Goal: Information Seeking & Learning: Check status

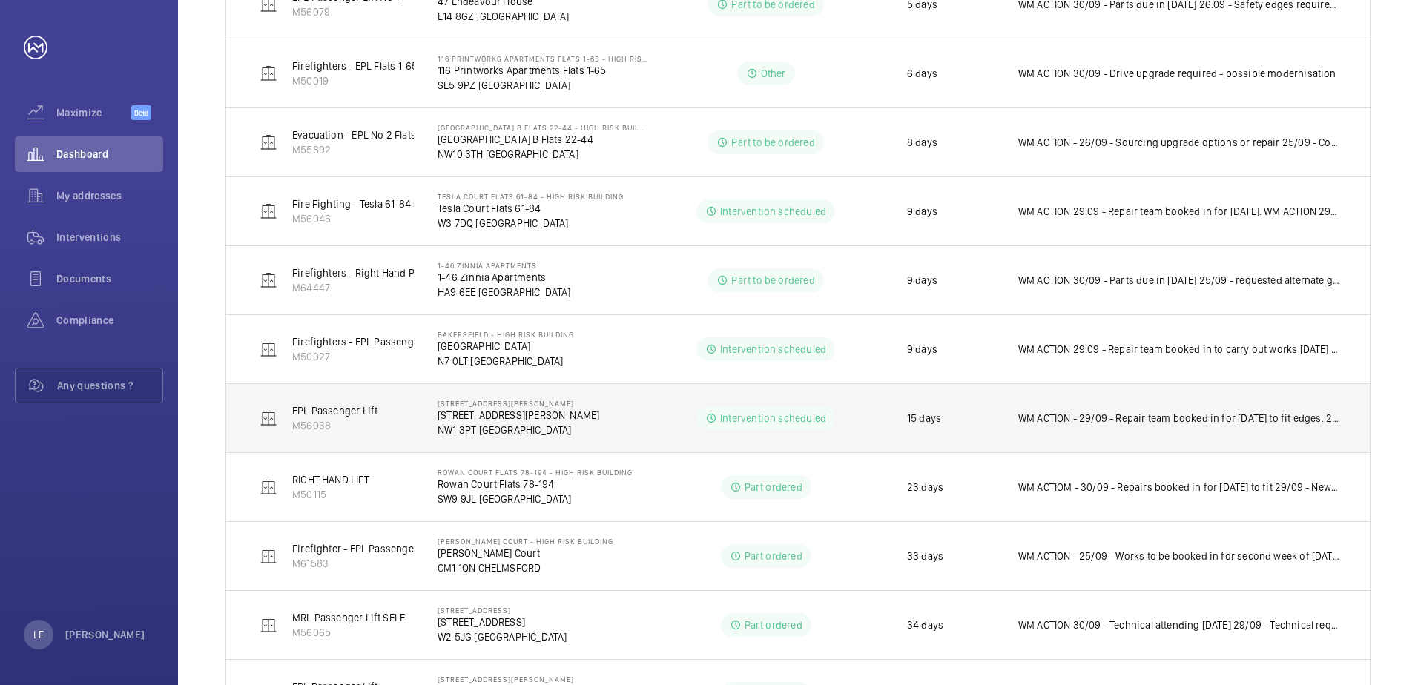
scroll to position [633, 0]
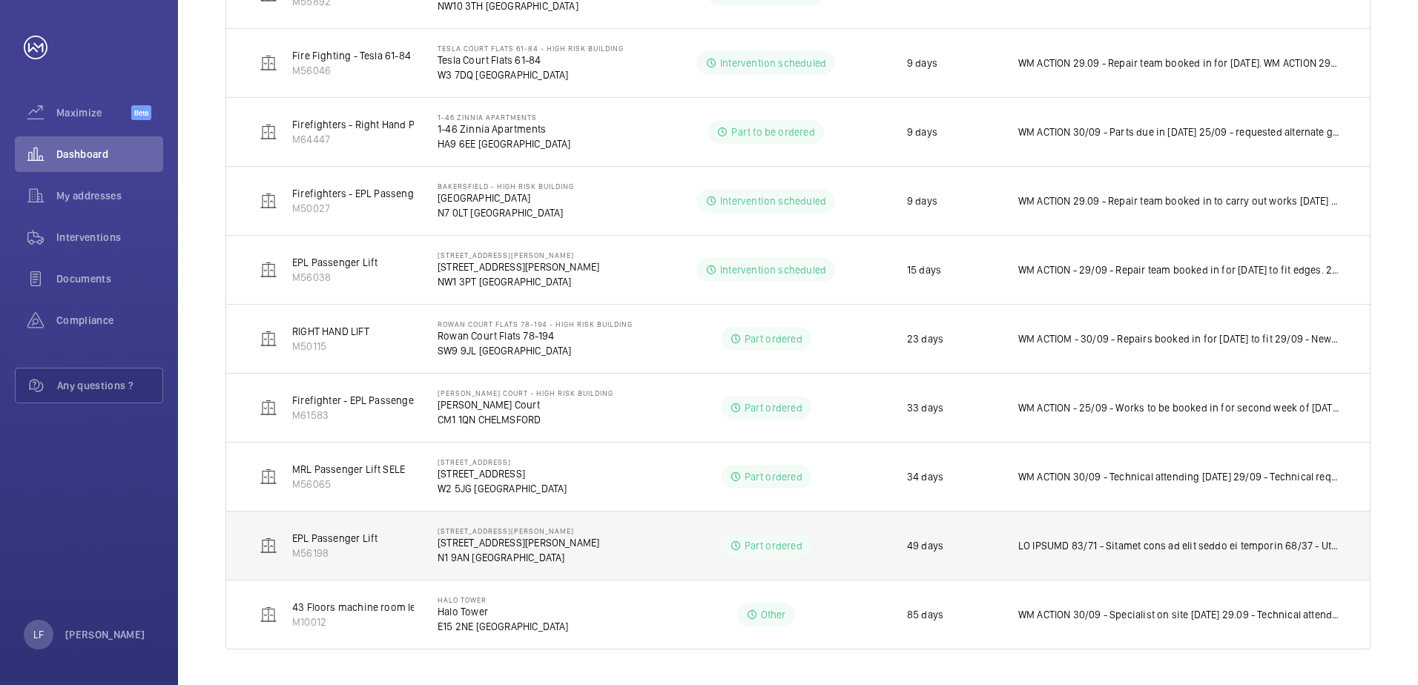
click at [492, 550] on p "N1 9AN [GEOGRAPHIC_DATA]" at bounding box center [519, 557] width 162 height 15
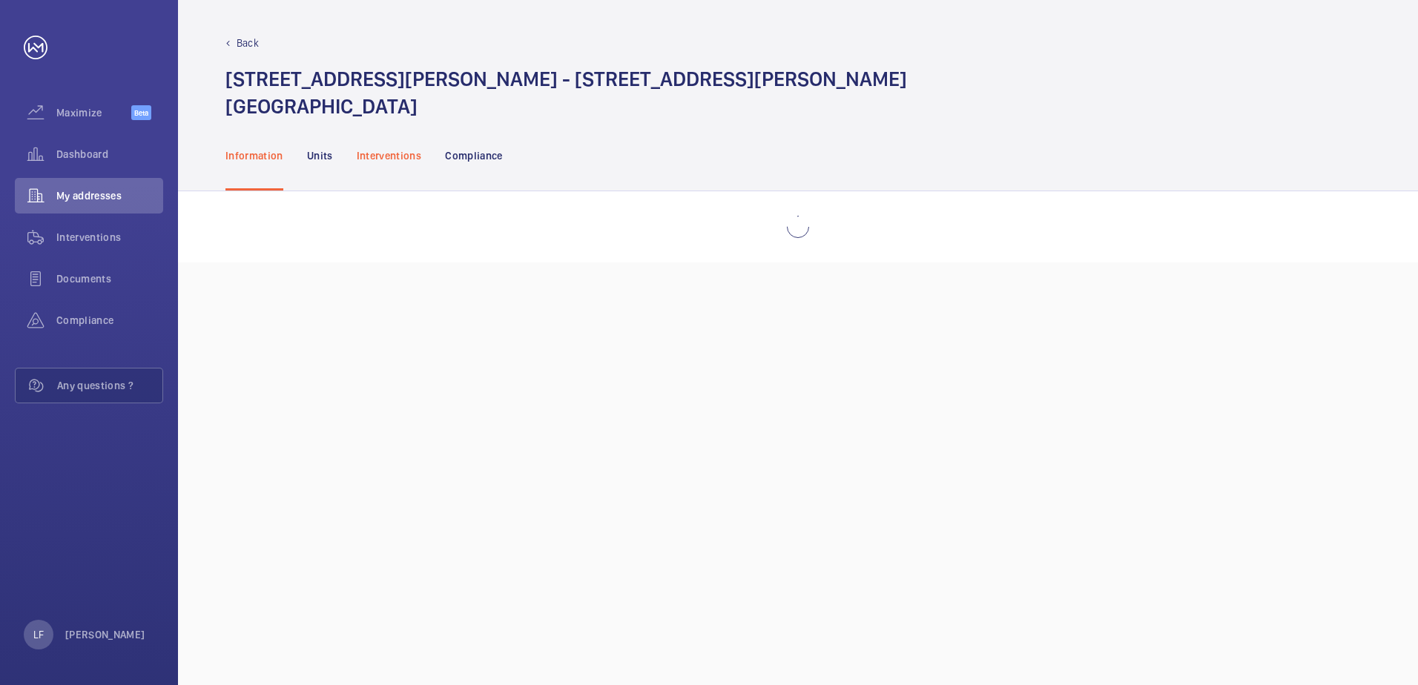
click at [384, 154] on p "Interventions" at bounding box center [389, 155] width 65 height 15
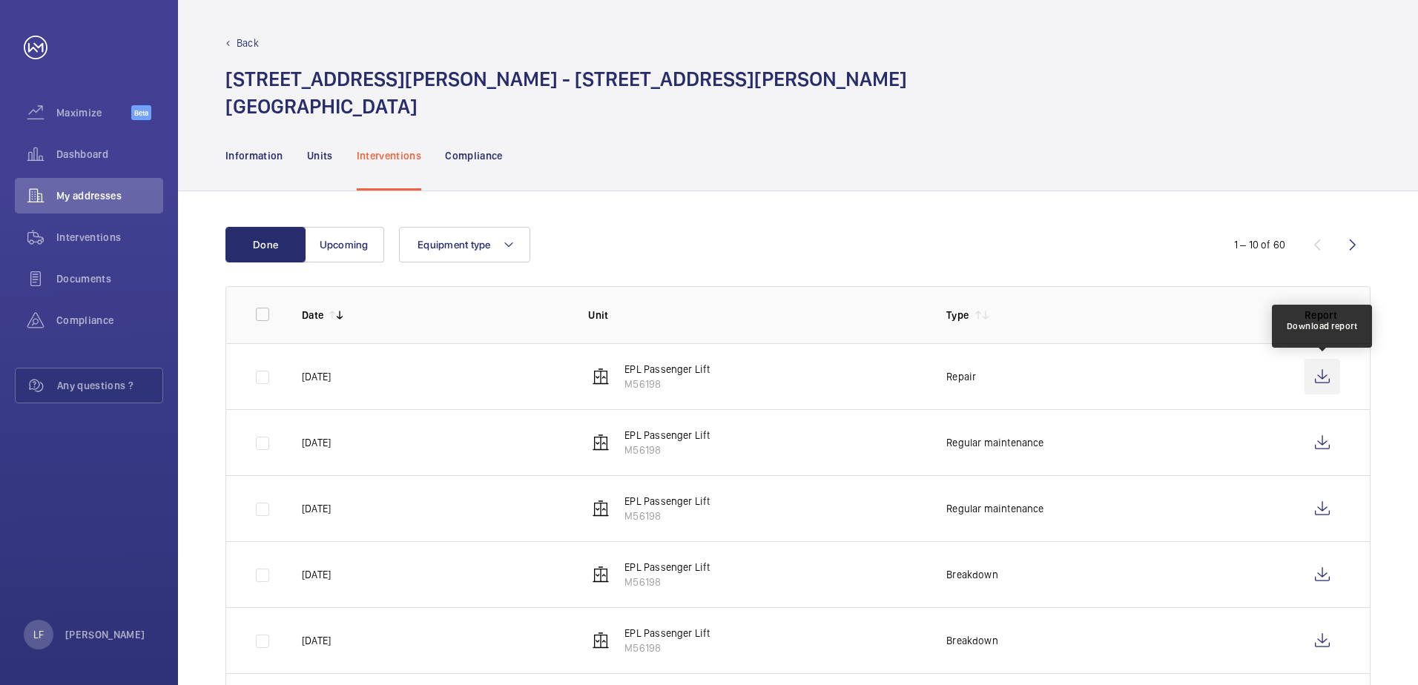
click at [1335, 377] on wm-front-icon-button at bounding box center [1323, 377] width 36 height 36
click at [93, 234] on span "Interventions" at bounding box center [109, 237] width 107 height 15
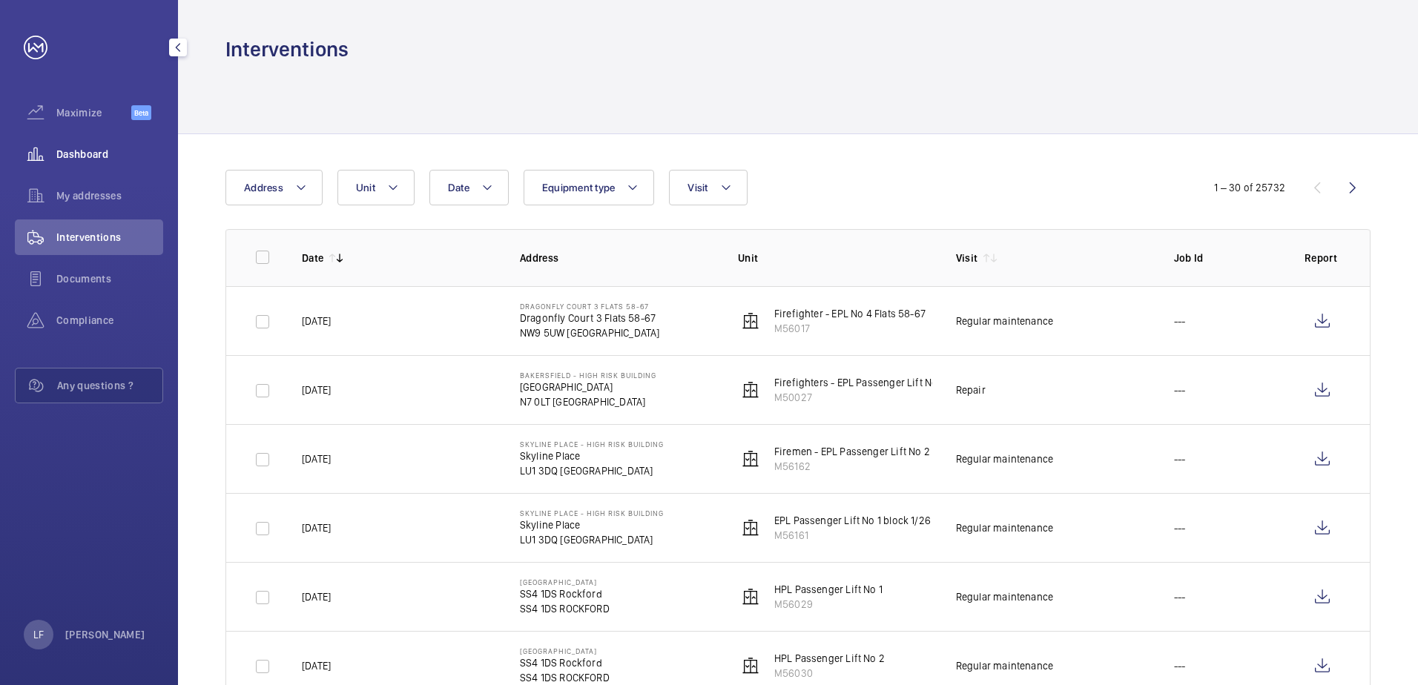
click at [88, 159] on span "Dashboard" at bounding box center [109, 154] width 107 height 15
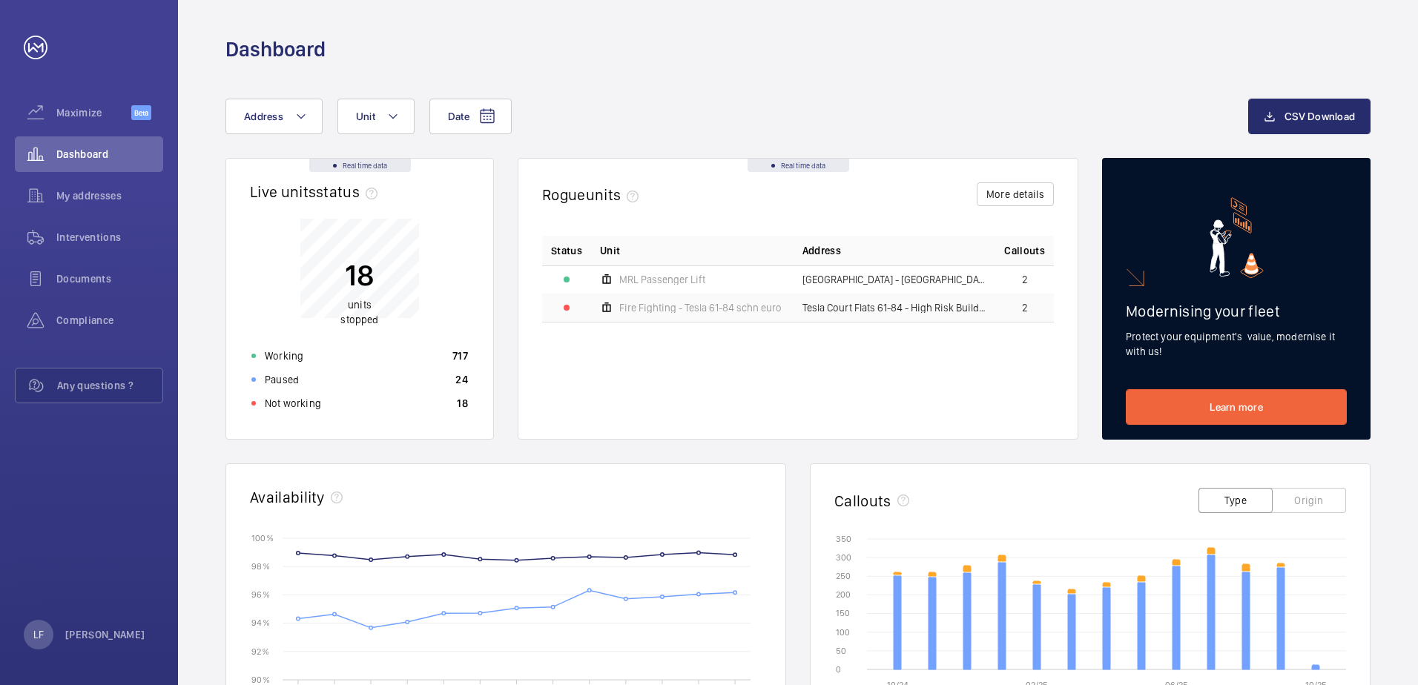
click at [426, 409] on div "Not working 18" at bounding box center [360, 404] width 234 height 24
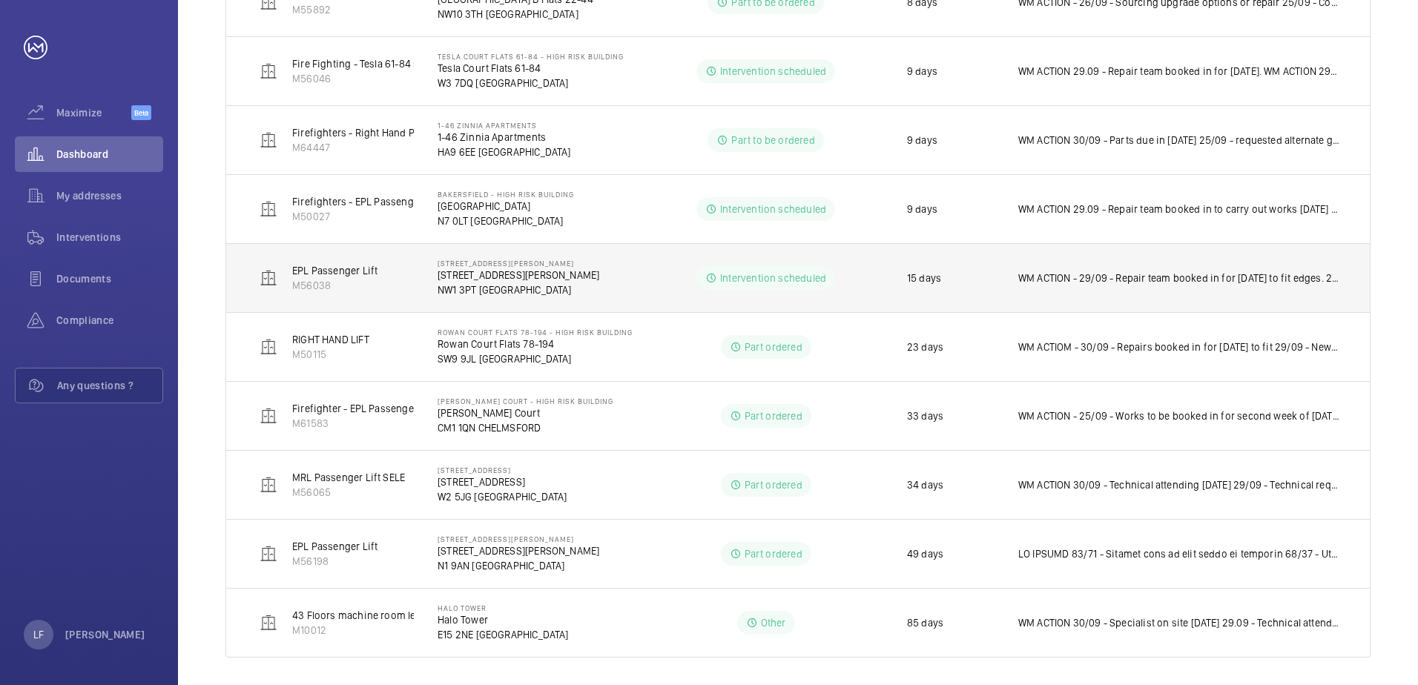
scroll to position [633, 0]
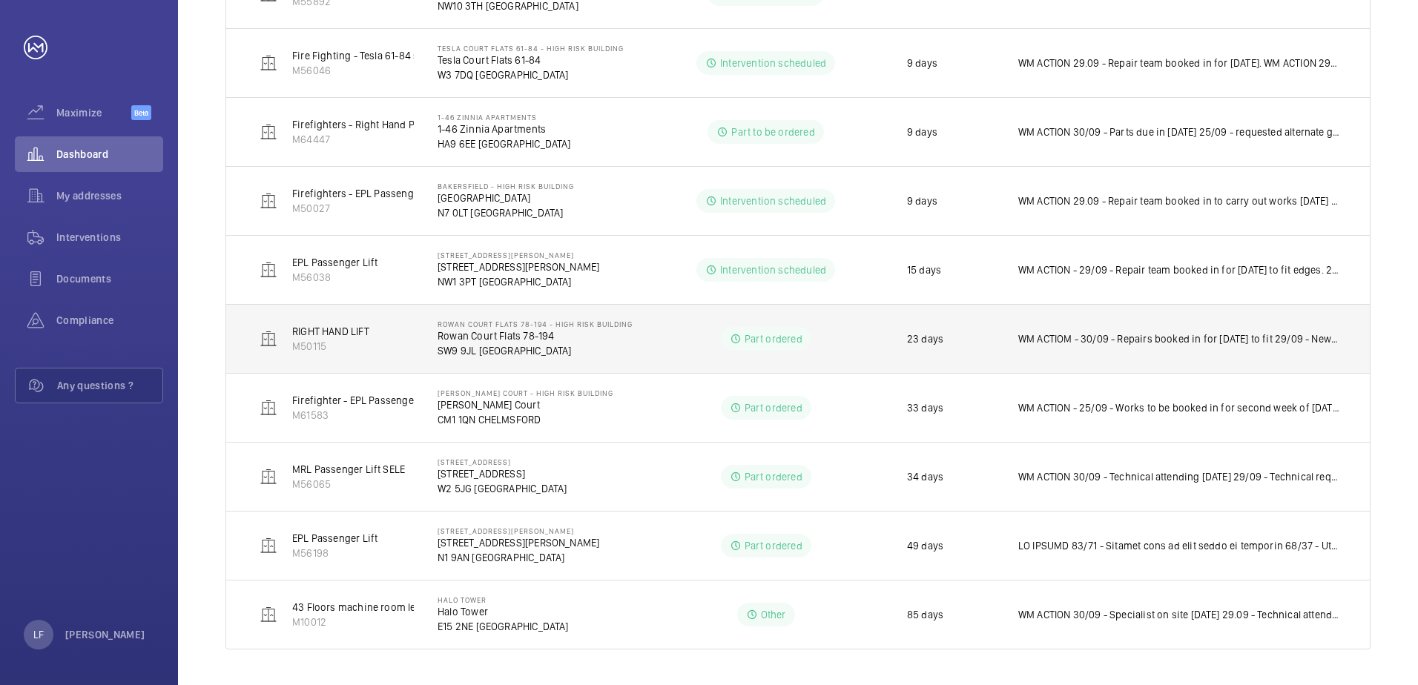
click at [506, 355] on p "SW9 9JL [GEOGRAPHIC_DATA]" at bounding box center [535, 350] width 195 height 15
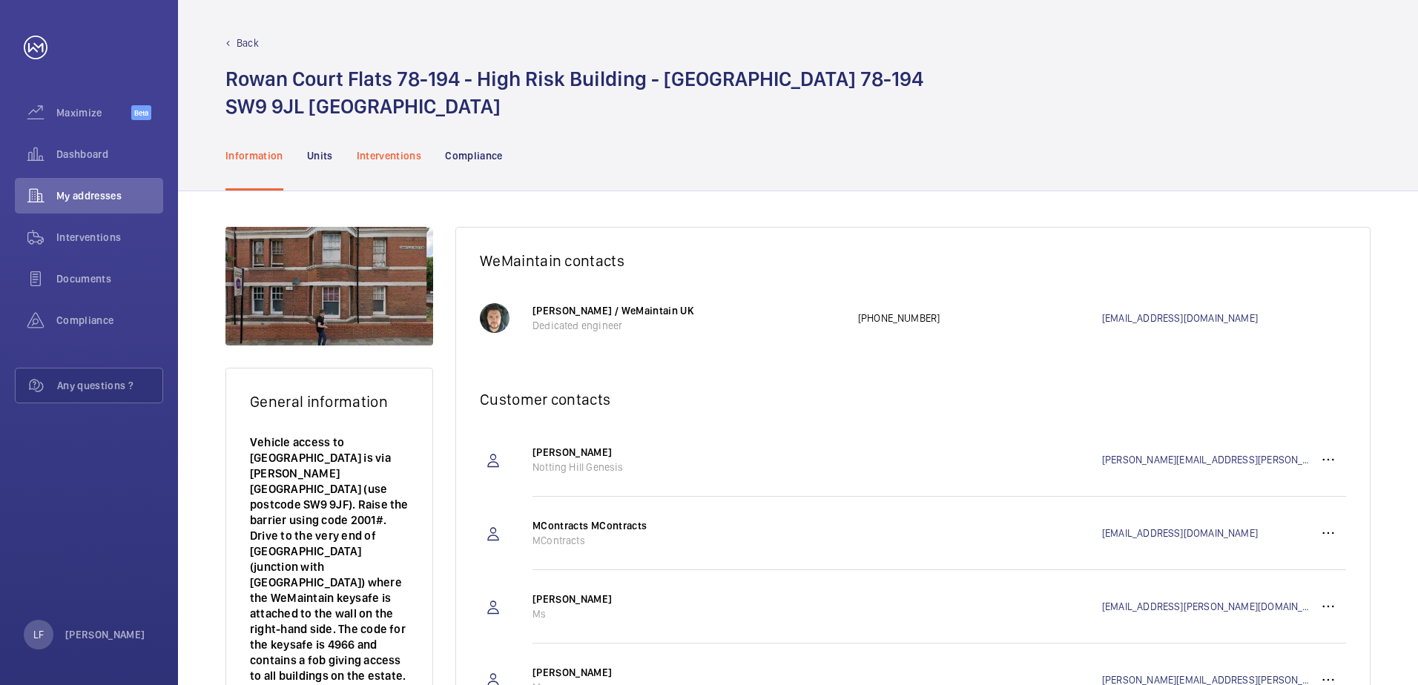
click at [384, 164] on div "Interventions" at bounding box center [389, 155] width 65 height 70
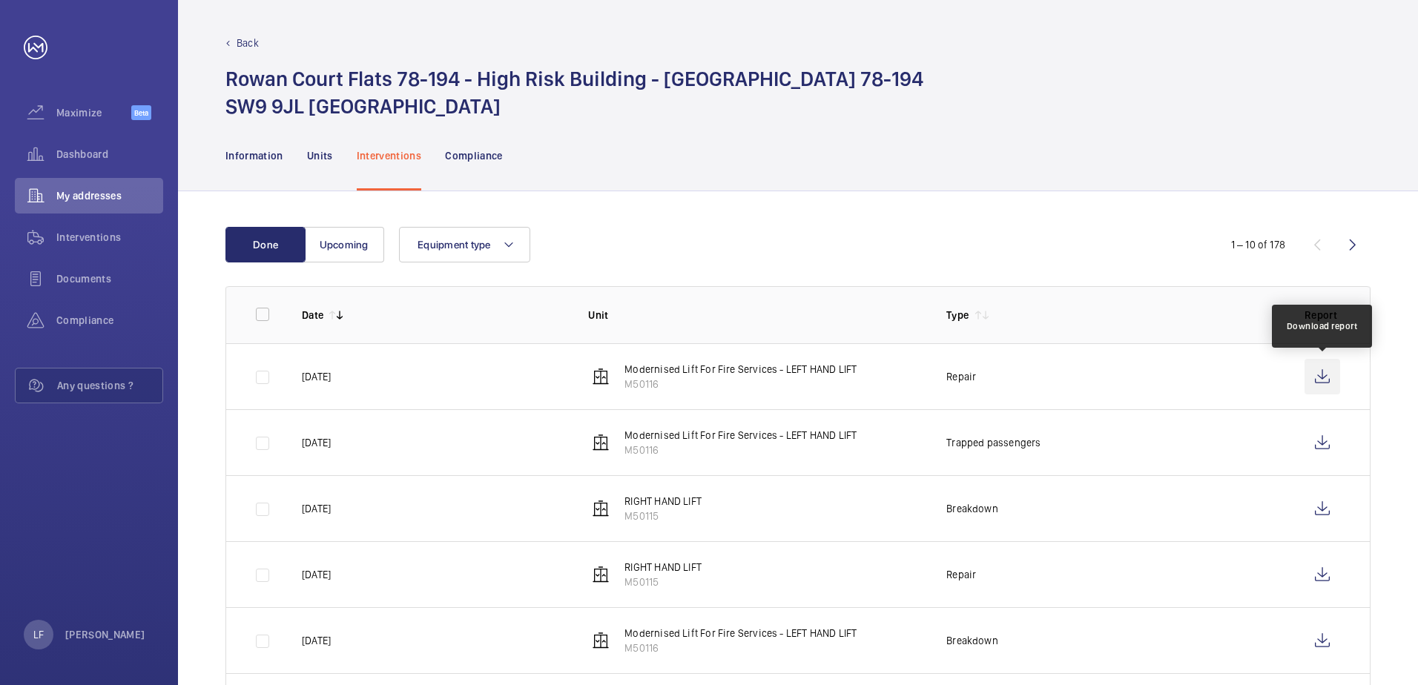
click at [1333, 387] on wm-front-icon-button at bounding box center [1323, 377] width 36 height 36
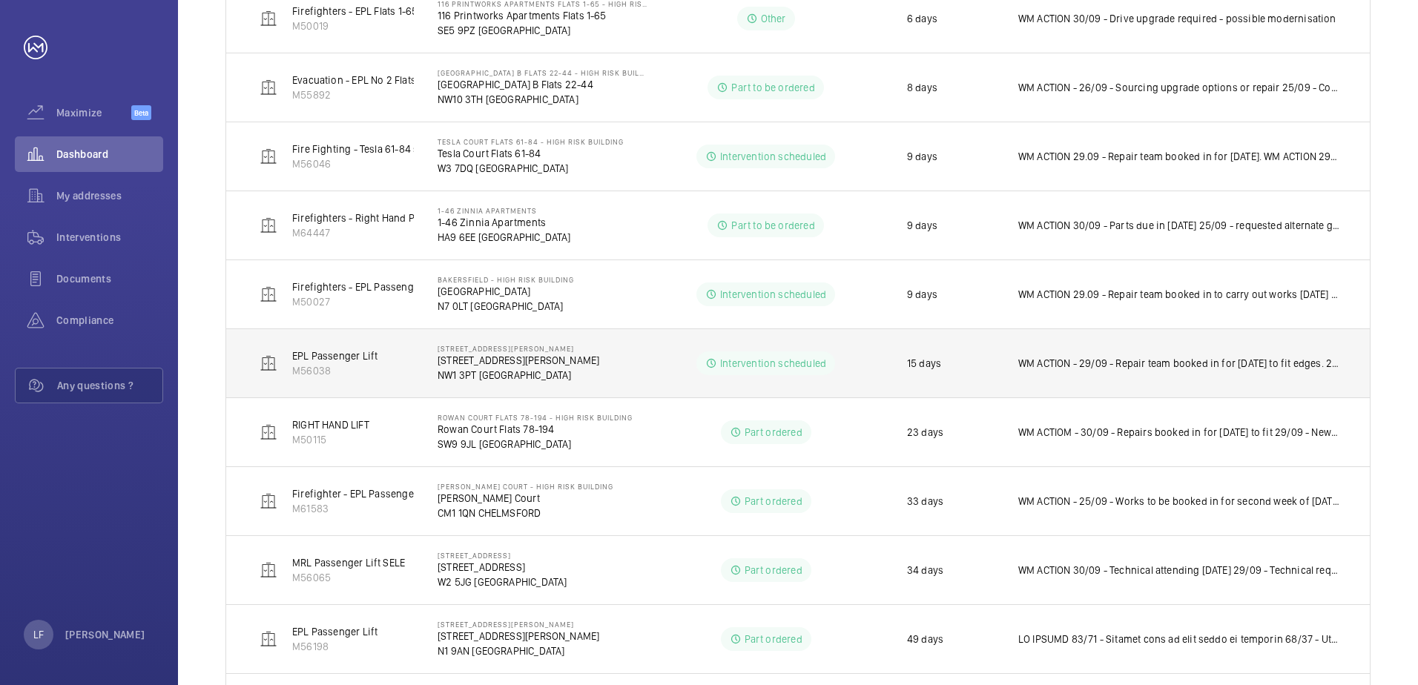
scroll to position [633, 0]
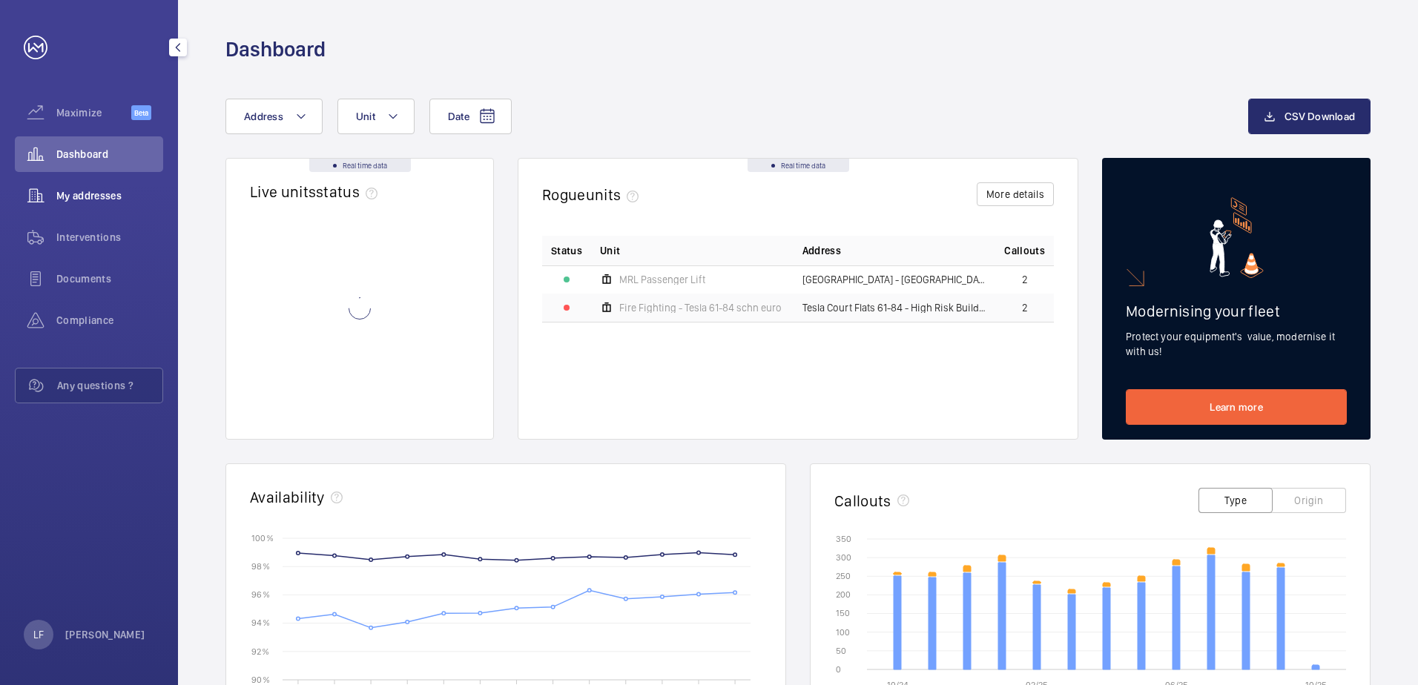
click at [109, 200] on span "My addresses" at bounding box center [109, 195] width 107 height 15
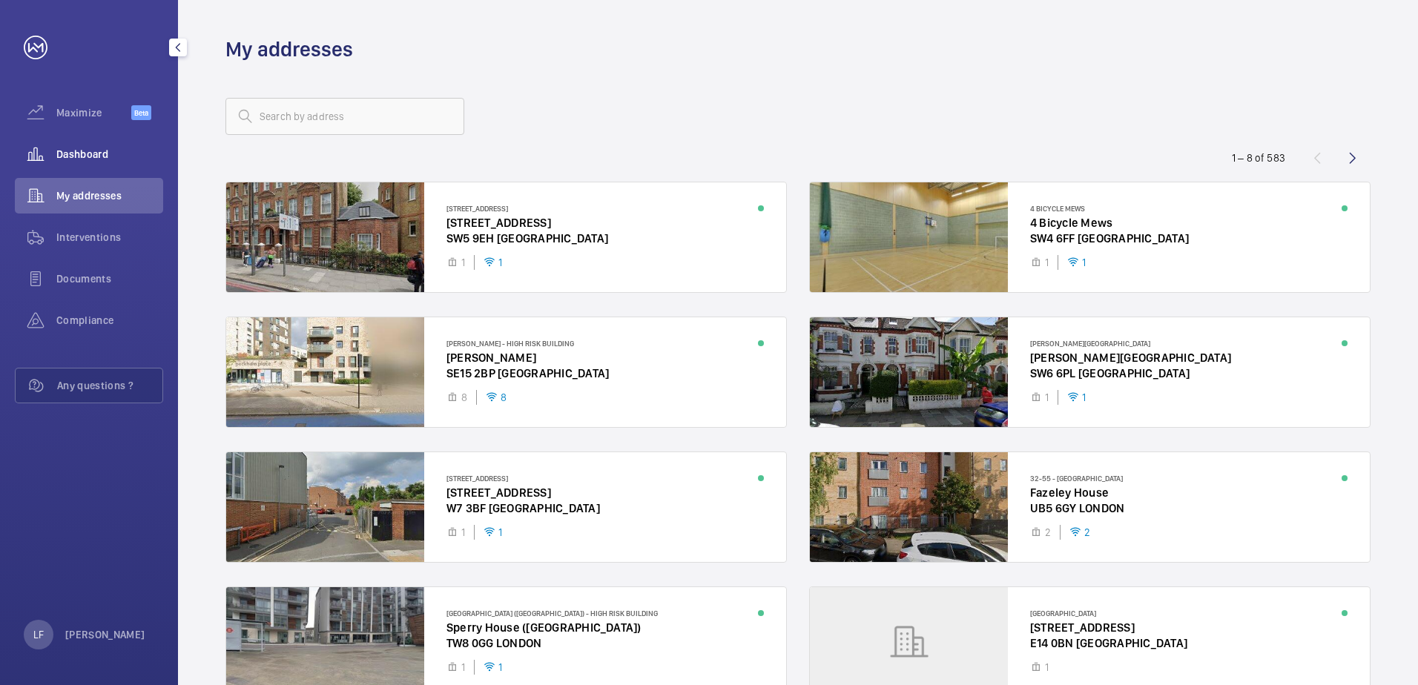
click at [99, 164] on div "Dashboard" at bounding box center [89, 154] width 148 height 36
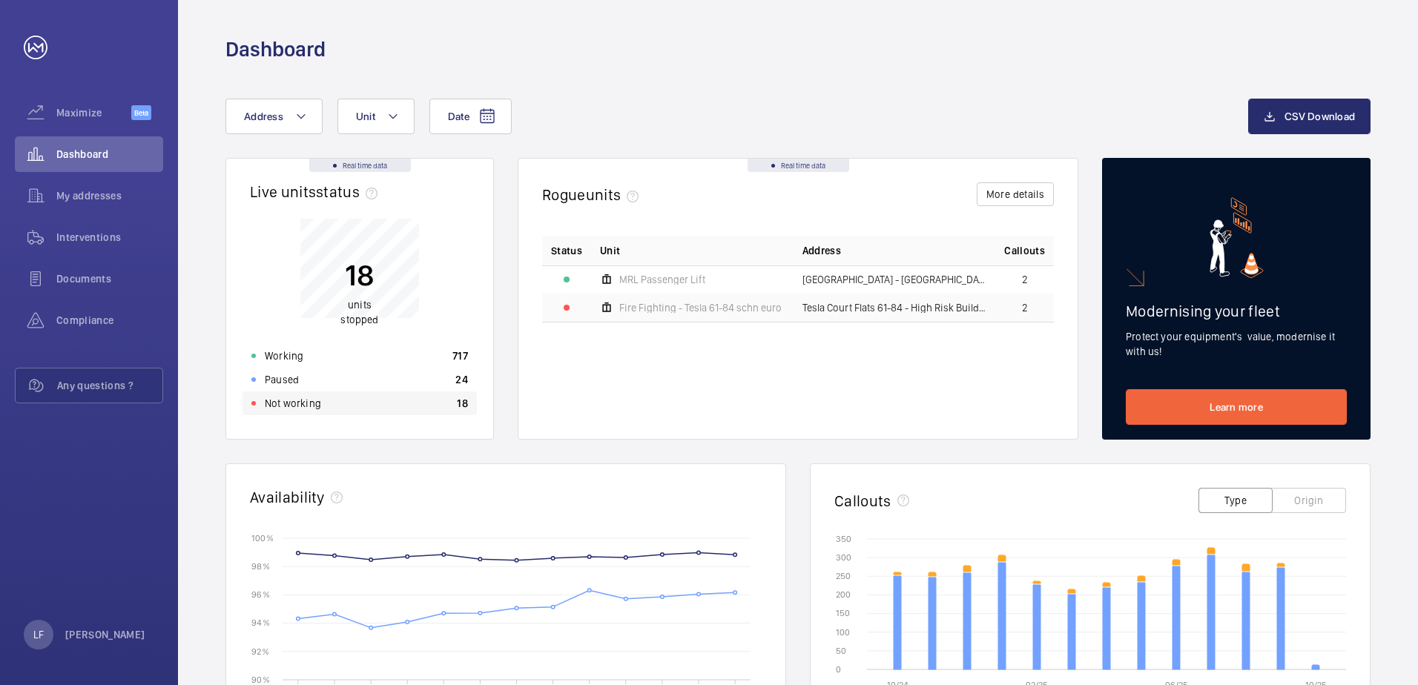
click at [340, 407] on div "Not working 18" at bounding box center [360, 404] width 234 height 24
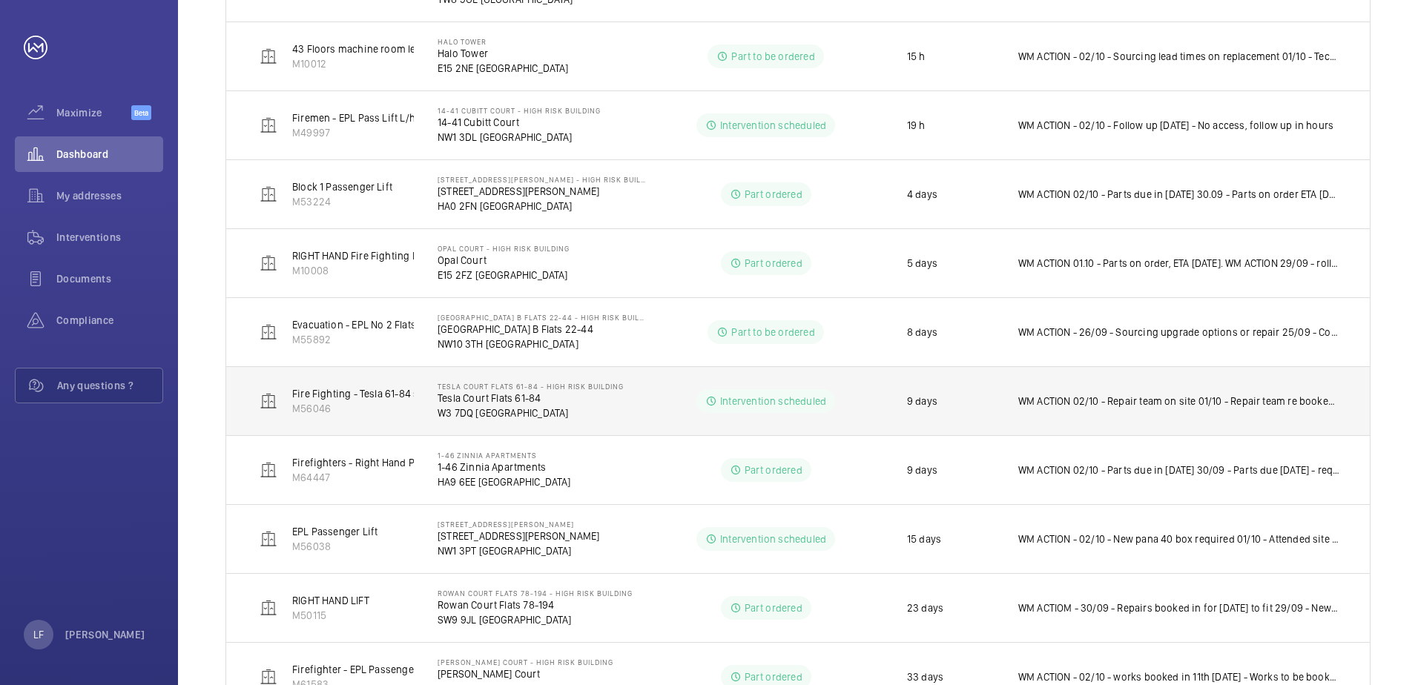
scroll to position [495, 0]
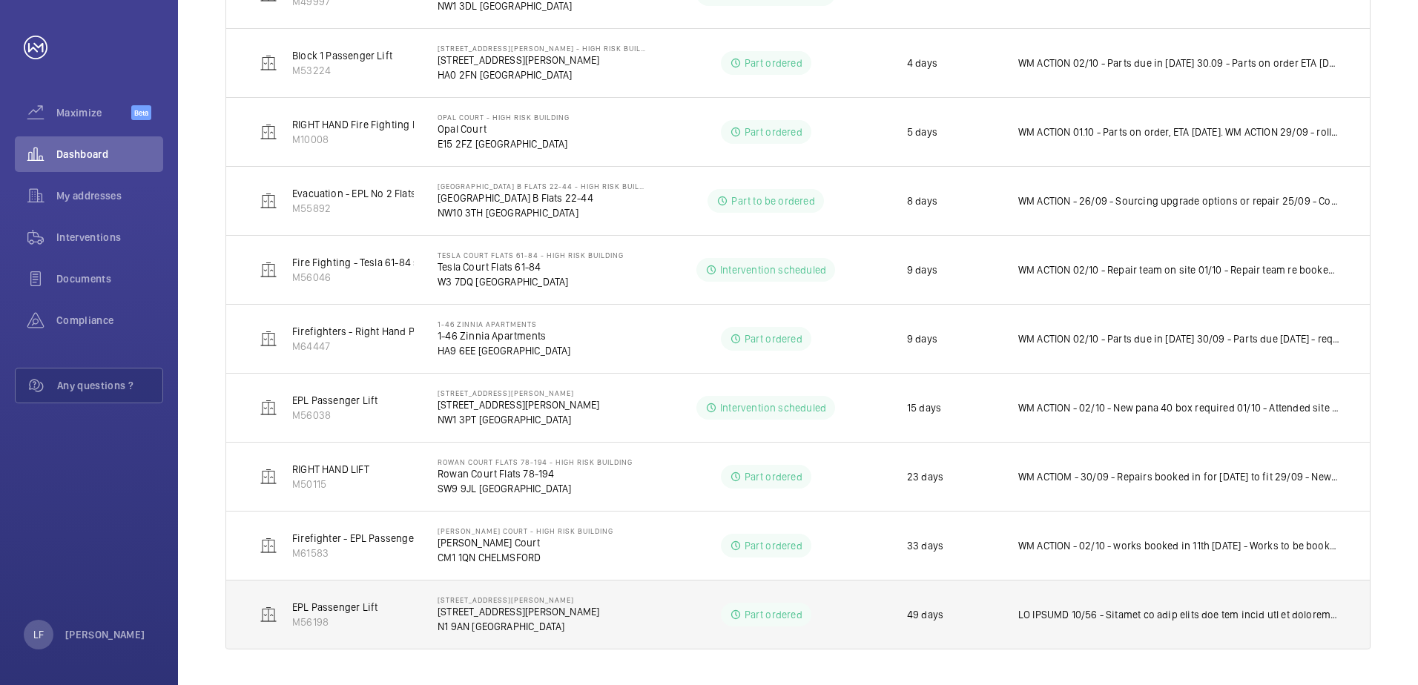
click at [1114, 633] on td at bounding box center [1182, 615] width 375 height 70
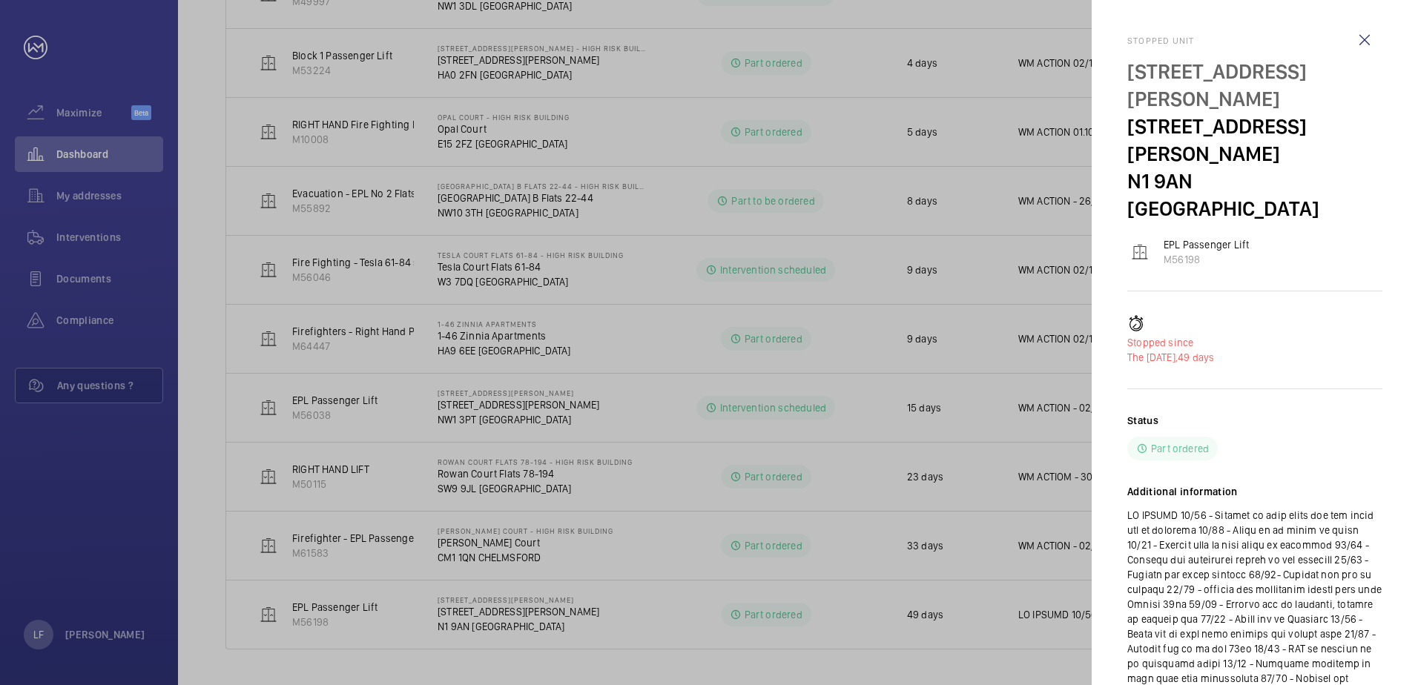
click at [875, 627] on div at bounding box center [709, 342] width 1418 height 685
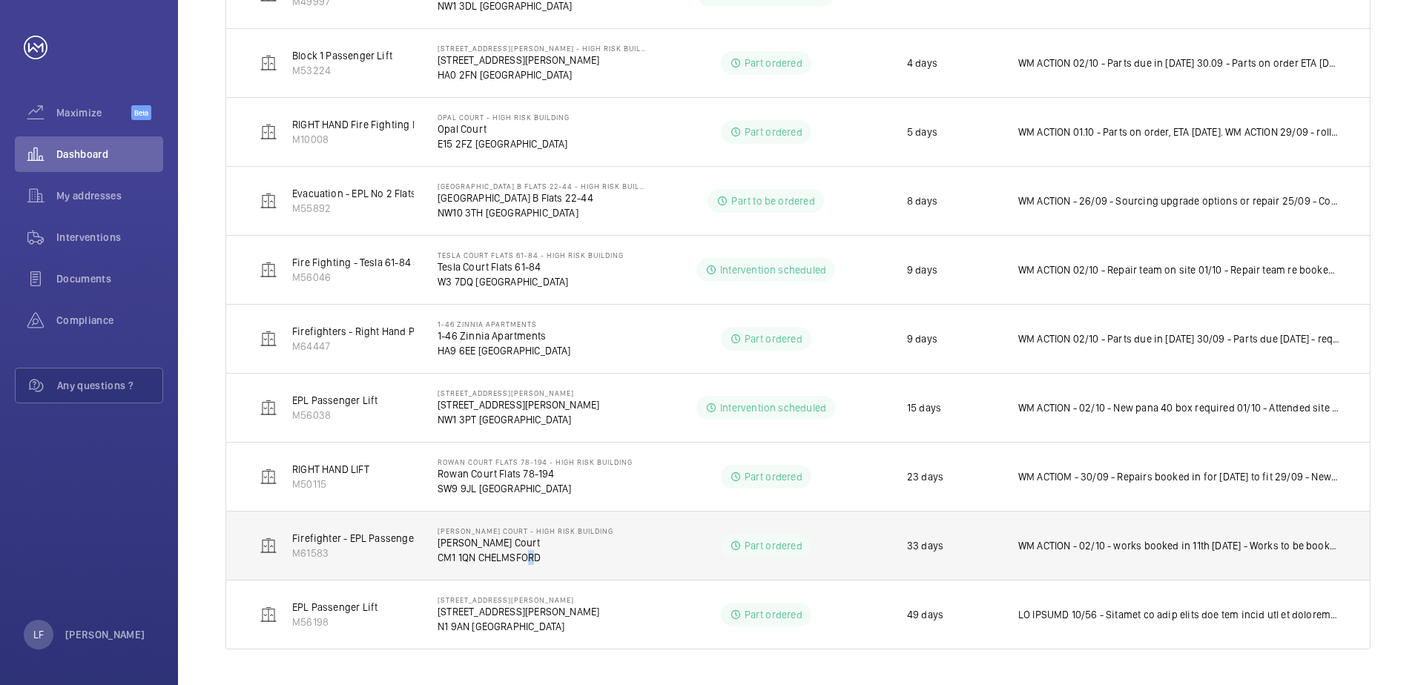
click at [525, 555] on p "CM1 1QN CHELMSFORD" at bounding box center [526, 557] width 176 height 15
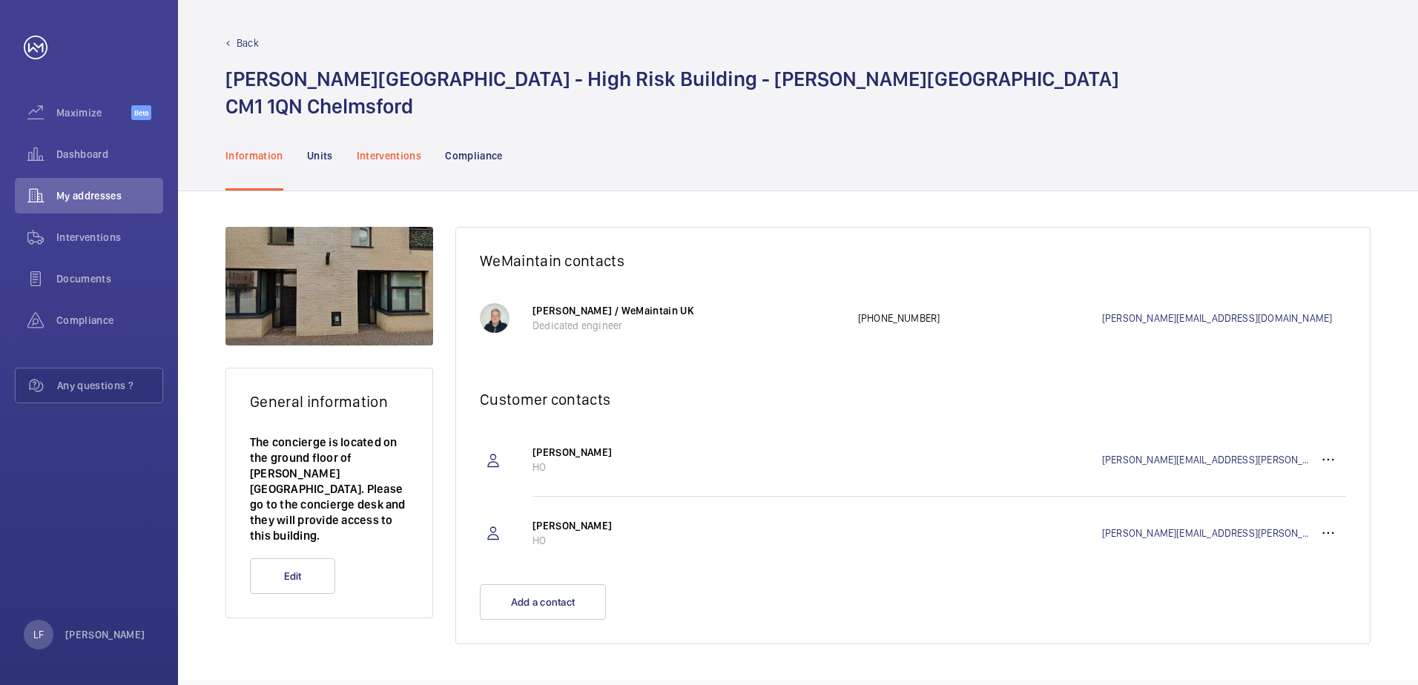
click at [384, 164] on div "Interventions" at bounding box center [389, 155] width 65 height 70
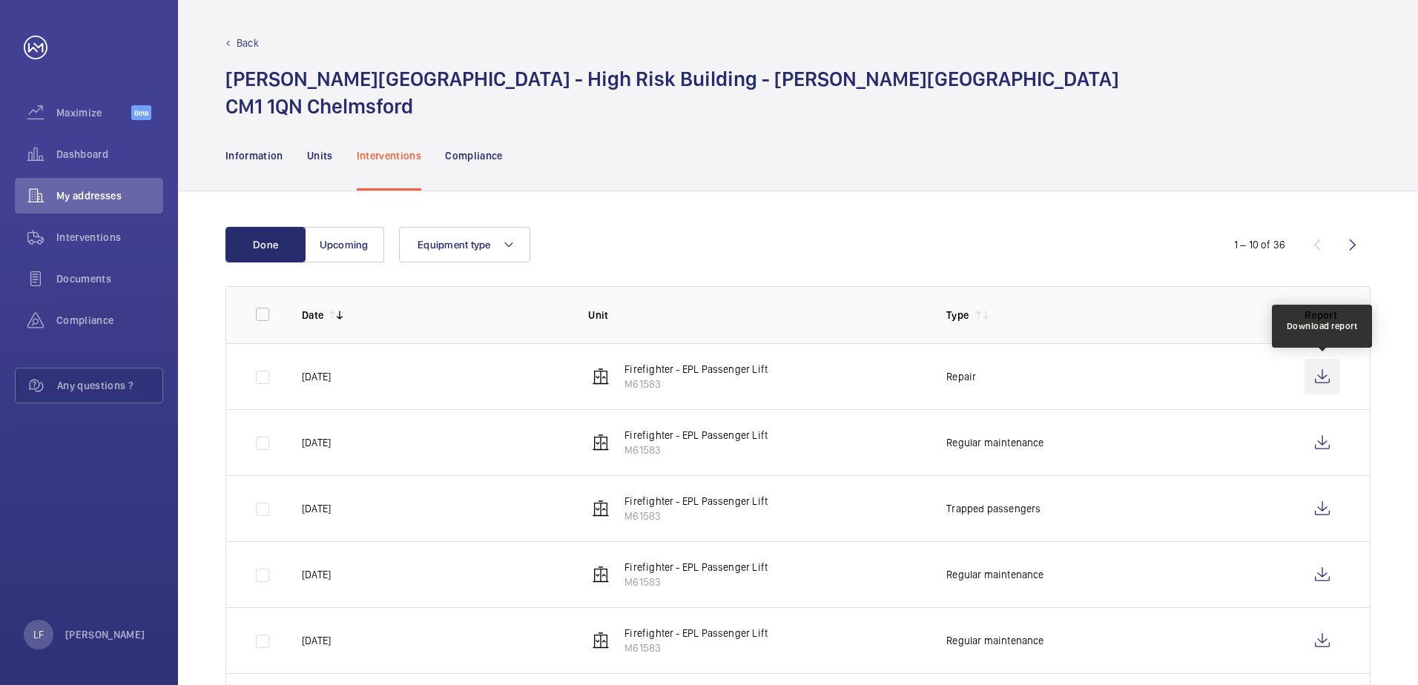
click at [1311, 381] on wm-front-icon-button at bounding box center [1323, 377] width 36 height 36
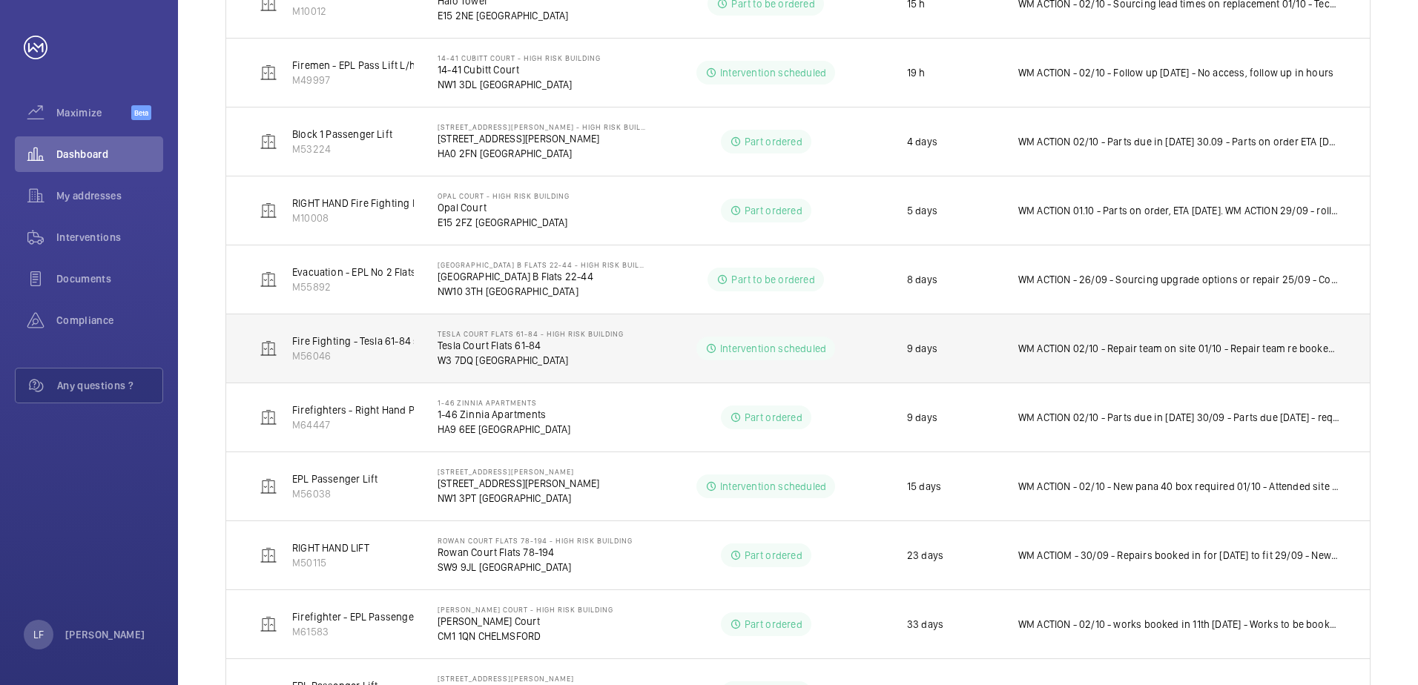
scroll to position [495, 0]
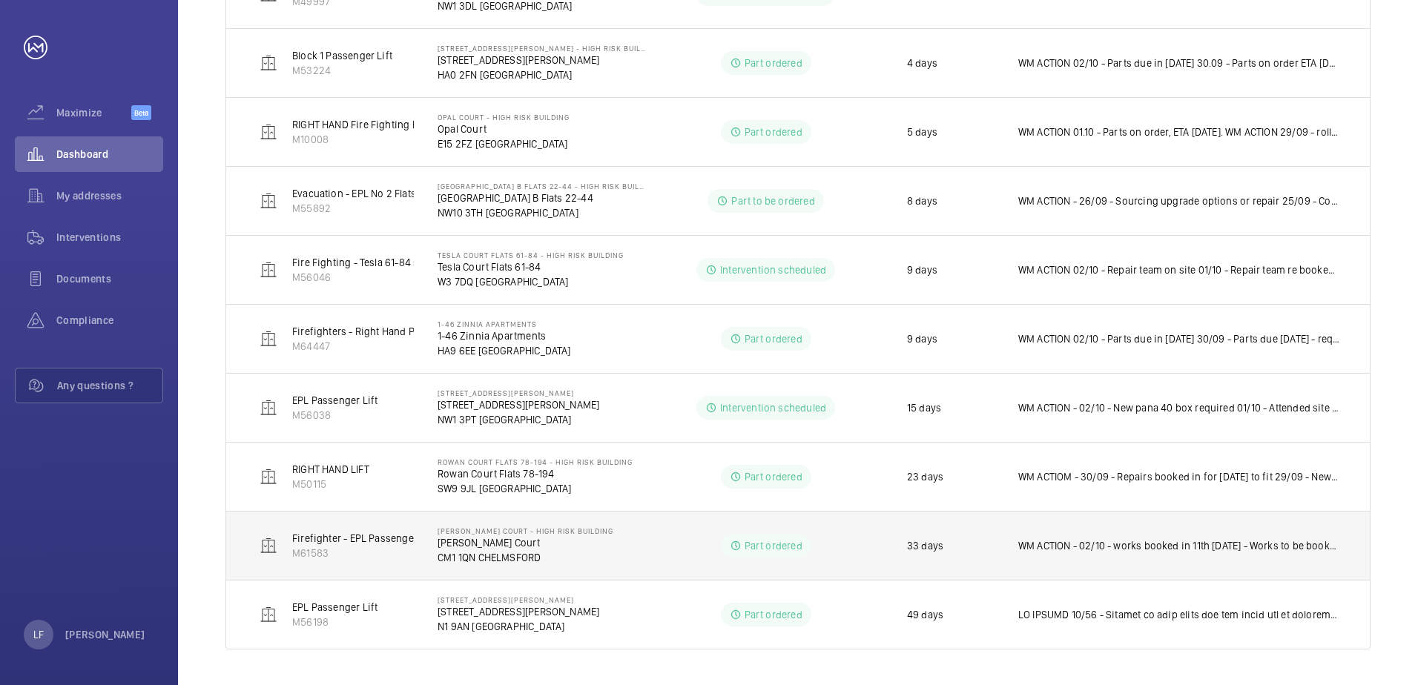
click at [1104, 564] on td "WM ACTION - 02/10 - works booked in 11th November 25/09 - Works to be booked in…" at bounding box center [1182, 545] width 375 height 69
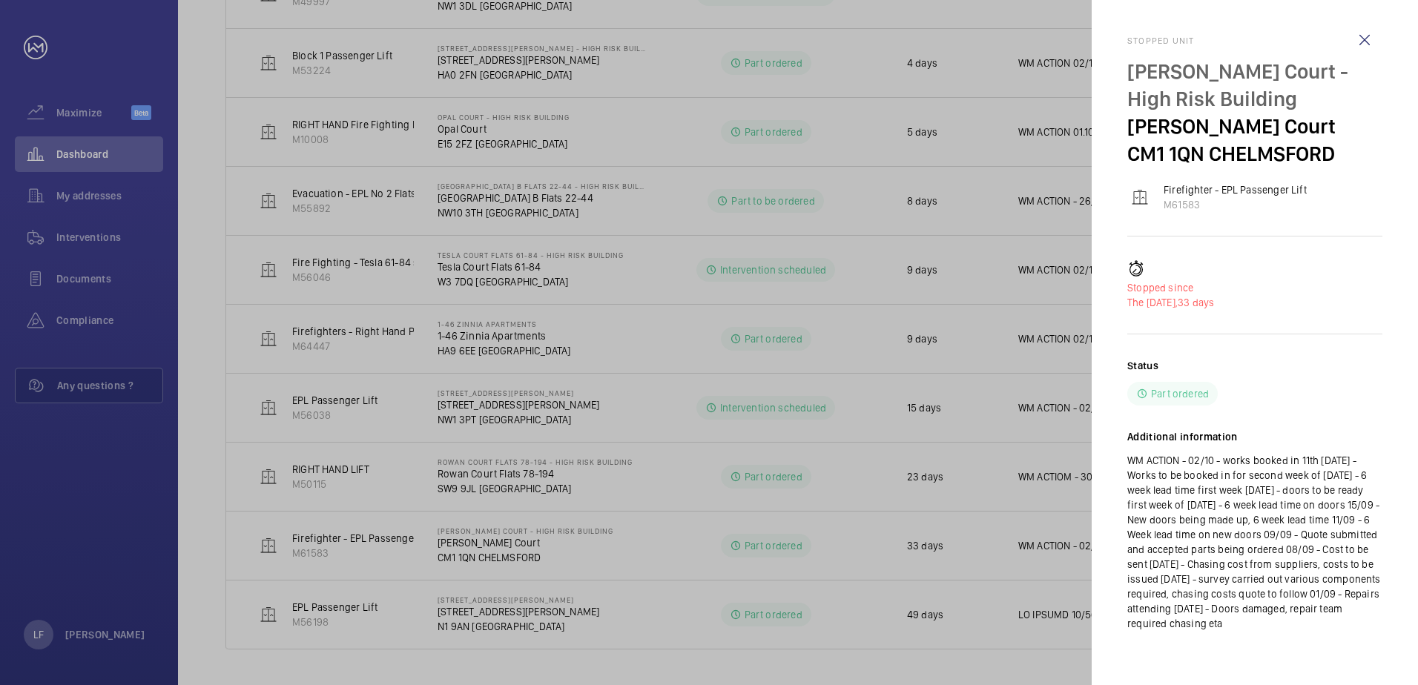
click at [1260, 526] on p "WM ACTION - 02/10 - works booked in 11th November 25/09 - Works to be booked in…" at bounding box center [1255, 542] width 255 height 178
click at [861, 539] on div at bounding box center [709, 342] width 1418 height 685
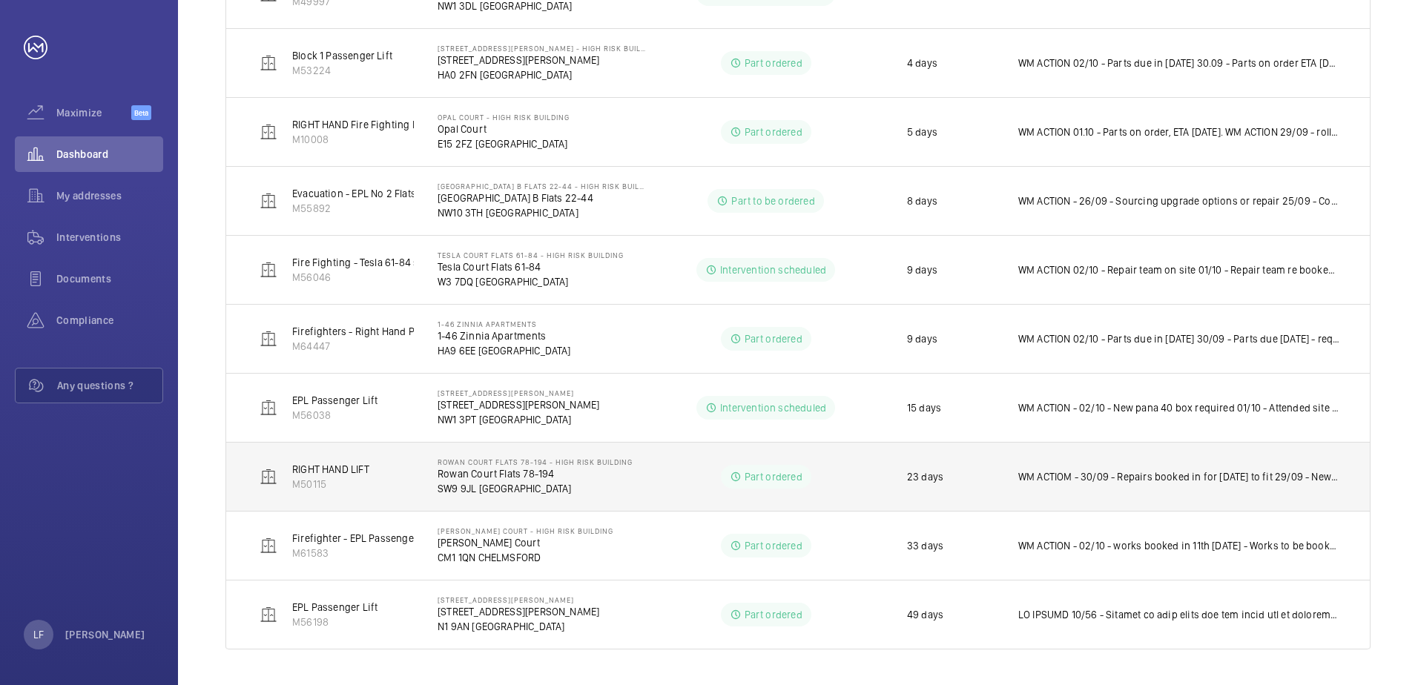
click at [1096, 480] on p "WM ACTIOM - 30/09 - Repairs booked in for [DATE] to fit 29/09 - New tension pul…" at bounding box center [1179, 477] width 322 height 15
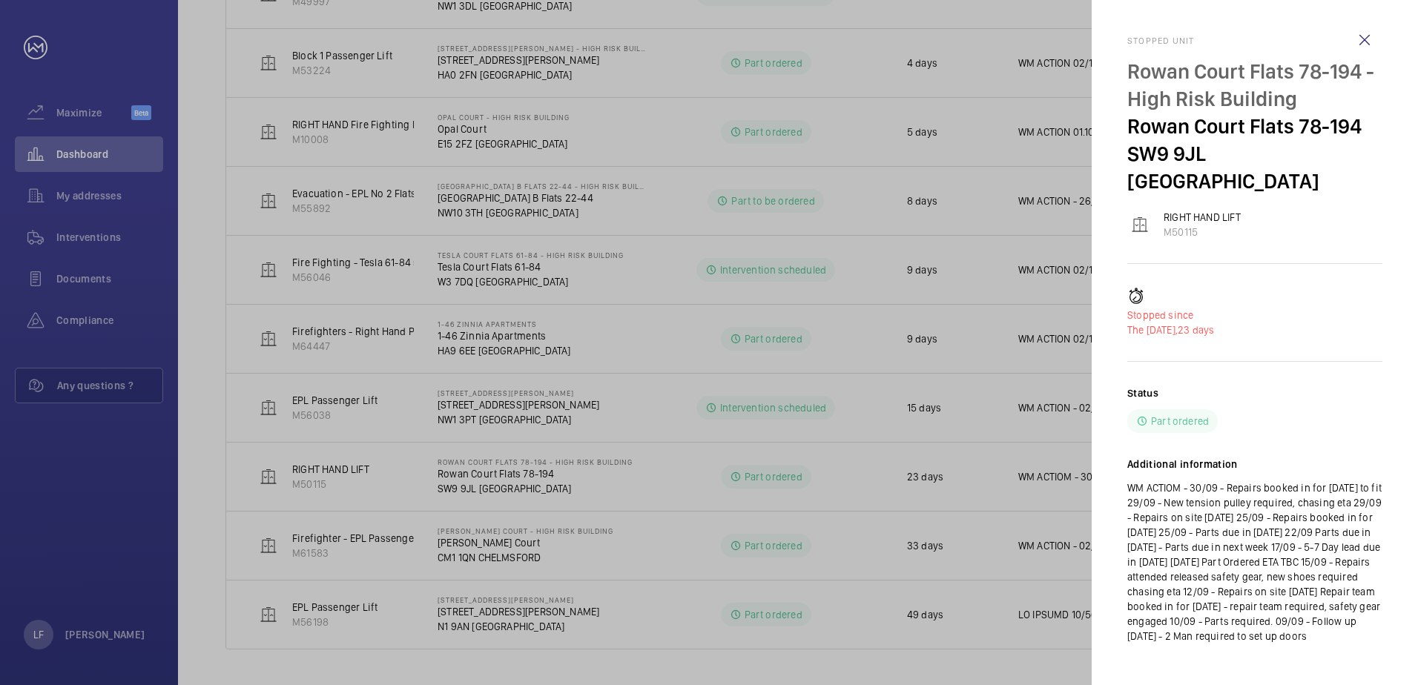
click at [972, 484] on div at bounding box center [709, 342] width 1418 height 685
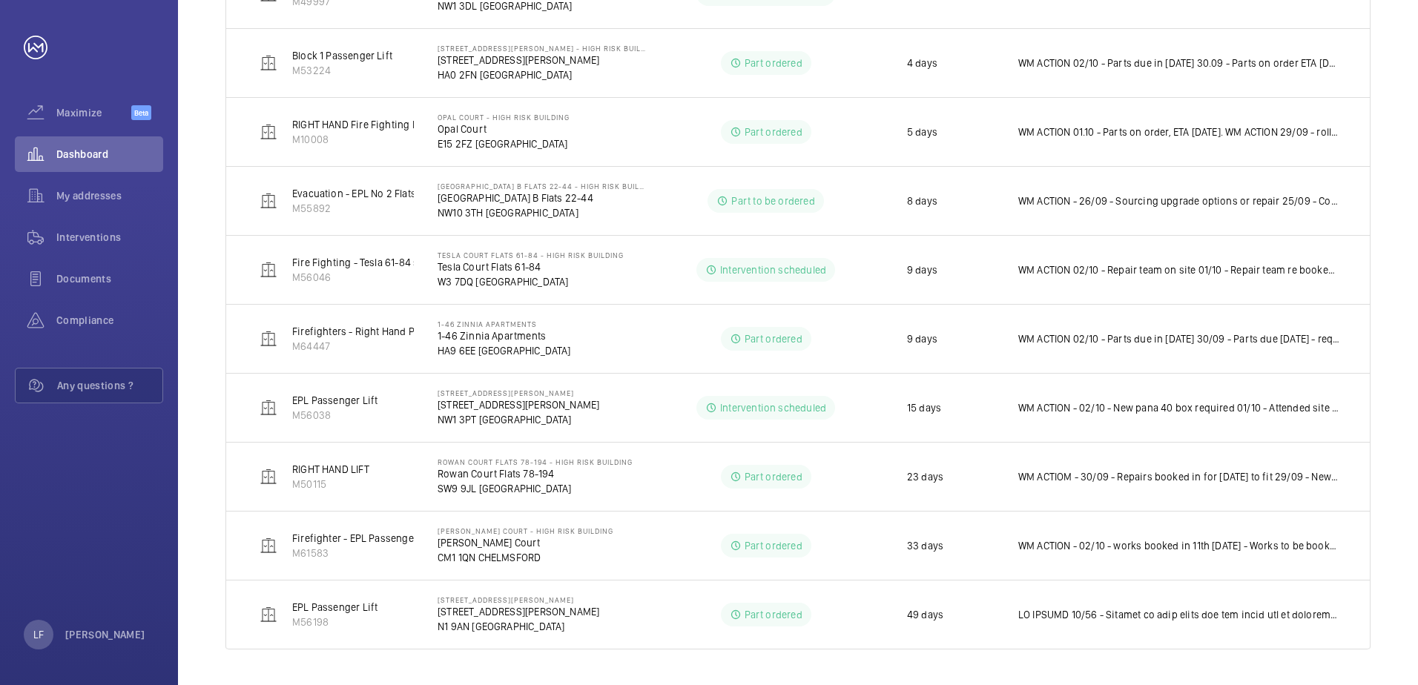
click at [458, 630] on p "N1 9AN [GEOGRAPHIC_DATA]" at bounding box center [519, 626] width 162 height 15
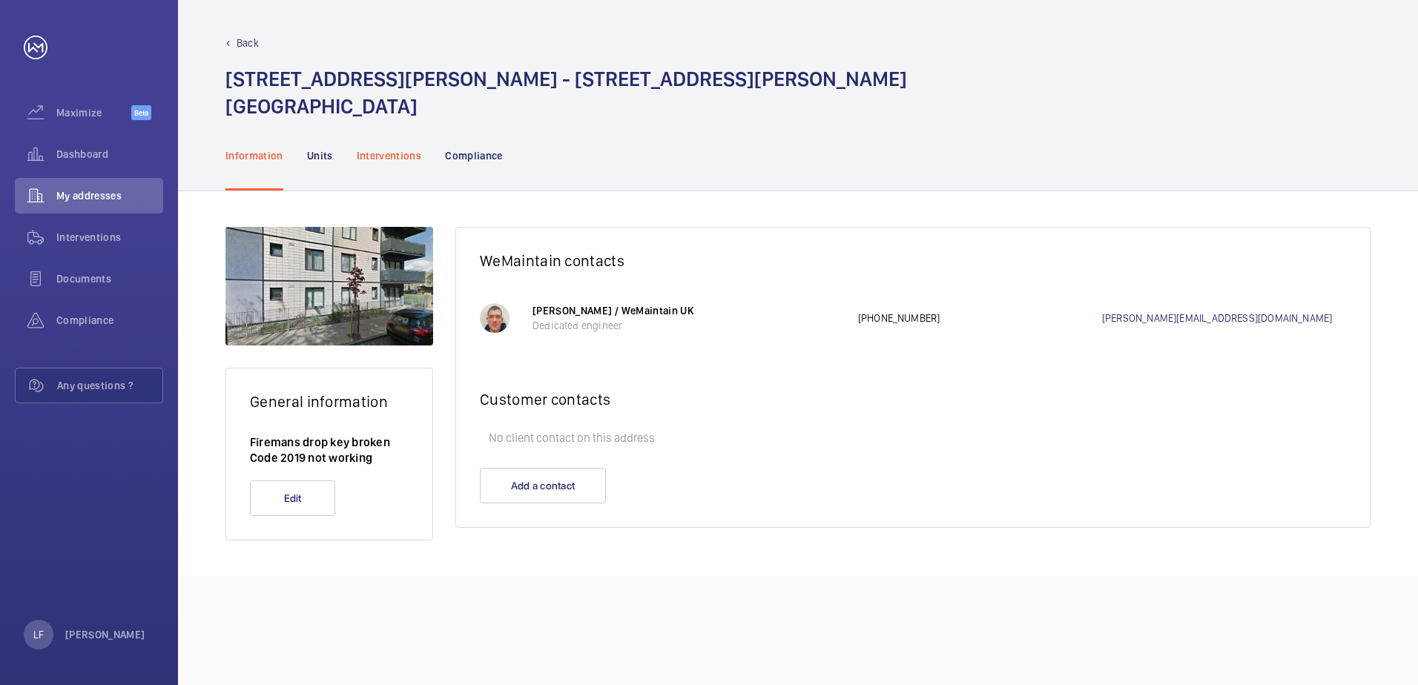
click at [387, 150] on p "Interventions" at bounding box center [389, 155] width 65 height 15
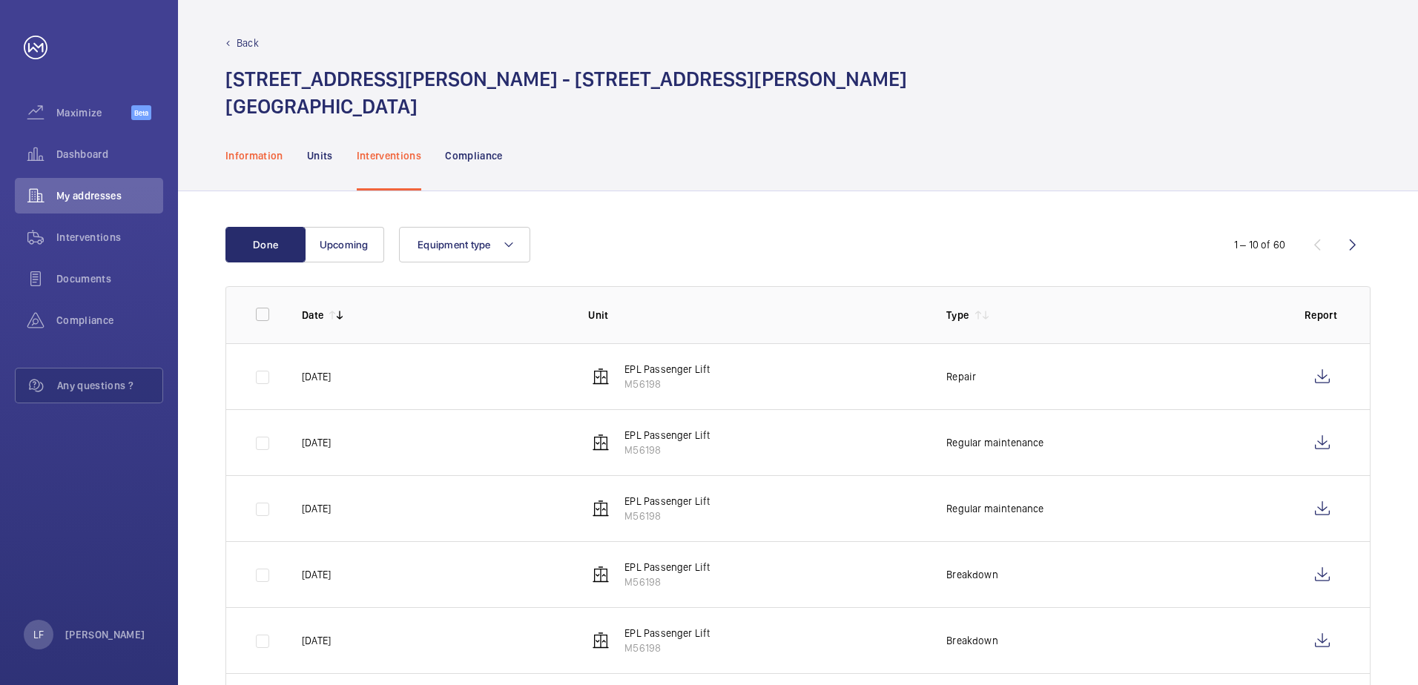
click at [264, 163] on div "Information" at bounding box center [255, 155] width 58 height 70
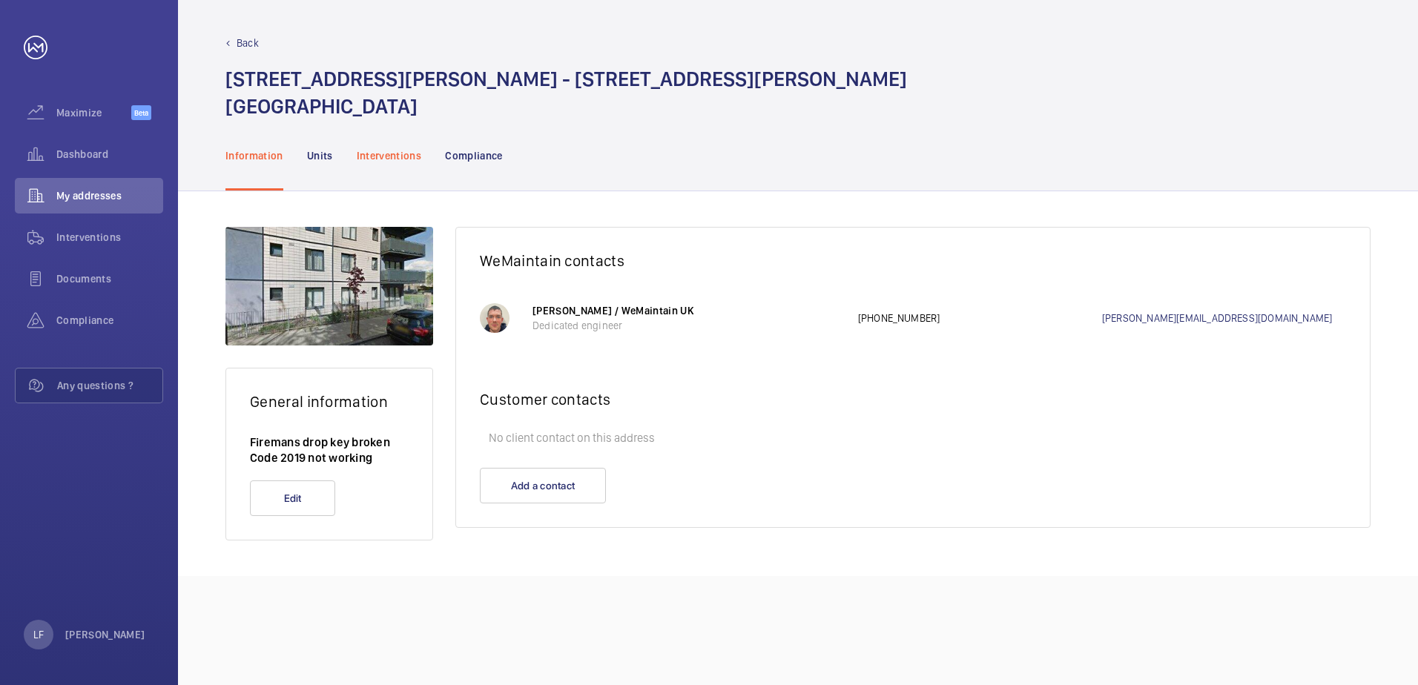
click at [387, 164] on div "Interventions" at bounding box center [389, 155] width 65 height 70
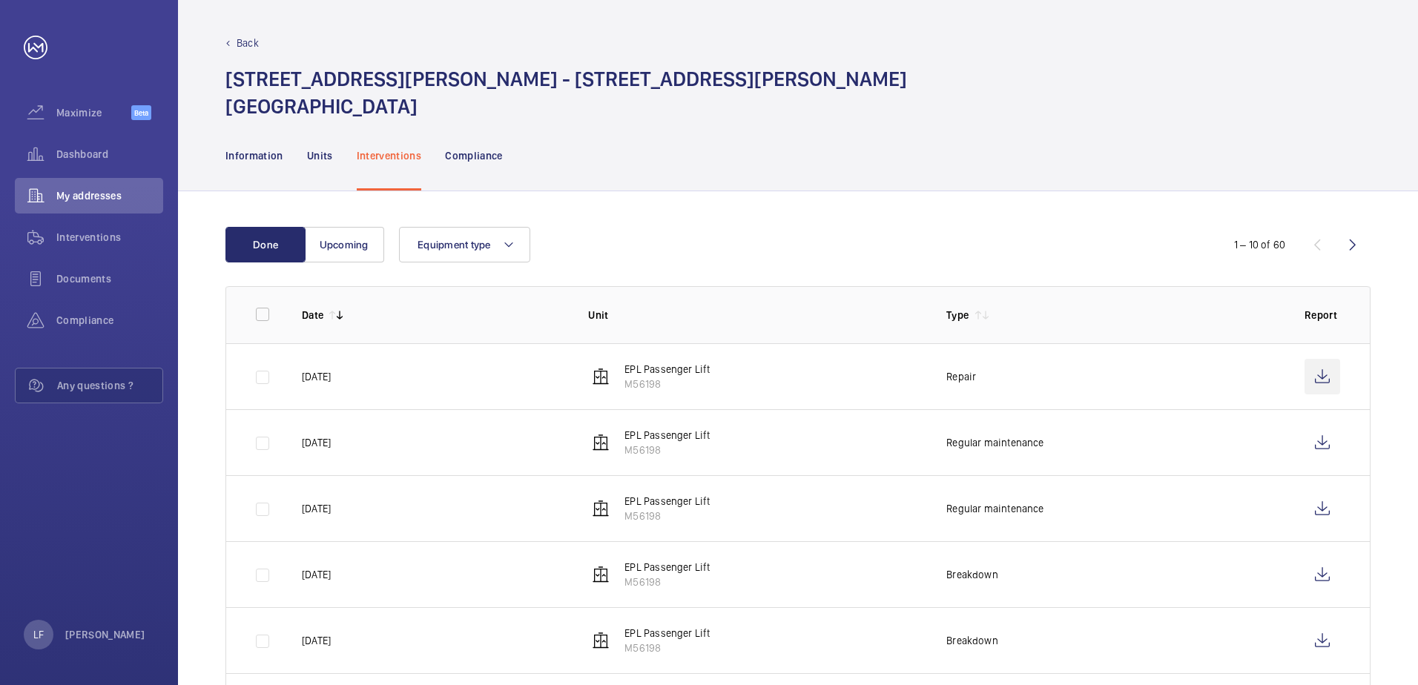
click at [1305, 381] on wm-front-icon-button at bounding box center [1323, 377] width 36 height 36
click at [73, 154] on span "Dashboard" at bounding box center [109, 154] width 107 height 15
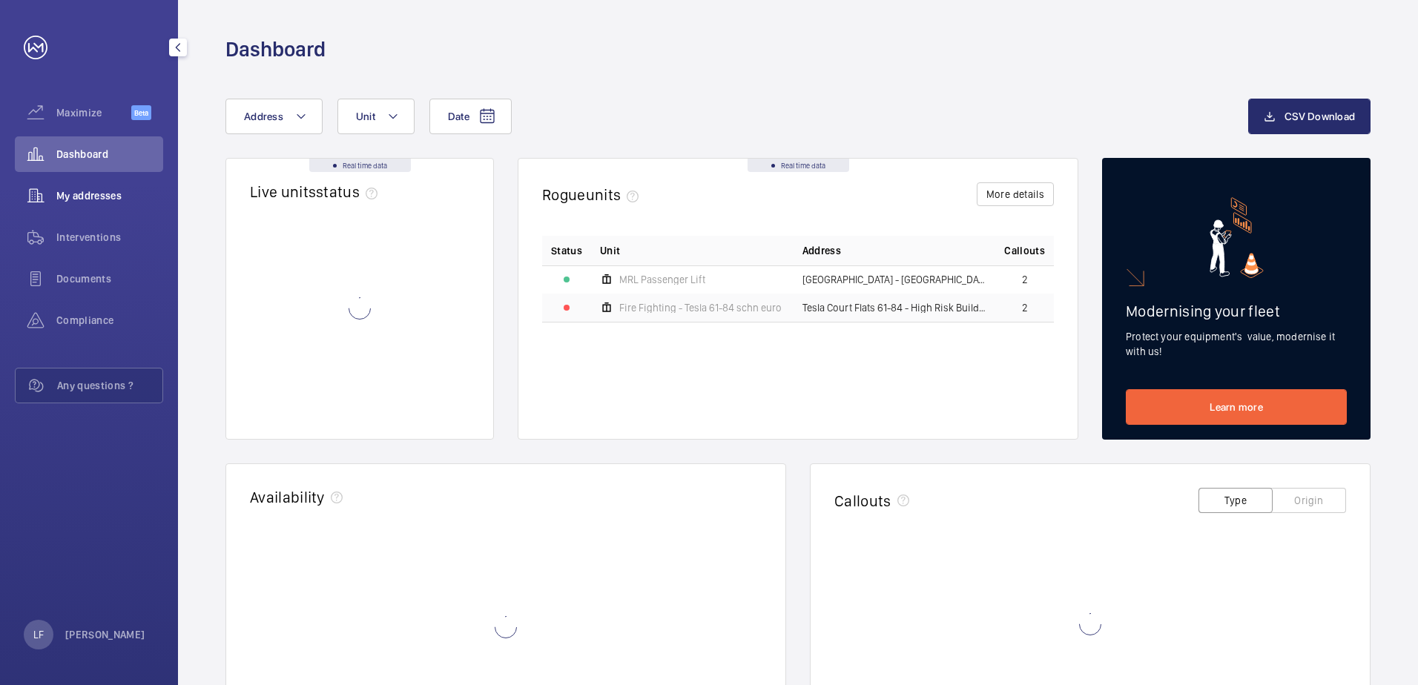
click at [70, 185] on div "My addresses" at bounding box center [89, 196] width 148 height 36
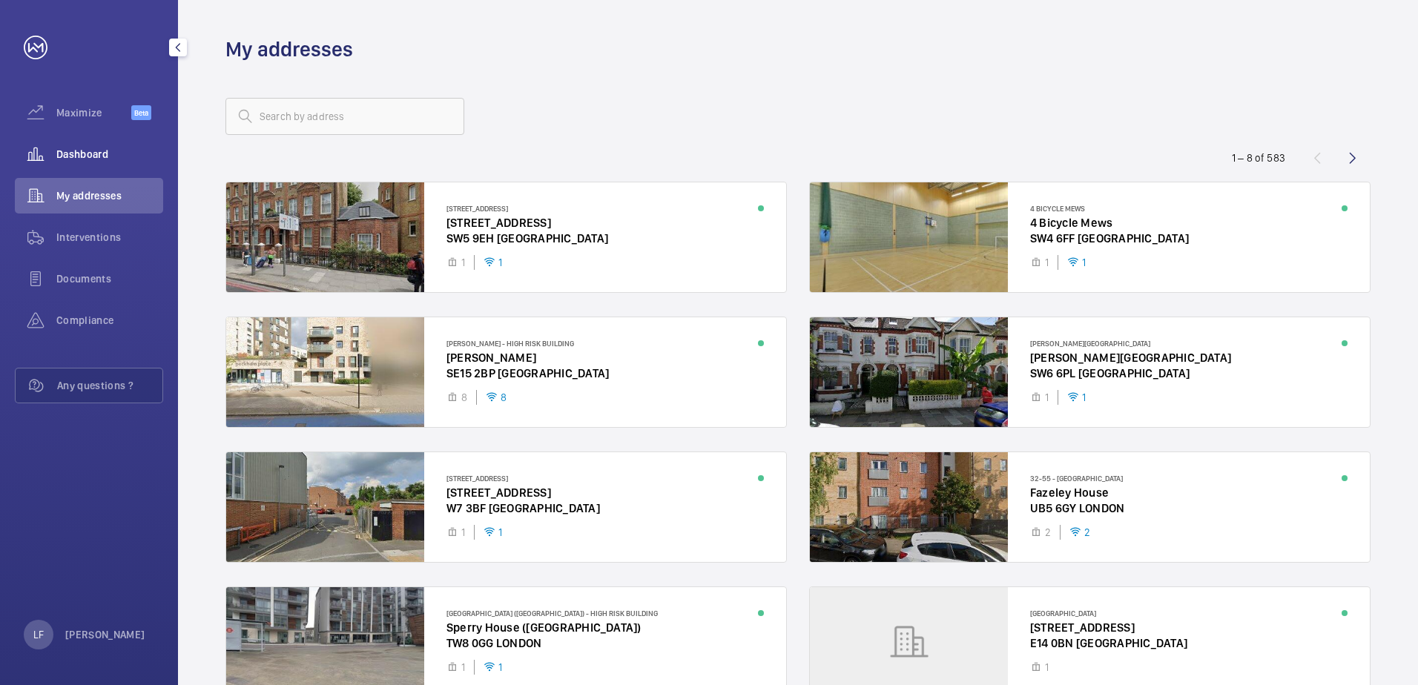
click at [87, 151] on span "Dashboard" at bounding box center [109, 154] width 107 height 15
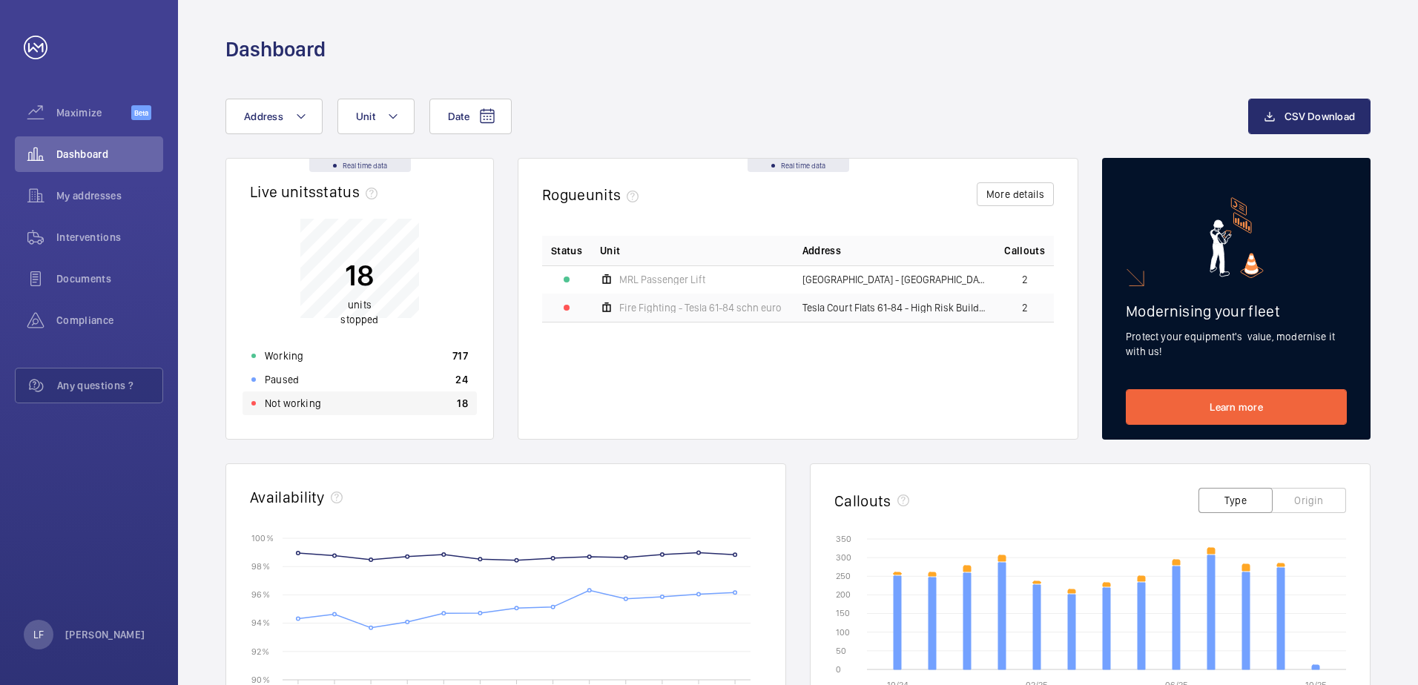
click at [289, 405] on p "Not working" at bounding box center [293, 403] width 56 height 15
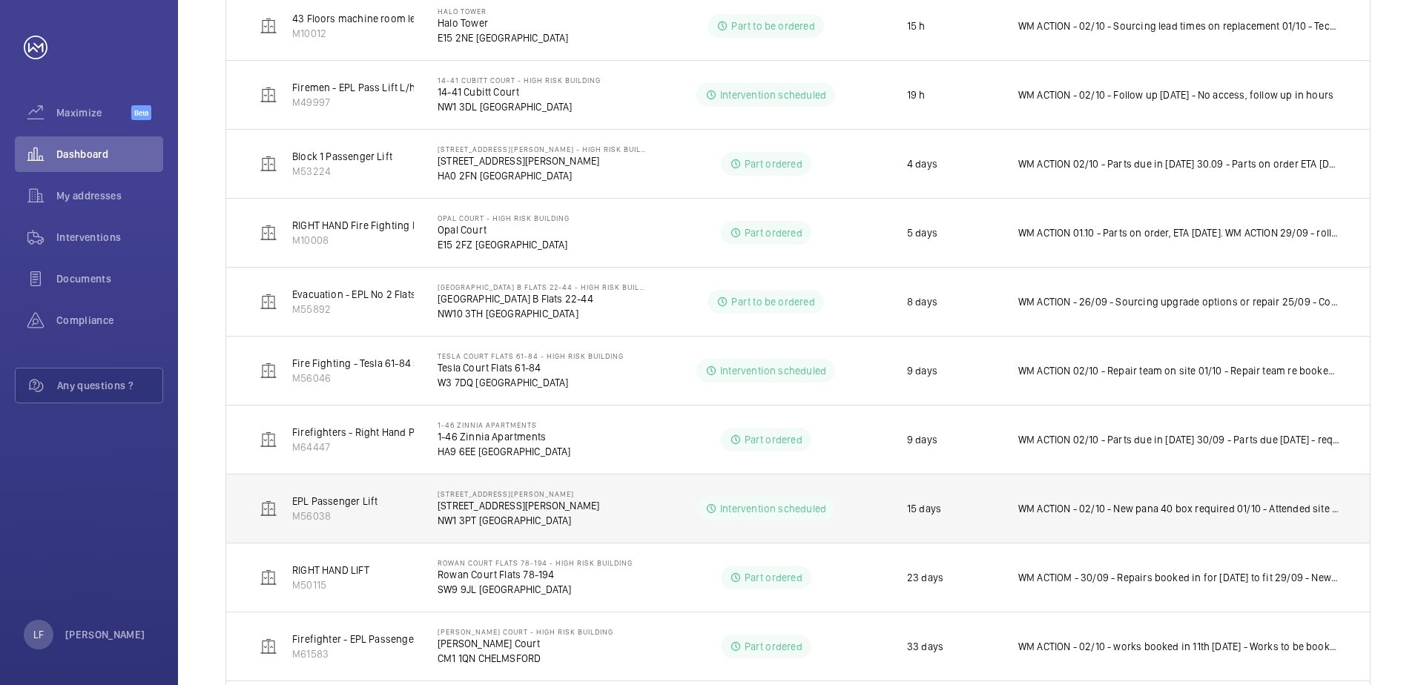
scroll to position [495, 0]
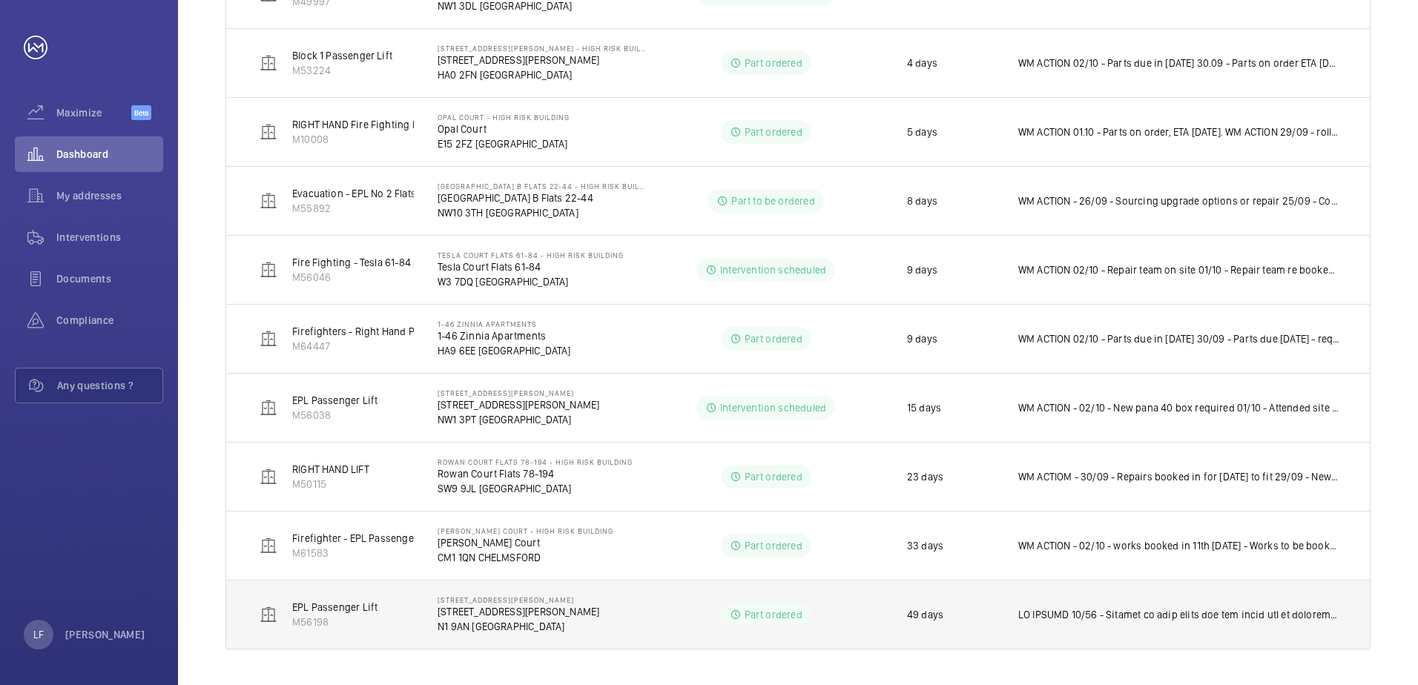
click at [1145, 616] on p at bounding box center [1179, 615] width 322 height 15
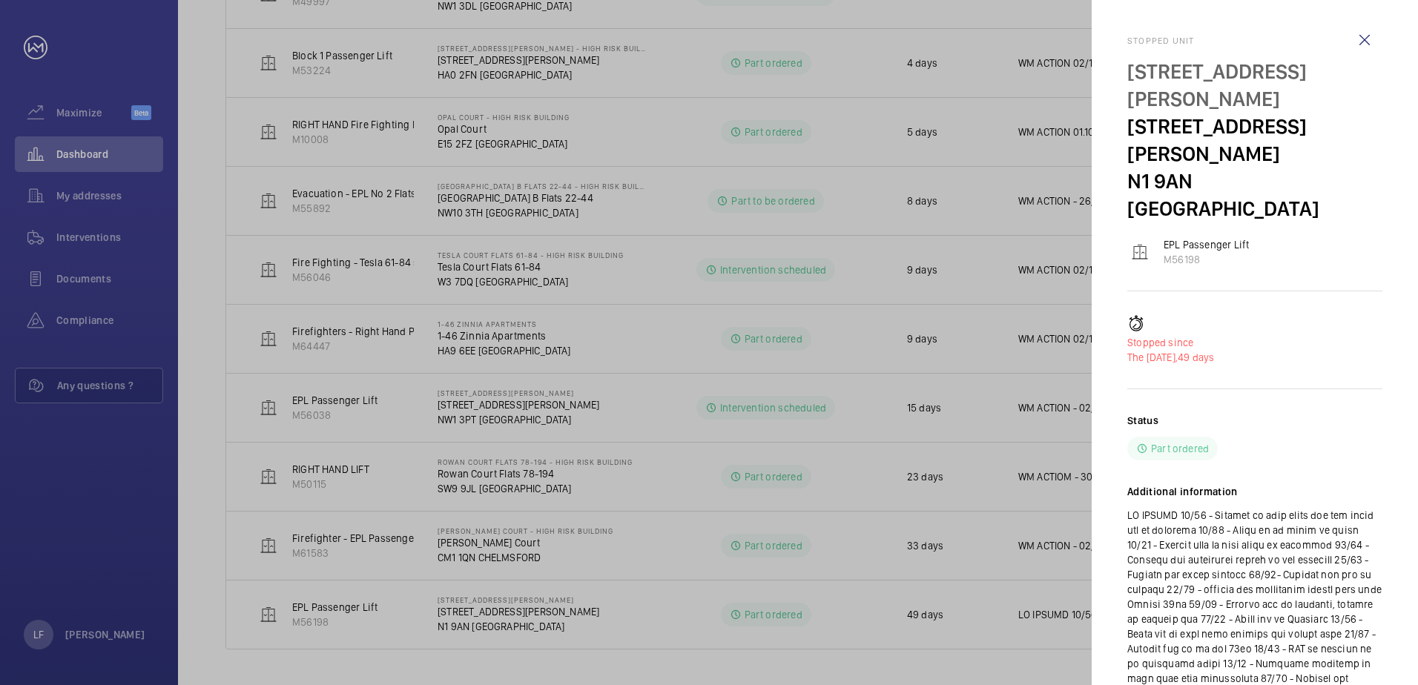
click at [907, 636] on div at bounding box center [709, 342] width 1418 height 685
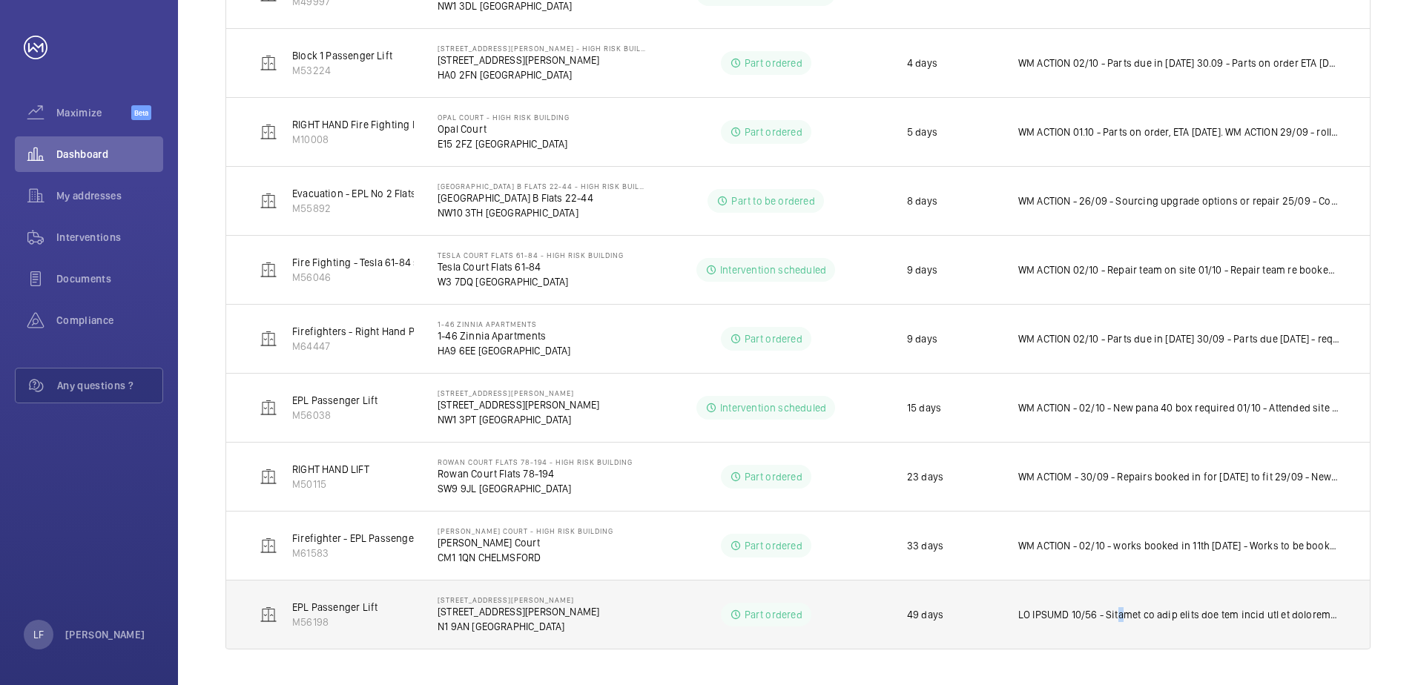
click at [1121, 619] on p at bounding box center [1179, 615] width 322 height 15
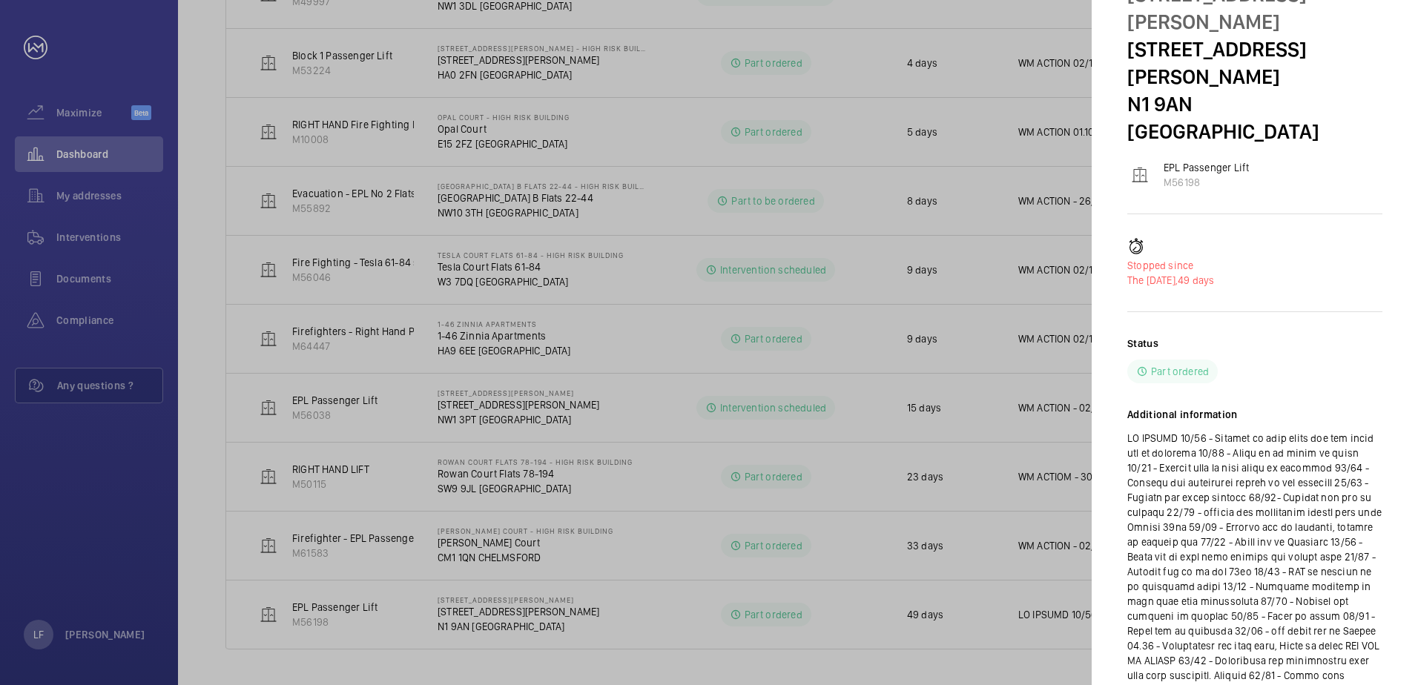
scroll to position [111, 0]
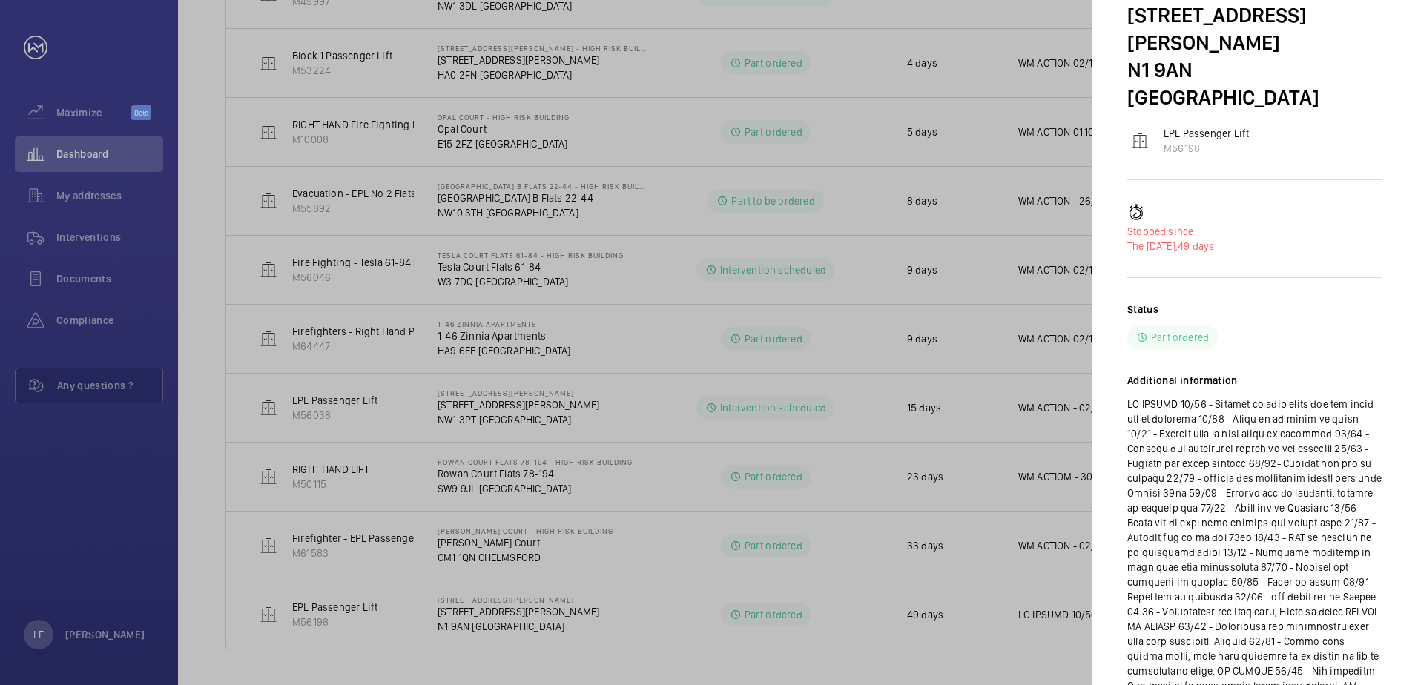
click at [1060, 627] on div at bounding box center [709, 342] width 1418 height 685
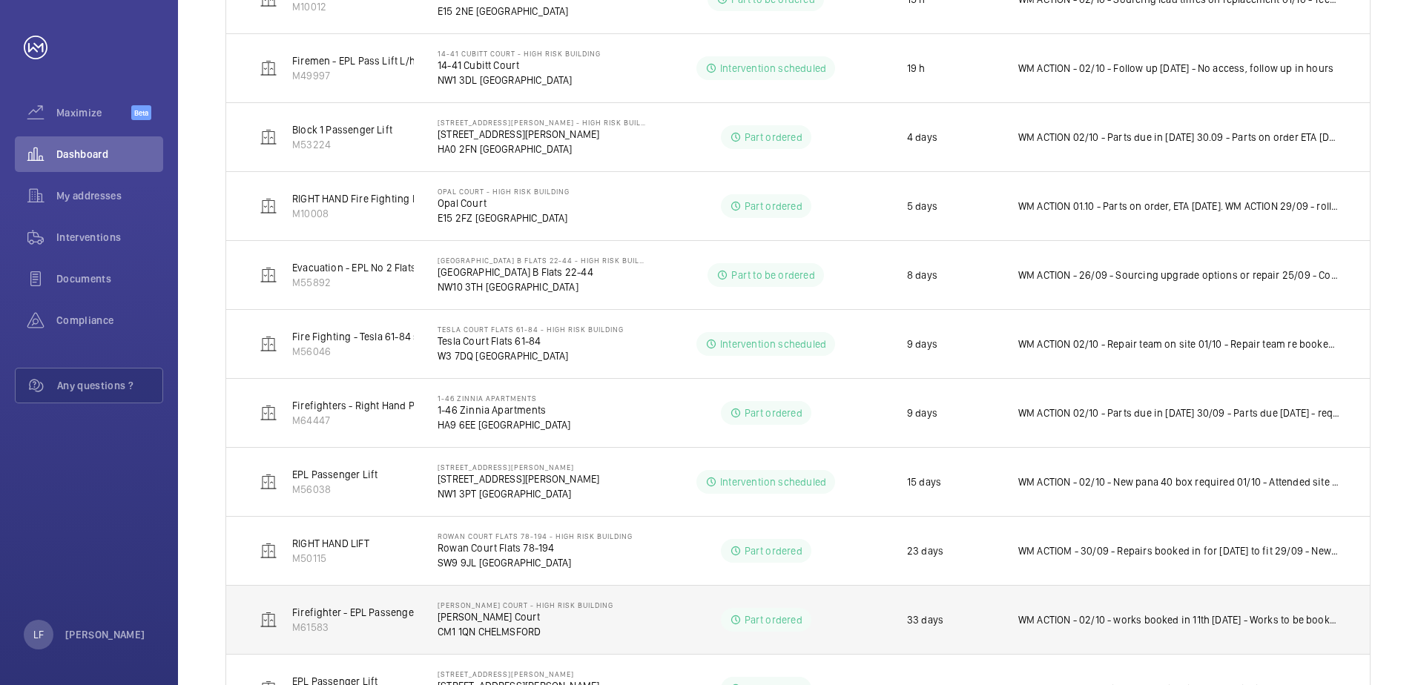
scroll to position [495, 0]
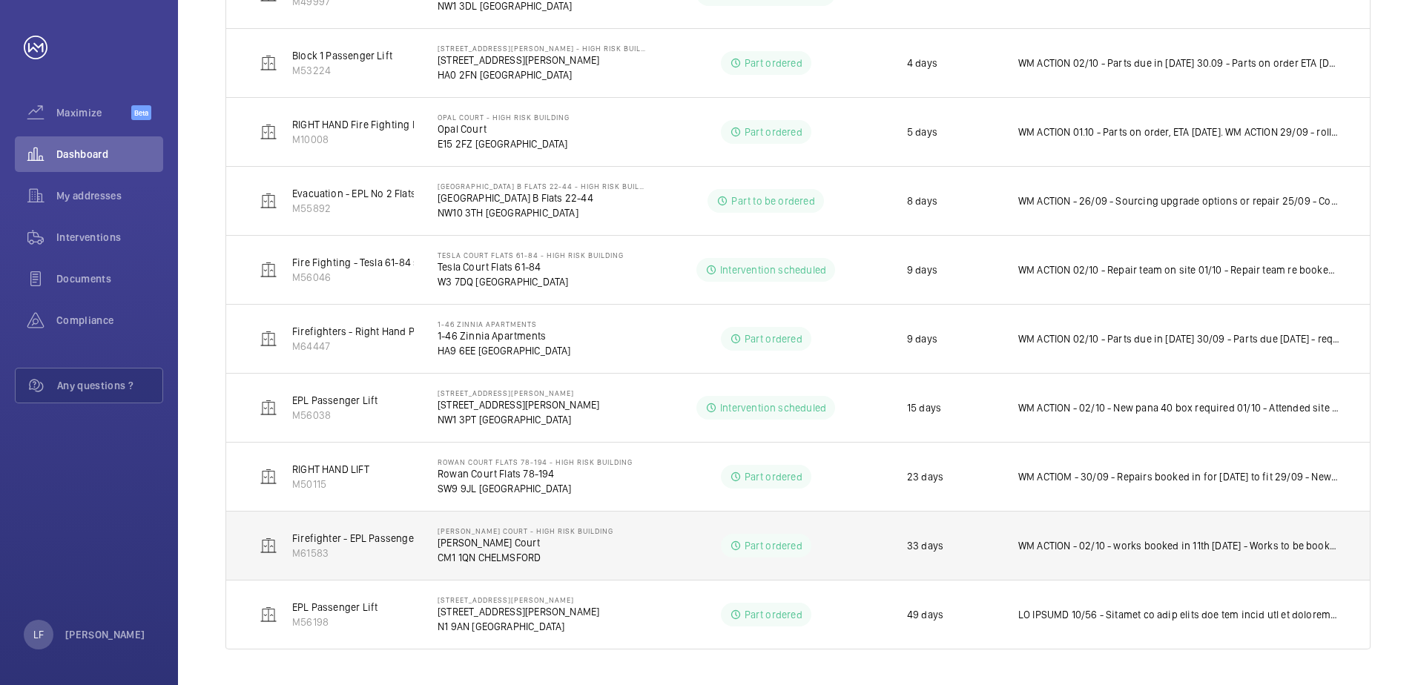
click at [1202, 558] on td "WM ACTION - 02/10 - works booked in 11th November 25/09 - Works to be booked in…" at bounding box center [1182, 545] width 375 height 69
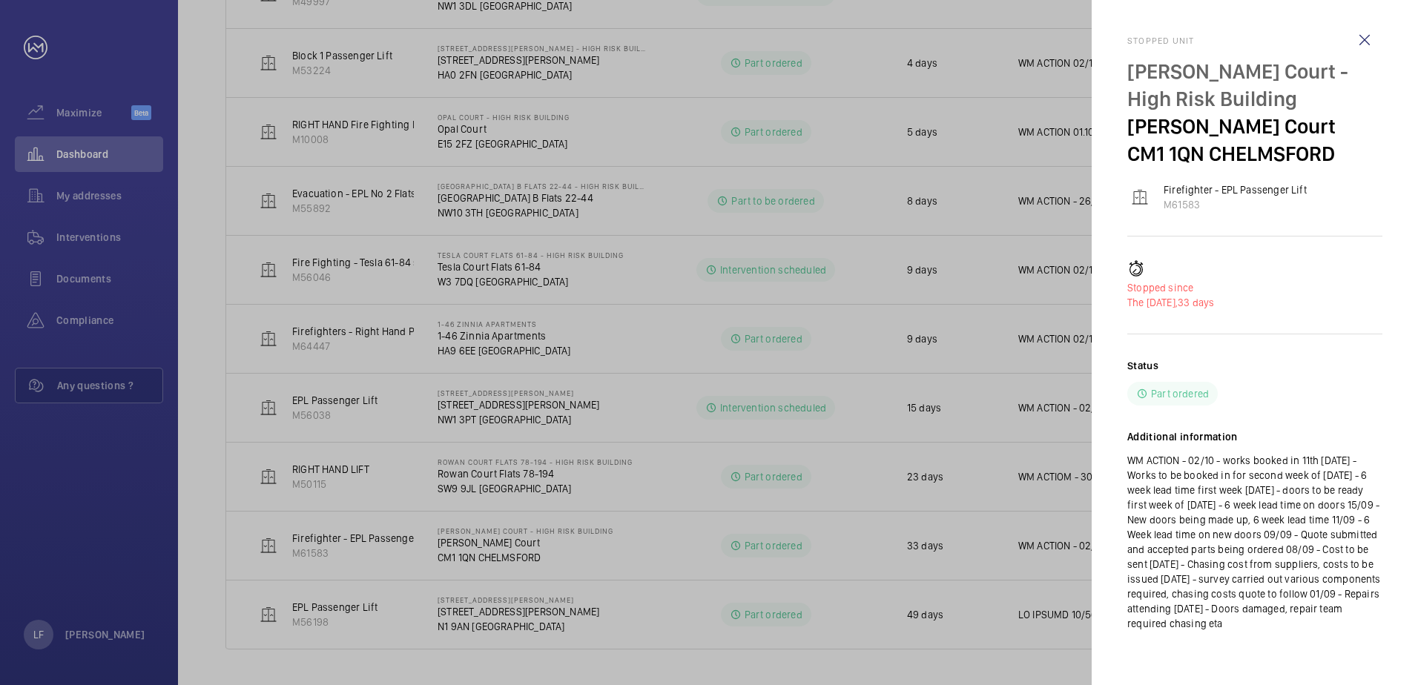
click at [967, 546] on div at bounding box center [709, 342] width 1418 height 685
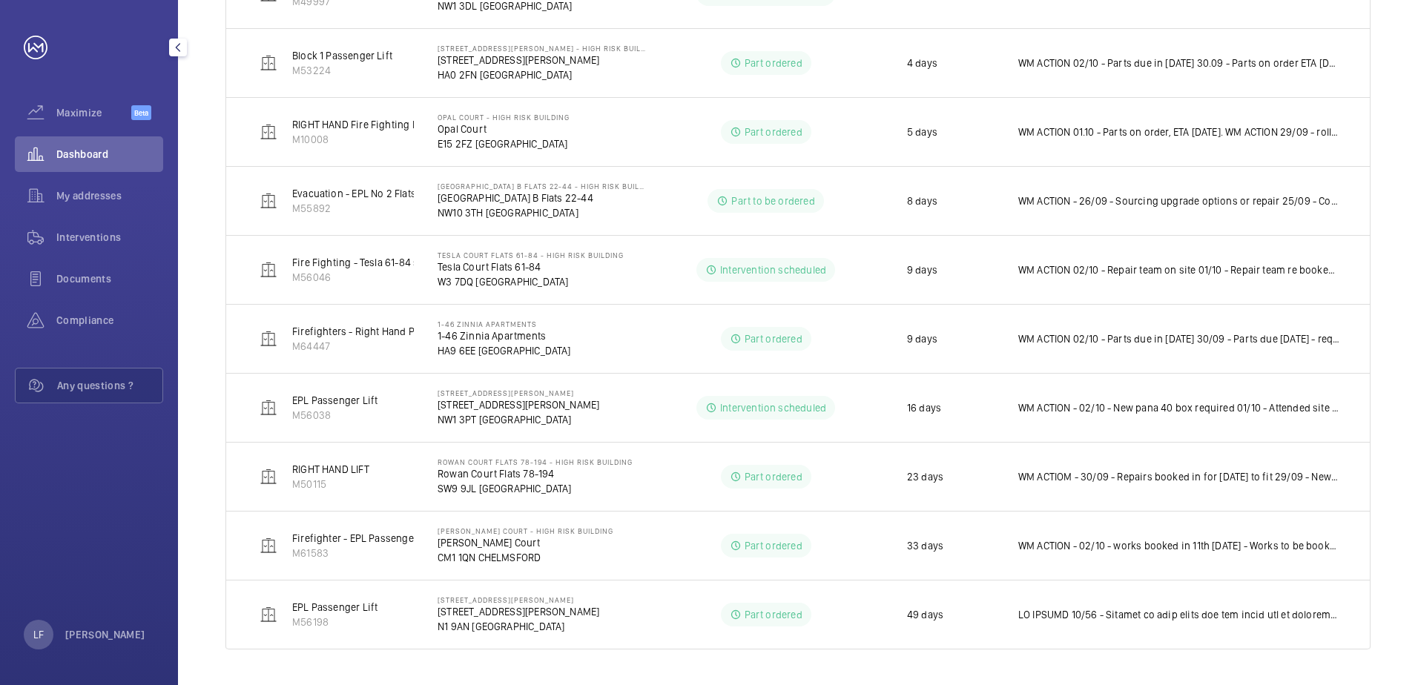
click at [91, 157] on span "Dashboard" at bounding box center [109, 154] width 107 height 15
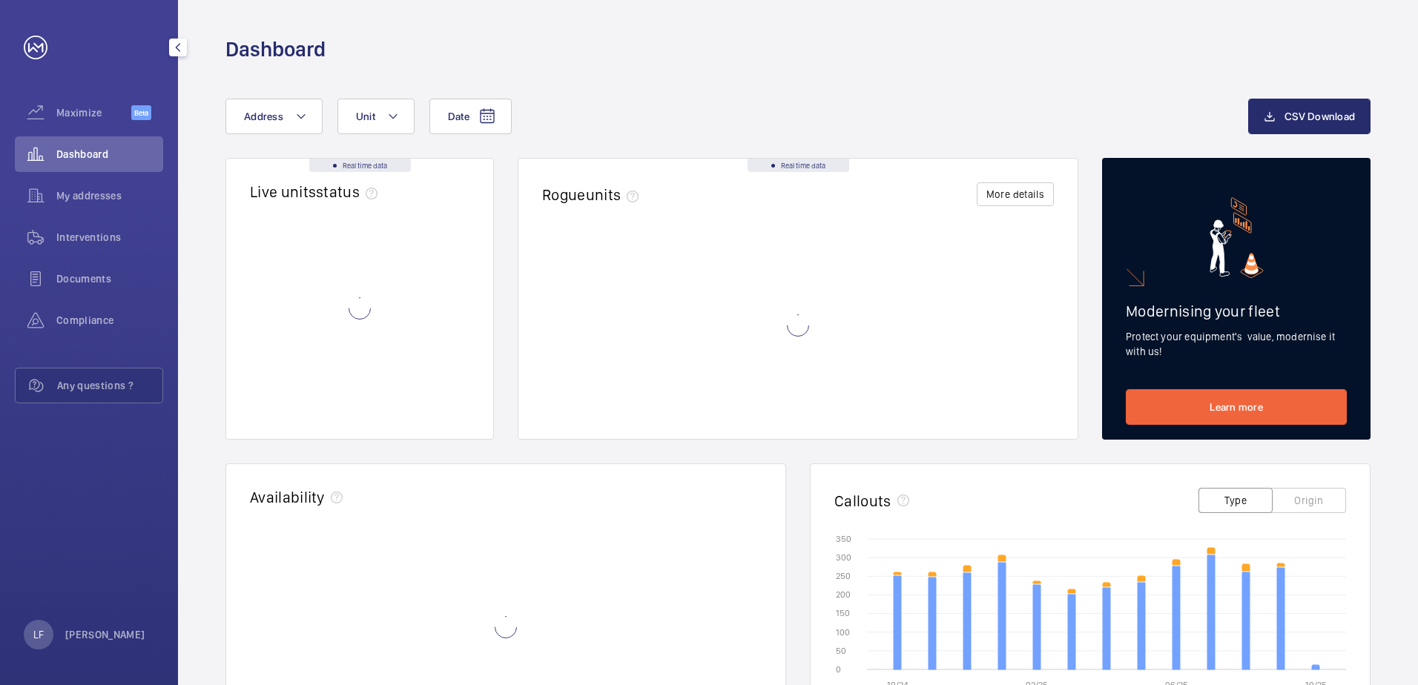
click at [114, 177] on div "Dashboard" at bounding box center [89, 157] width 148 height 42
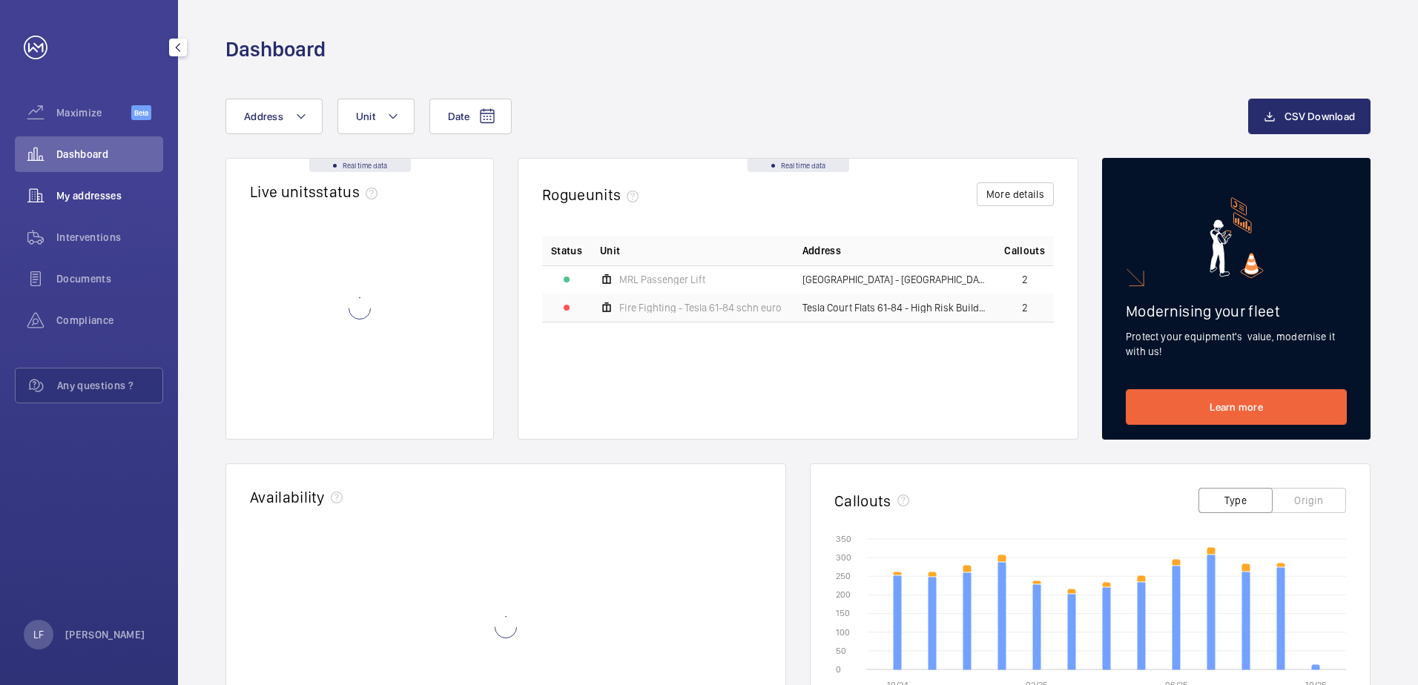
click at [108, 188] on div "My addresses" at bounding box center [89, 196] width 148 height 36
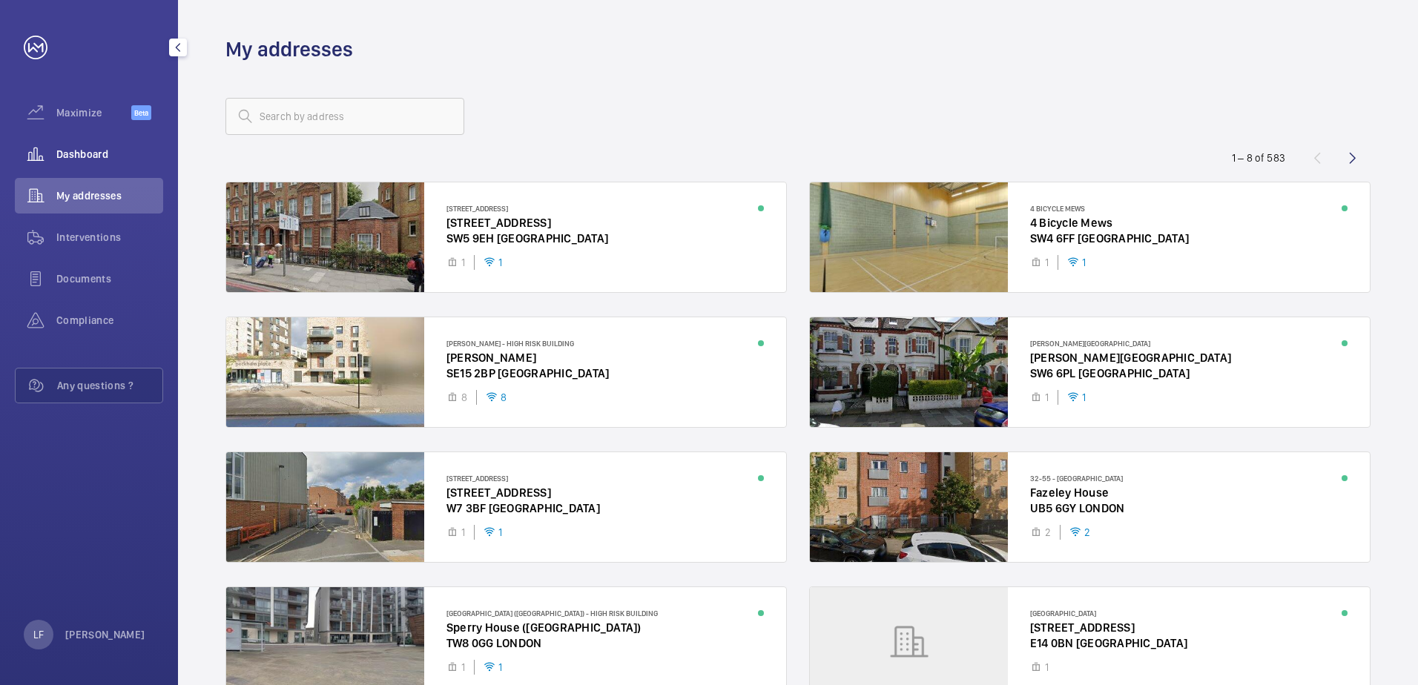
click at [88, 158] on span "Dashboard" at bounding box center [109, 154] width 107 height 15
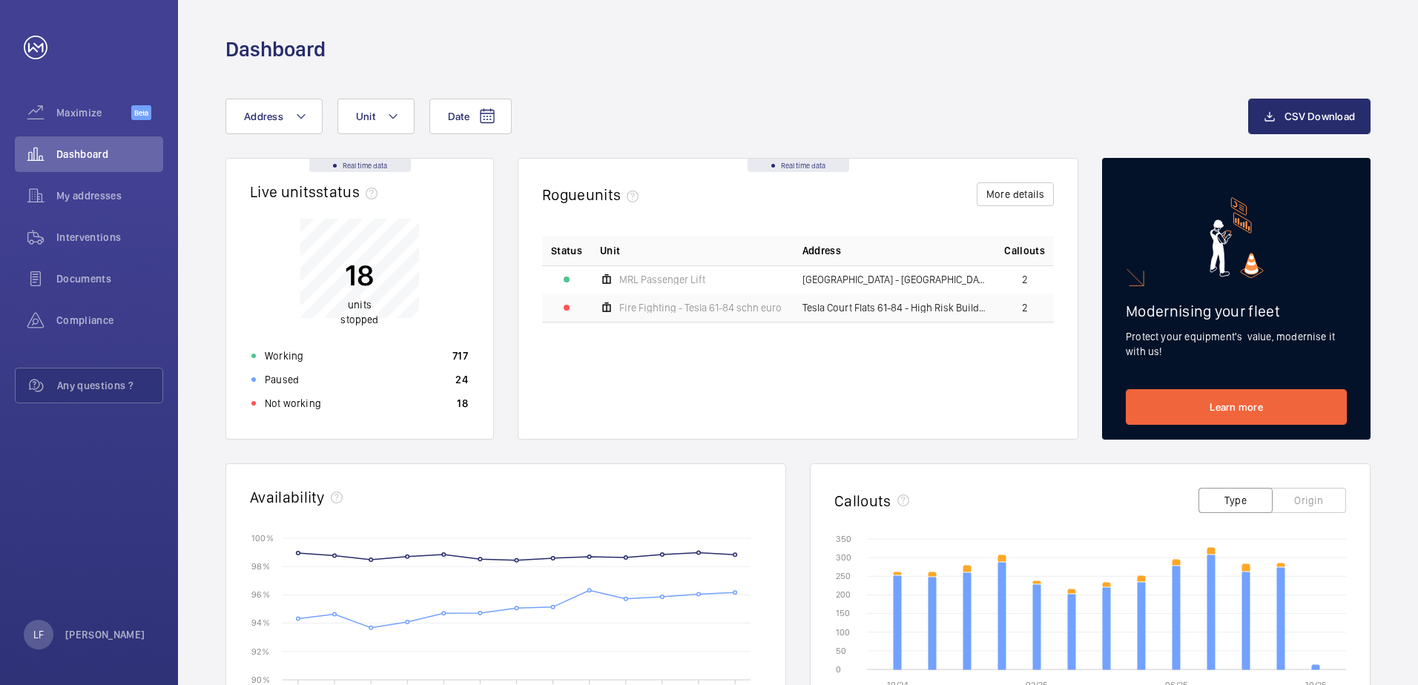
click at [326, 414] on div "Not working 18" at bounding box center [360, 404] width 234 height 24
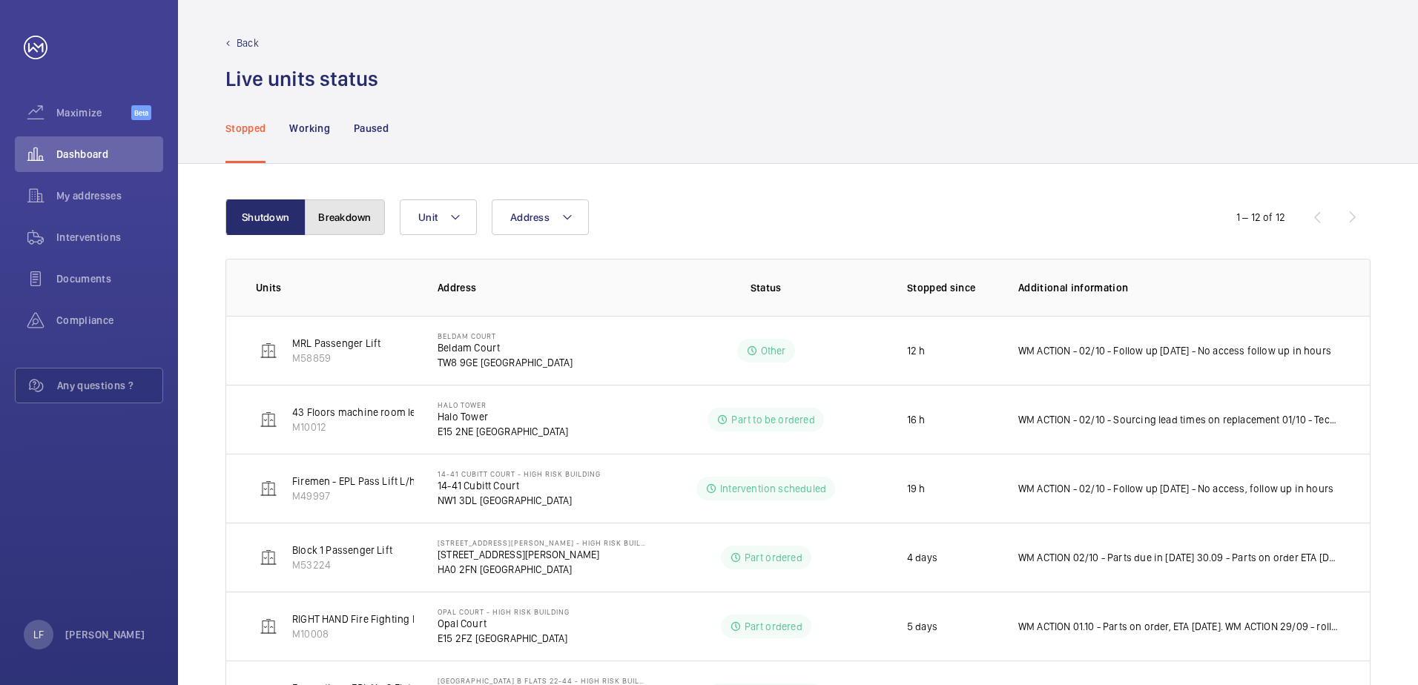
click at [355, 218] on button "Breakdown" at bounding box center [345, 218] width 80 height 36
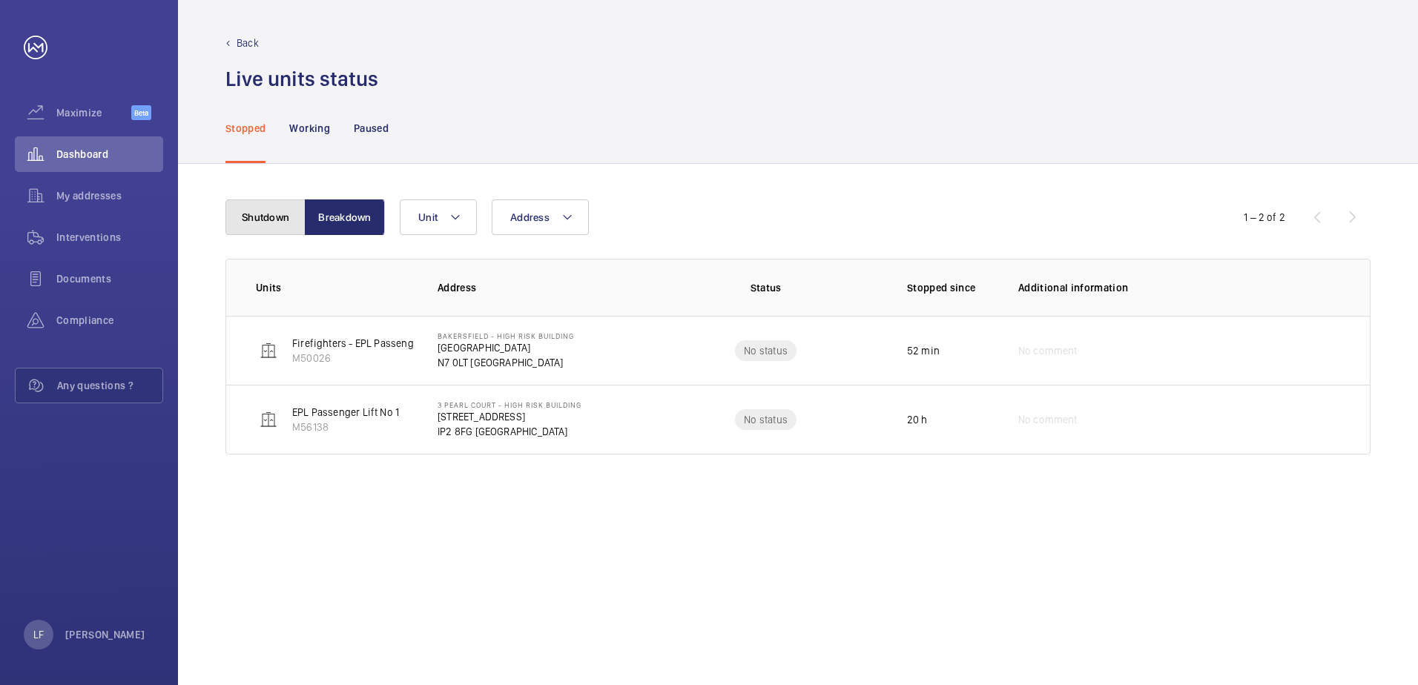
click at [274, 227] on button "Shutdown" at bounding box center [266, 218] width 80 height 36
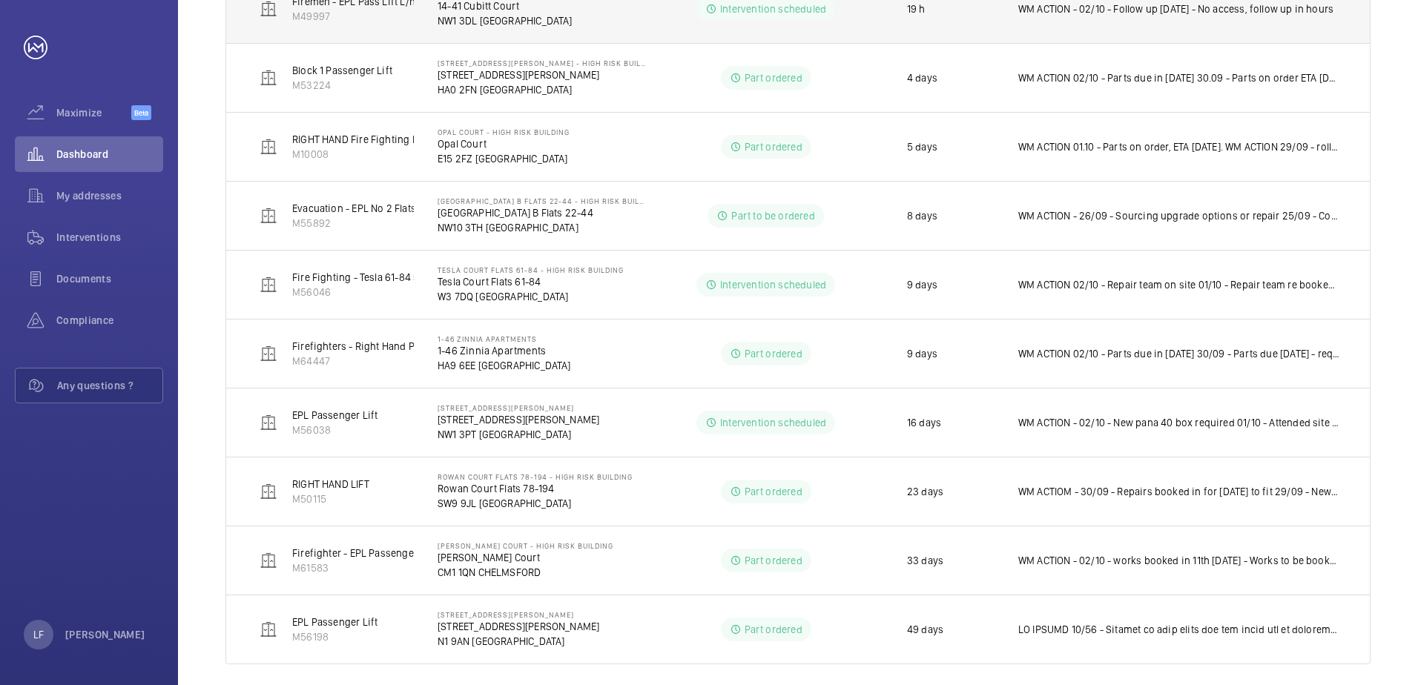
scroll to position [495, 0]
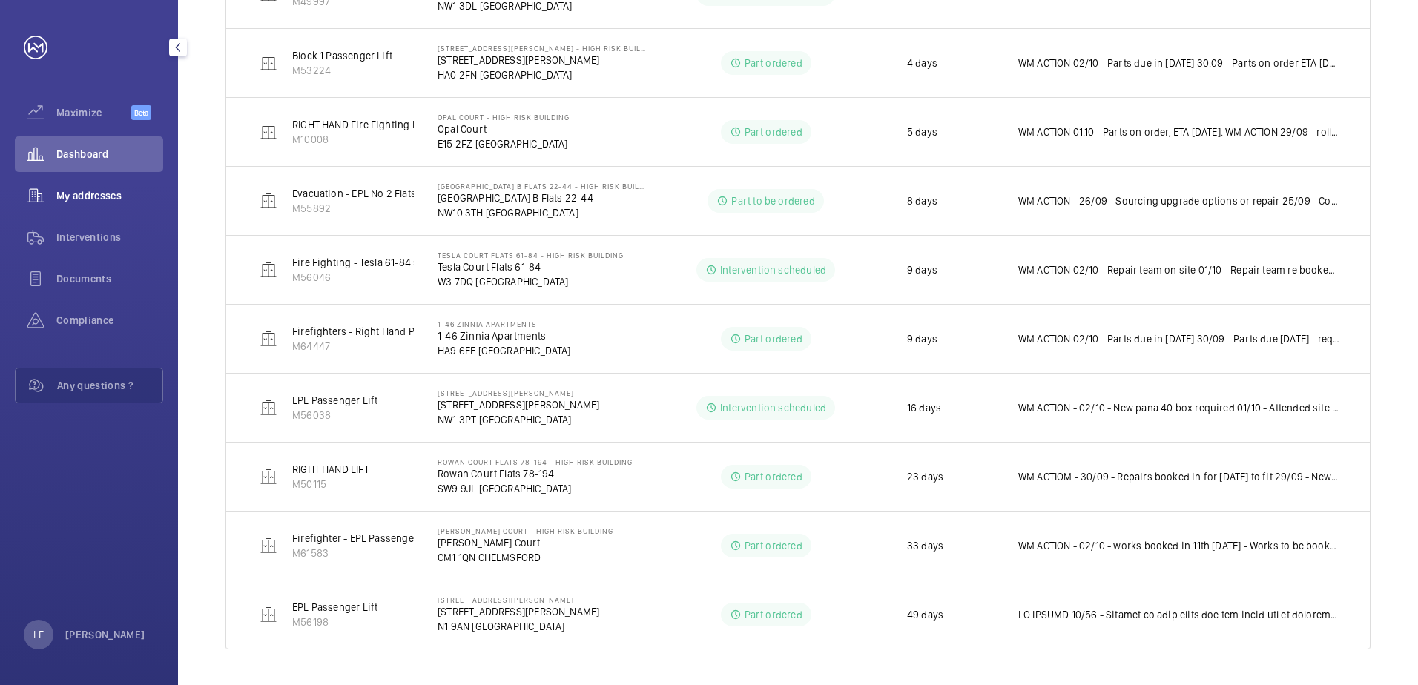
click at [65, 196] on span "My addresses" at bounding box center [109, 195] width 107 height 15
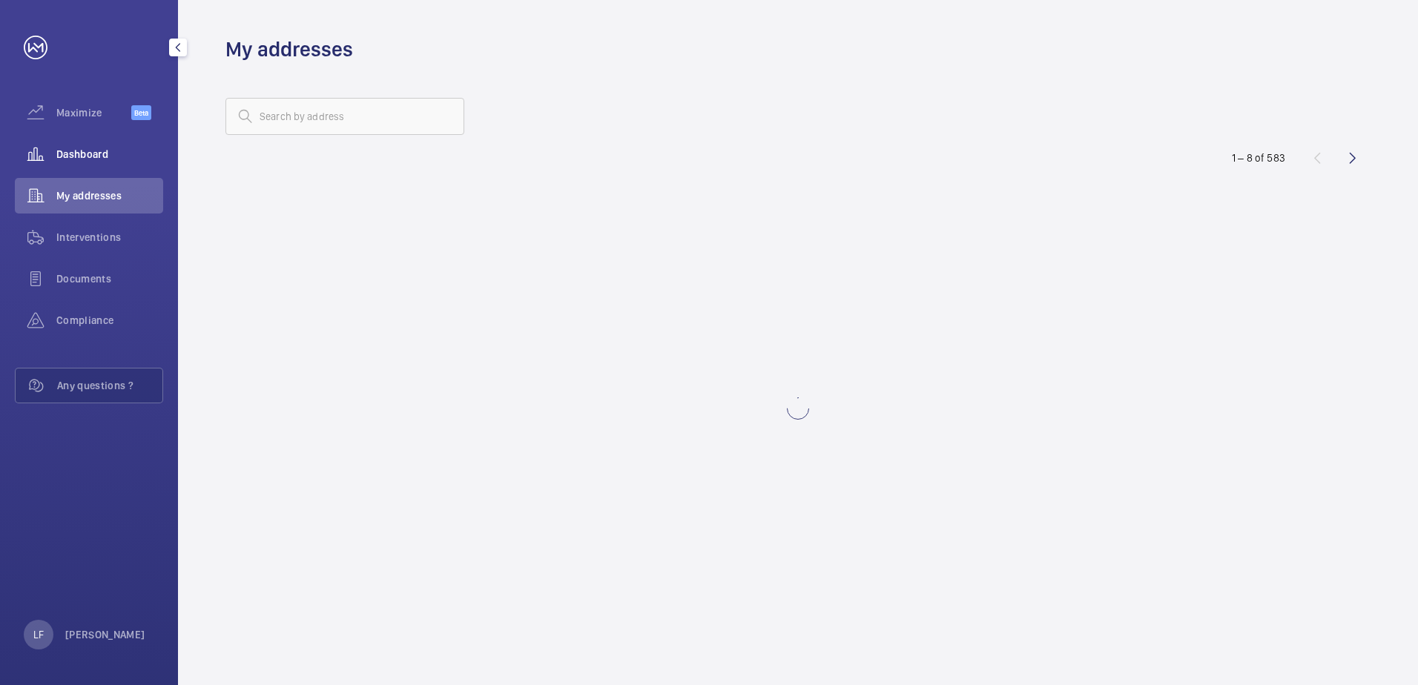
click at [76, 150] on span "Dashboard" at bounding box center [109, 154] width 107 height 15
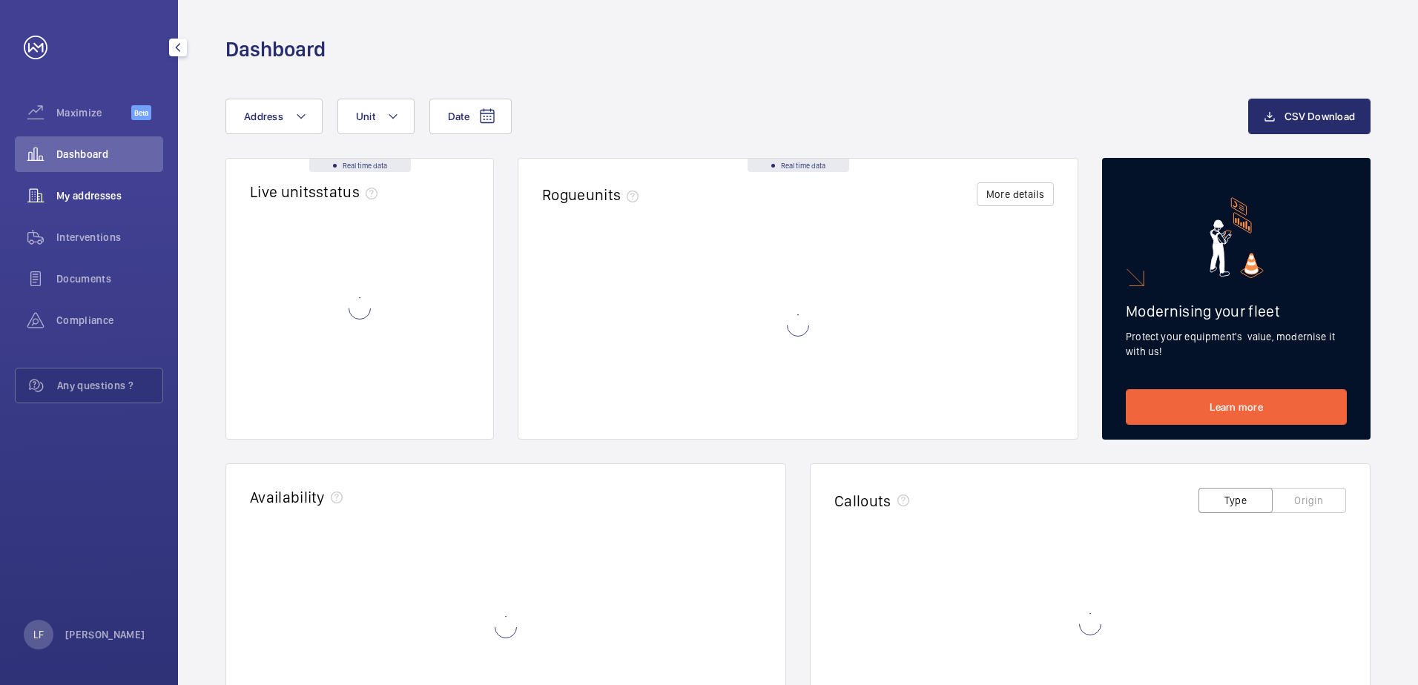
click at [90, 189] on span "My addresses" at bounding box center [109, 195] width 107 height 15
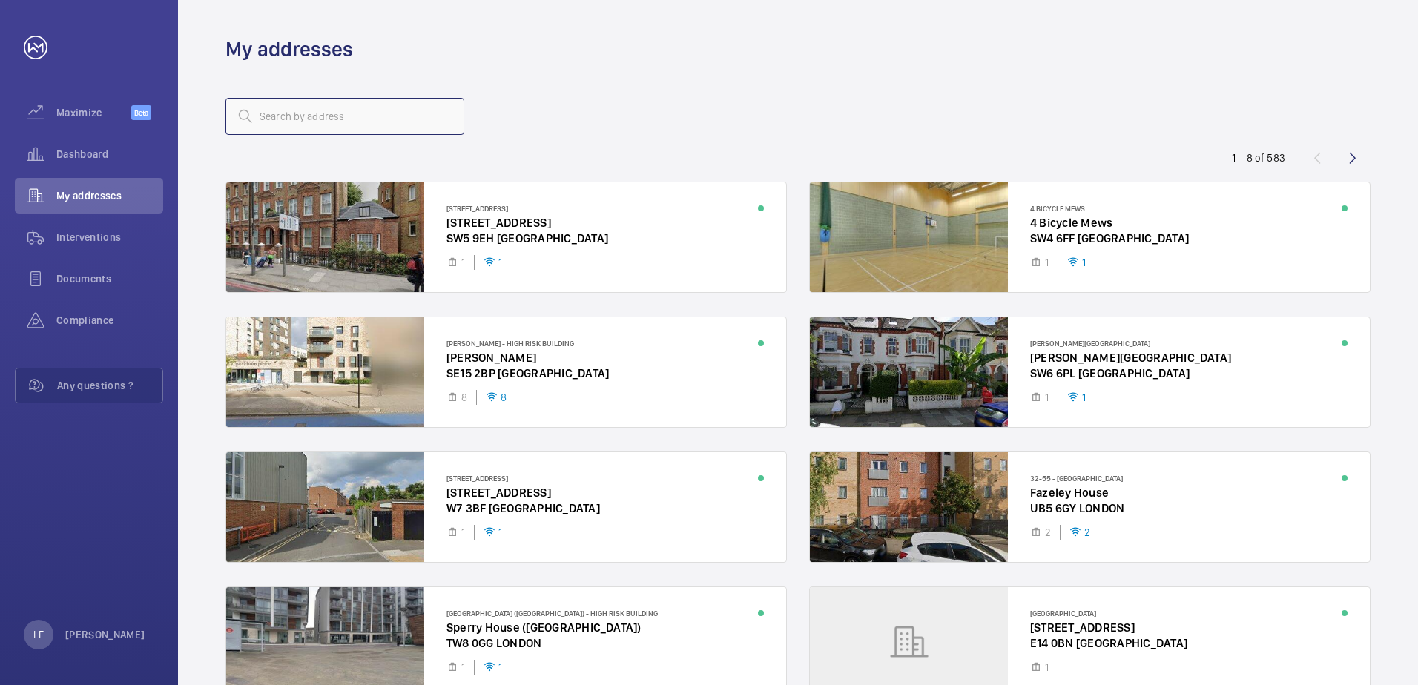
click at [267, 116] on input "text" at bounding box center [345, 116] width 239 height 37
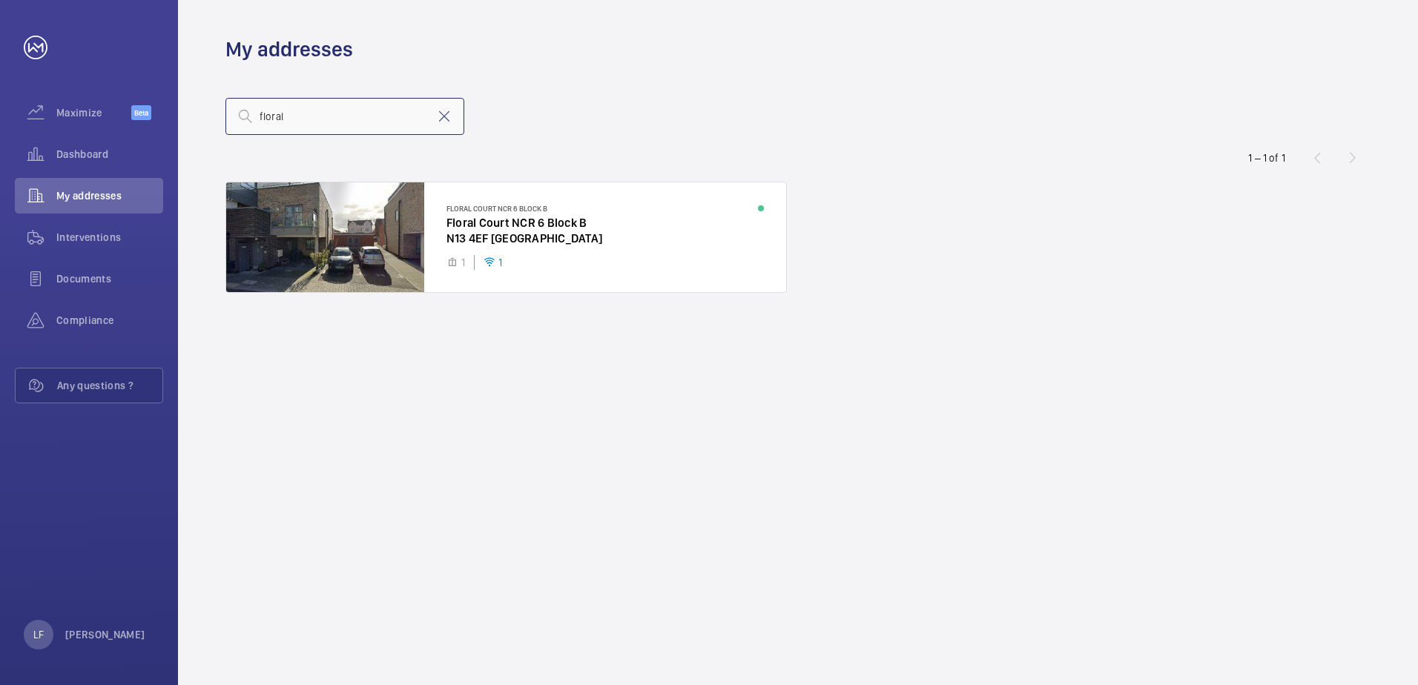
drag, startPoint x: 287, startPoint y: 113, endPoint x: 310, endPoint y: 126, distance: 26.2
click at [286, 113] on input "floral" at bounding box center [345, 116] width 239 height 37
type input "floral"
click at [478, 216] on div at bounding box center [506, 237] width 560 height 110
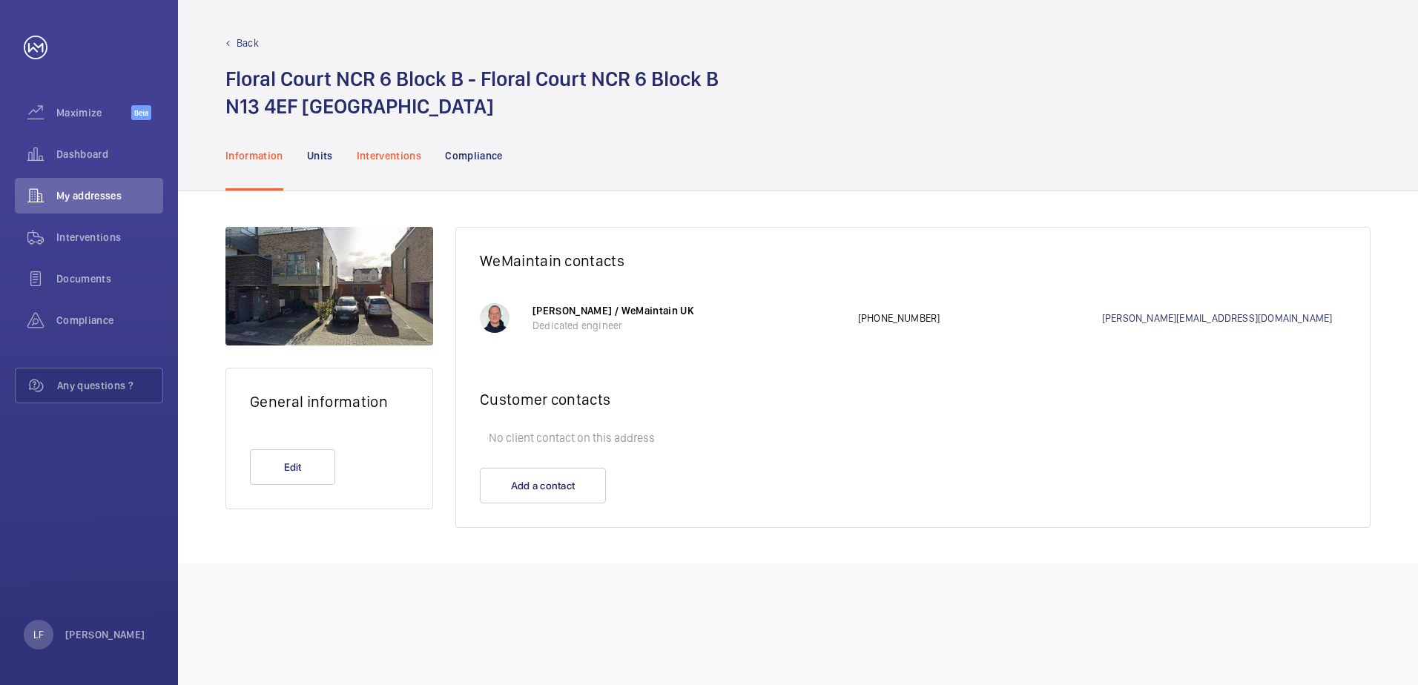
click at [384, 149] on p "Interventions" at bounding box center [389, 155] width 65 height 15
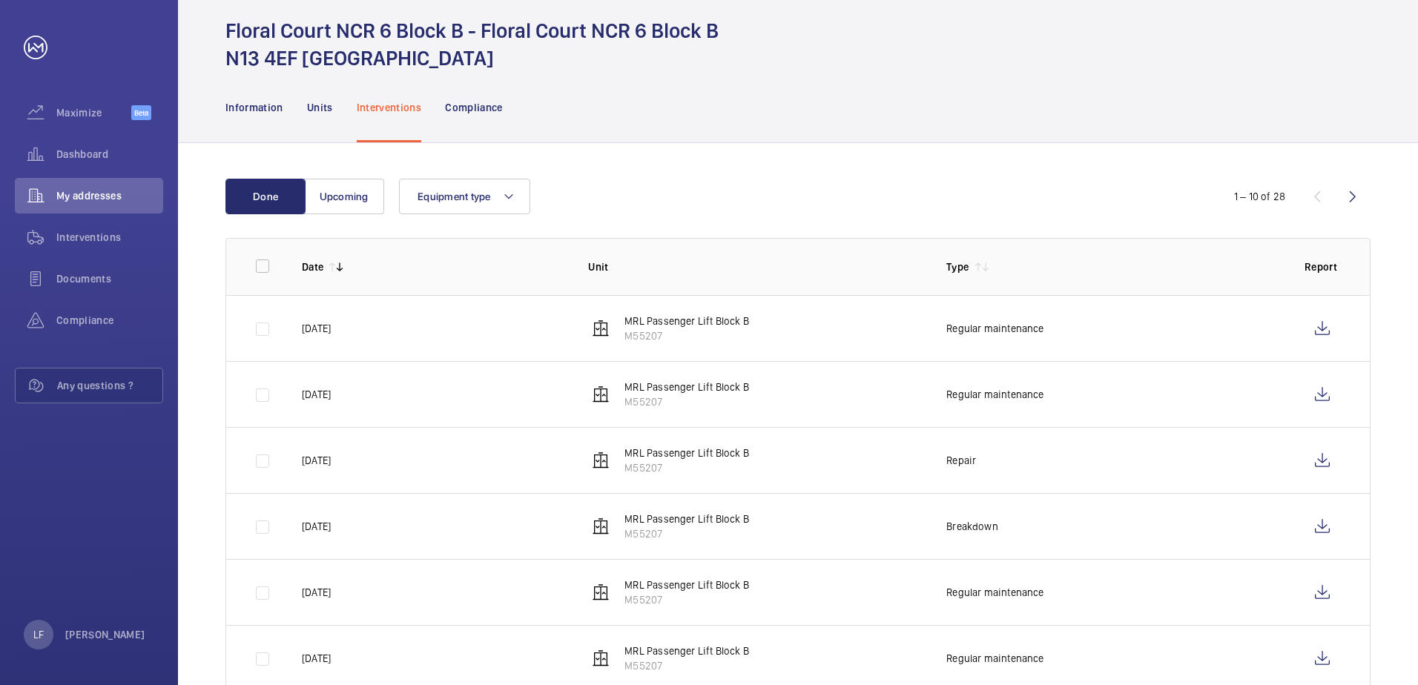
scroll to position [74, 0]
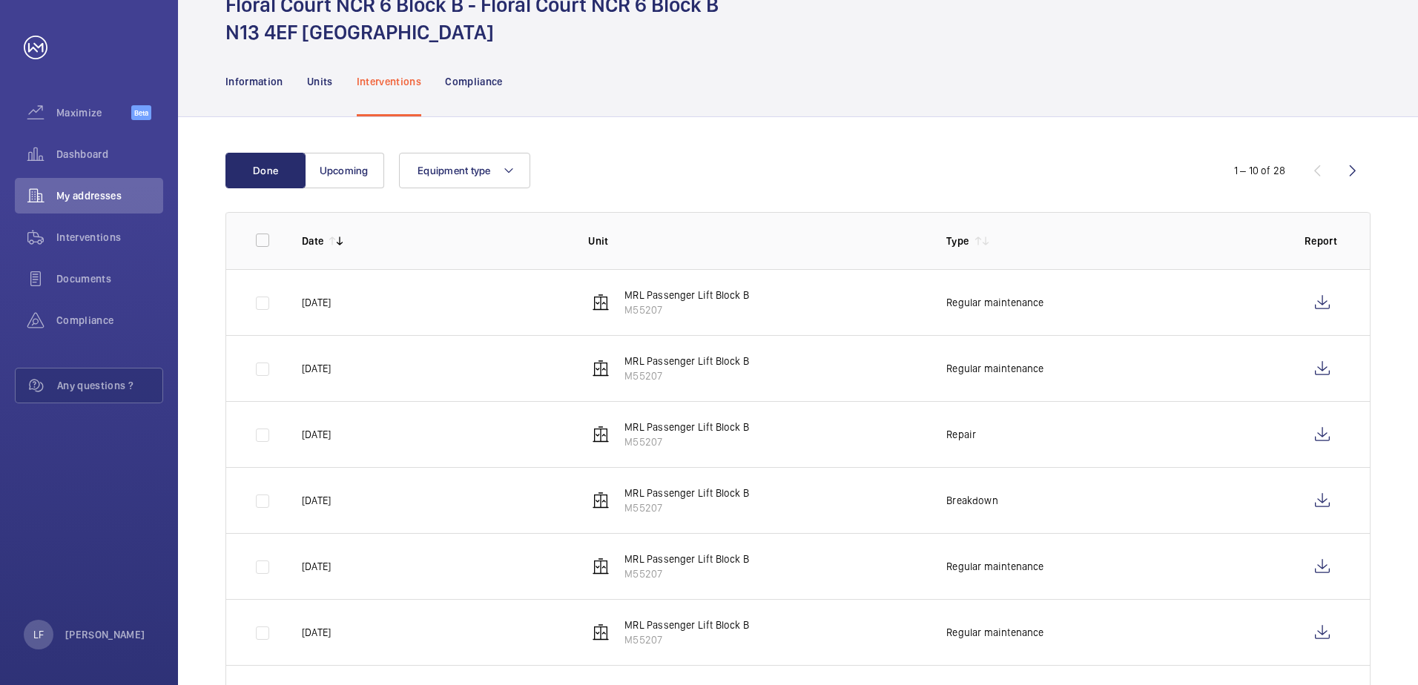
click at [677, 299] on p "MRL Passenger Lift Block B" at bounding box center [687, 295] width 125 height 15
click at [1313, 303] on wm-front-icon-button at bounding box center [1323, 303] width 36 height 36
click at [70, 146] on div "Dashboard" at bounding box center [89, 154] width 148 height 36
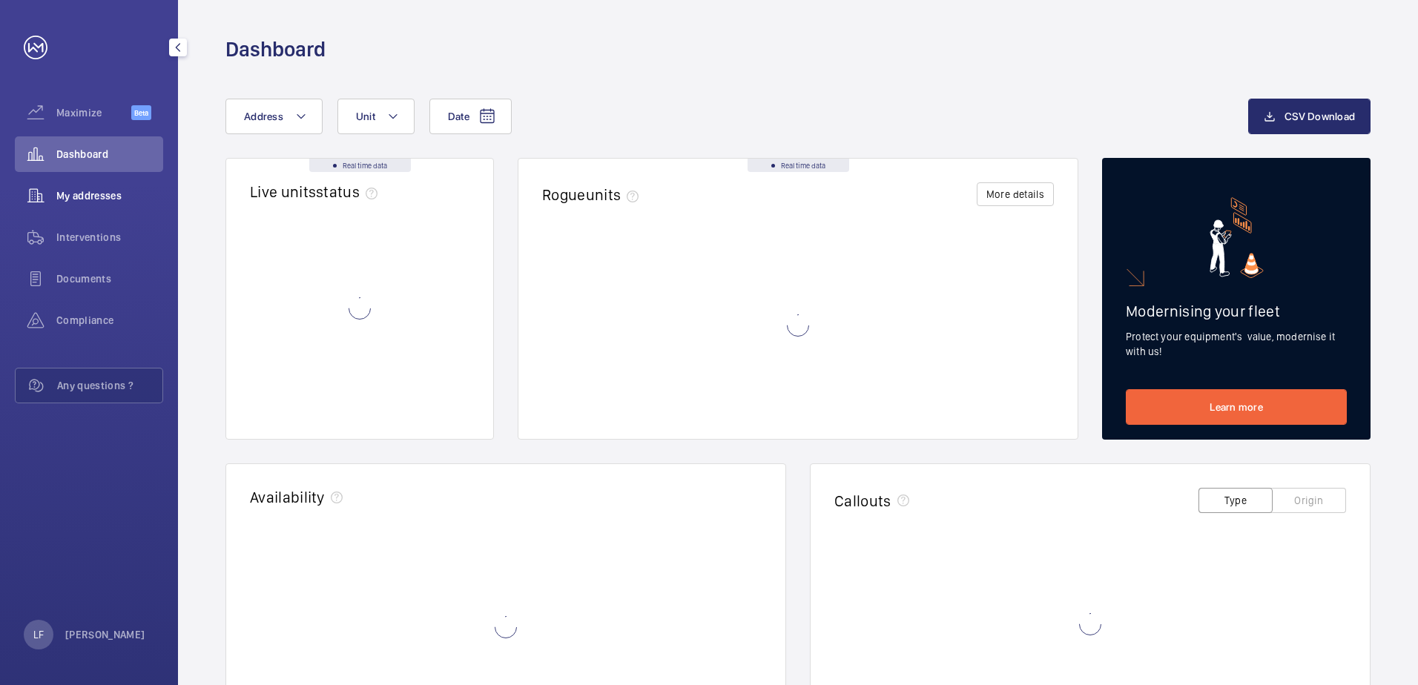
click at [74, 183] on div "My addresses" at bounding box center [89, 196] width 148 height 36
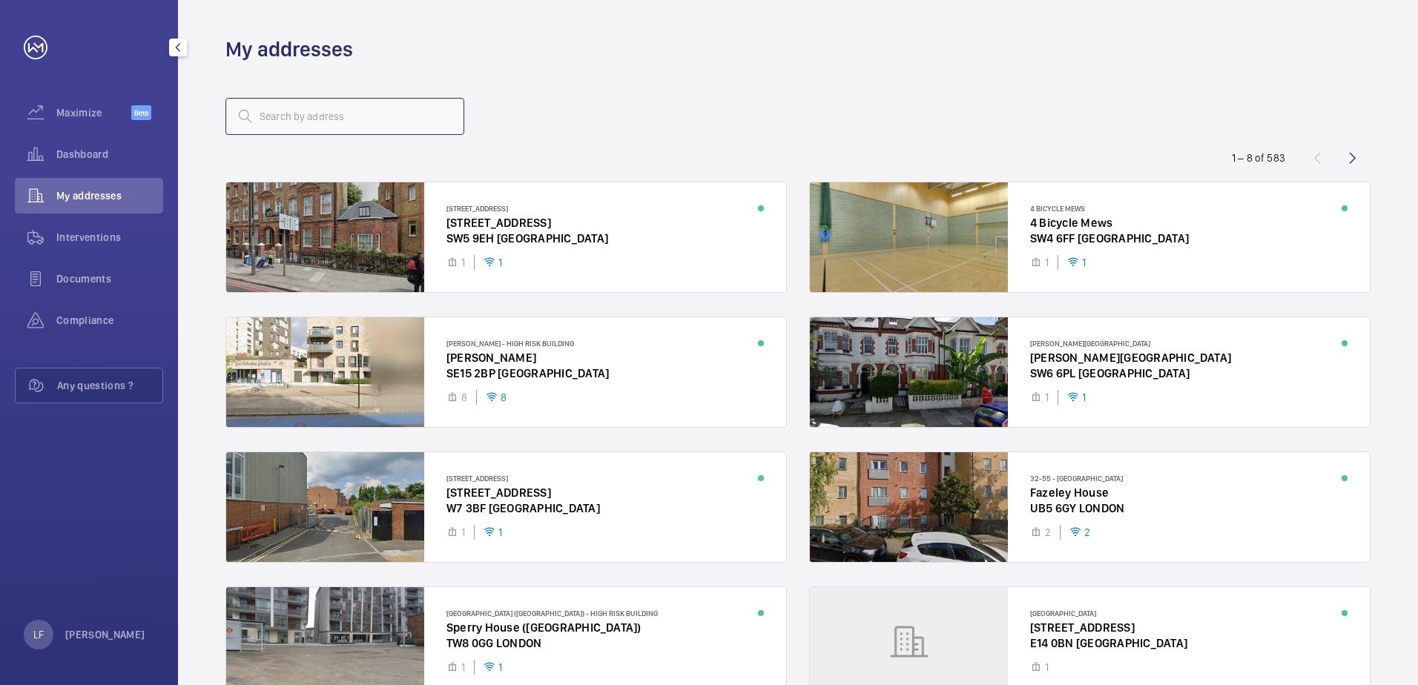
click at [274, 113] on input "text" at bounding box center [345, 116] width 239 height 37
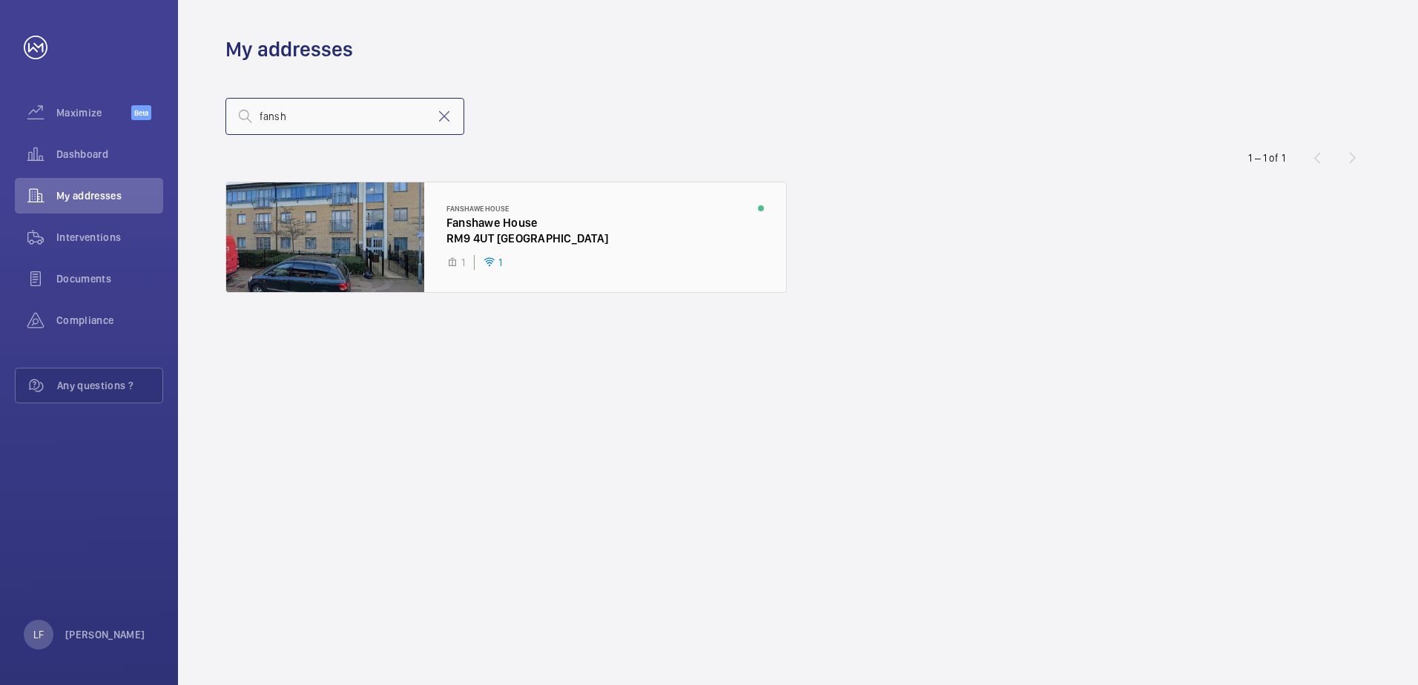
type input "fansh"
click at [465, 227] on div at bounding box center [506, 237] width 560 height 110
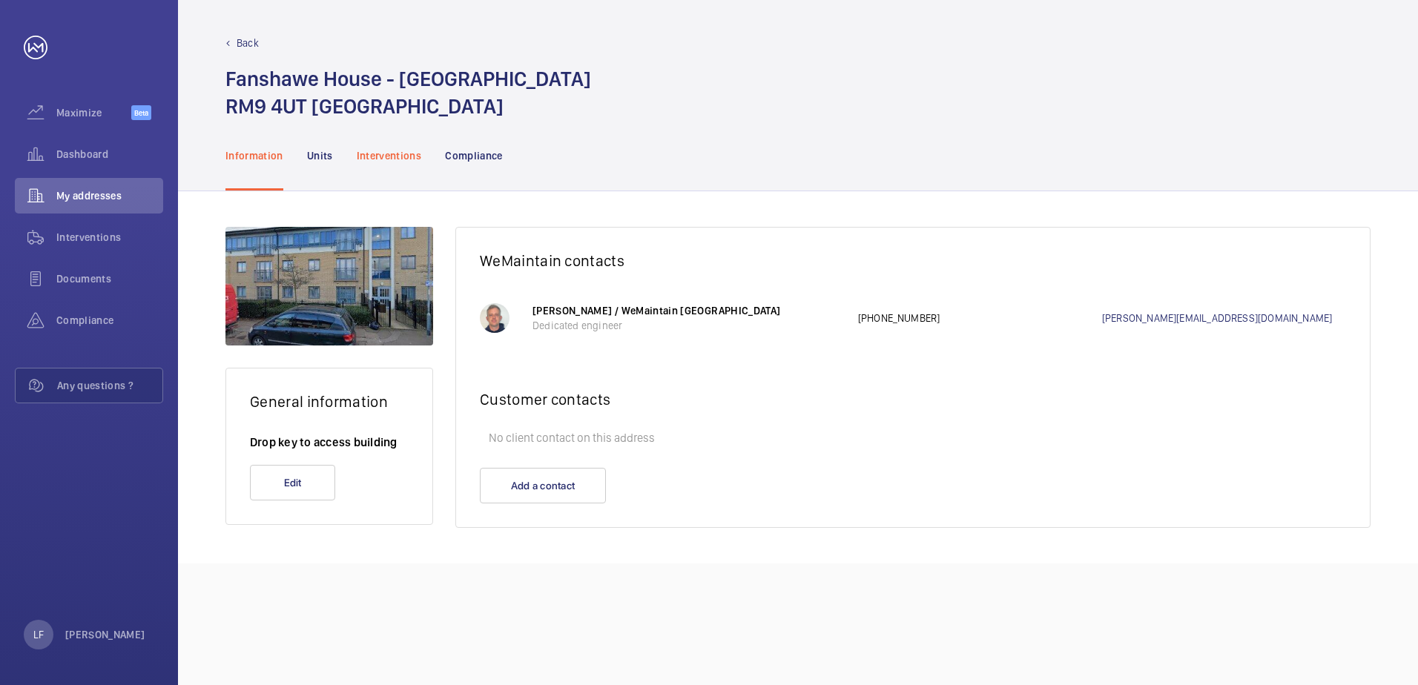
click at [398, 150] on p "Interventions" at bounding box center [389, 155] width 65 height 15
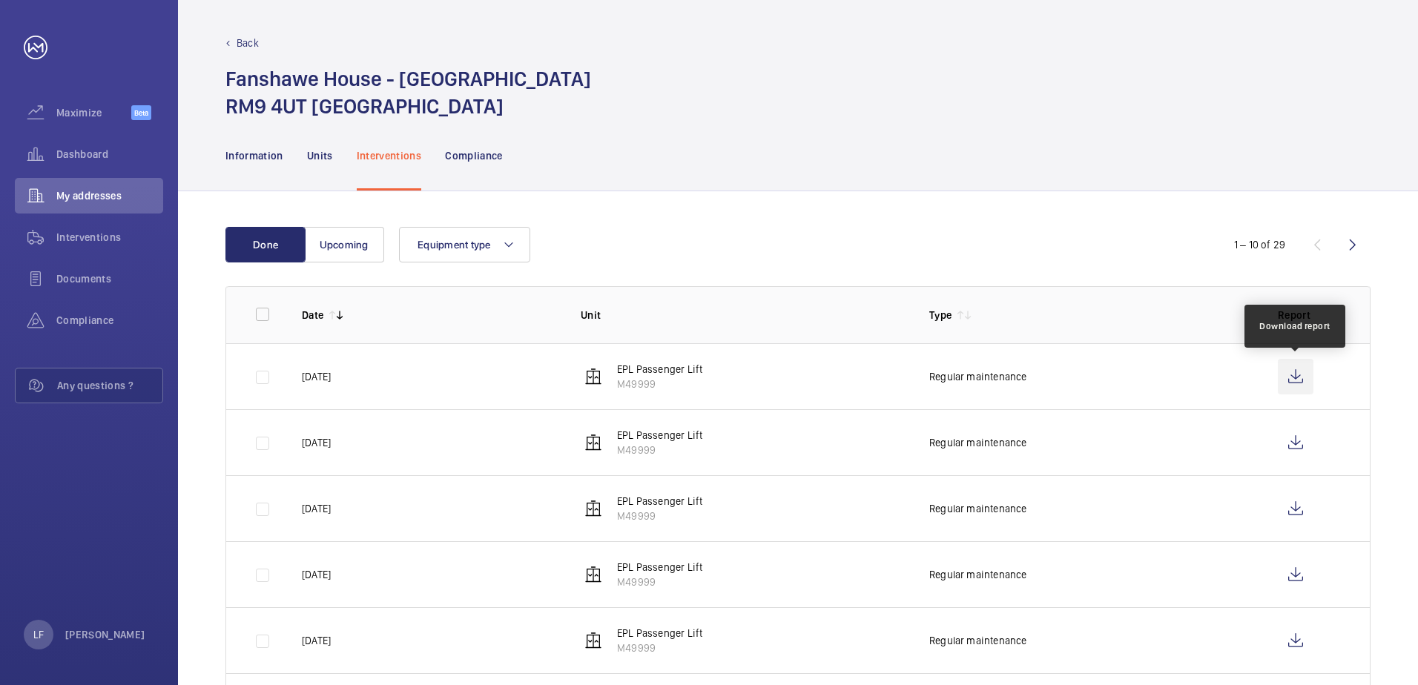
click at [1311, 369] on wm-front-icon-button at bounding box center [1296, 377] width 36 height 36
click at [1061, 439] on td "Regular maintenance" at bounding box center [1080, 442] width 349 height 66
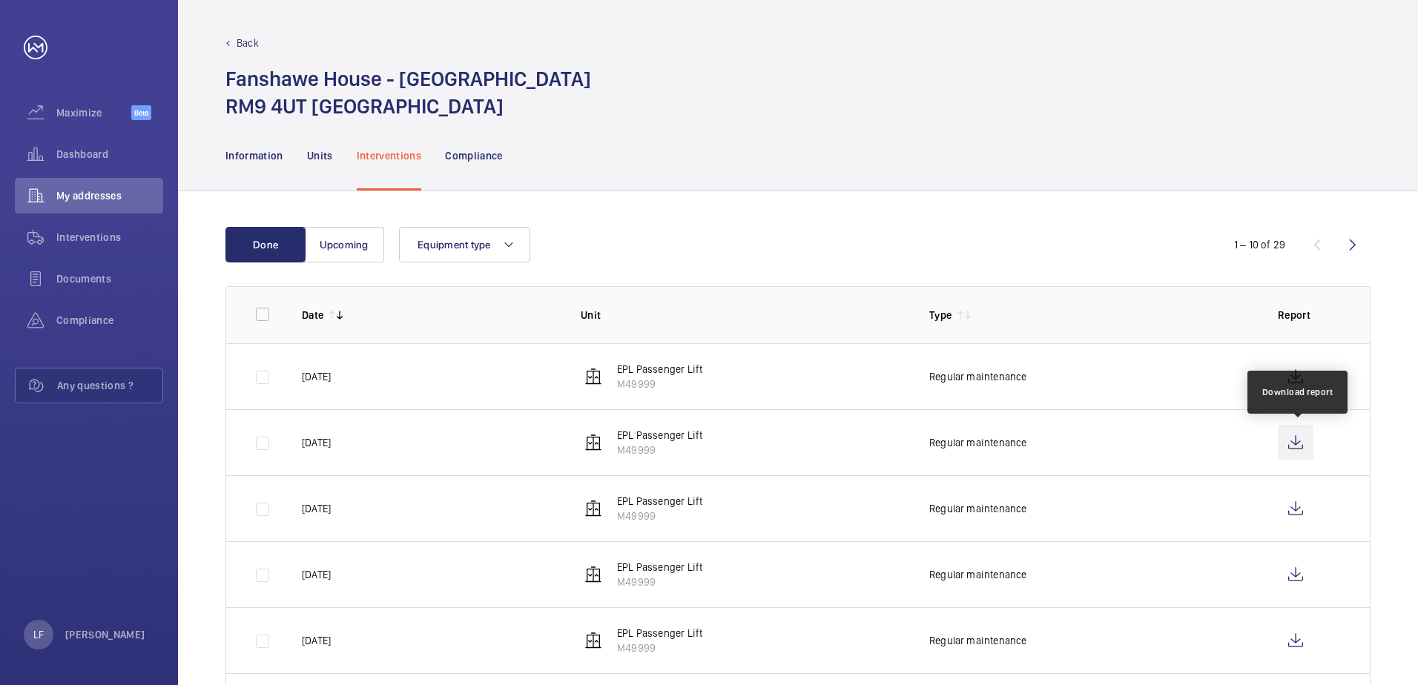
click at [1297, 442] on wm-front-icon-button at bounding box center [1296, 443] width 36 height 36
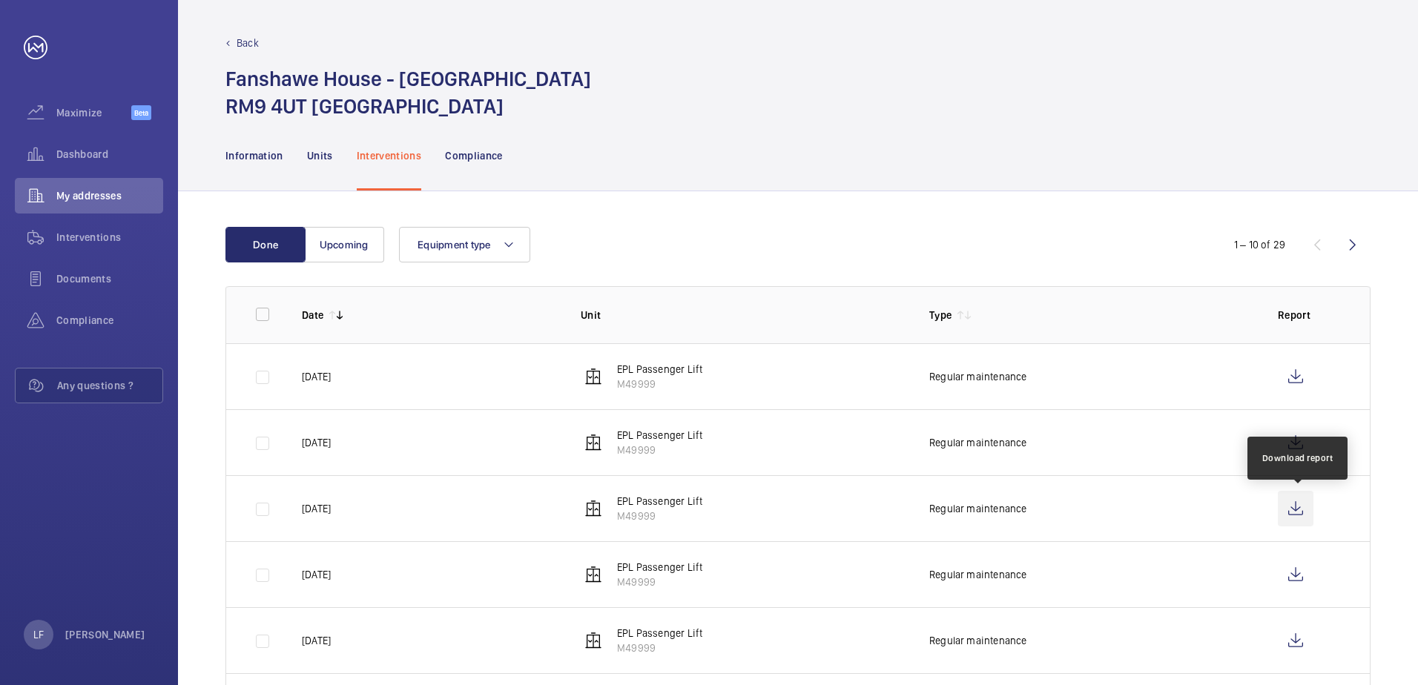
click at [1284, 511] on wm-front-icon-button at bounding box center [1296, 509] width 36 height 36
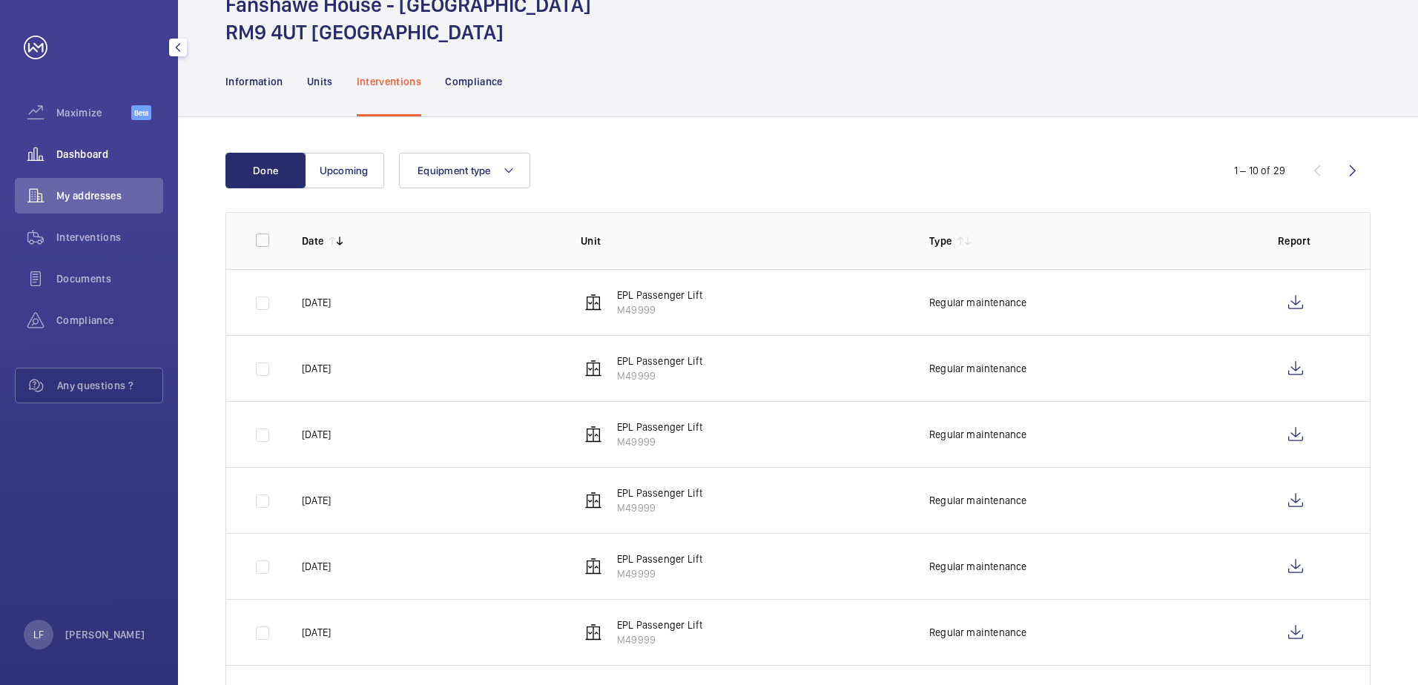
click at [82, 165] on div "Dashboard" at bounding box center [89, 154] width 148 height 36
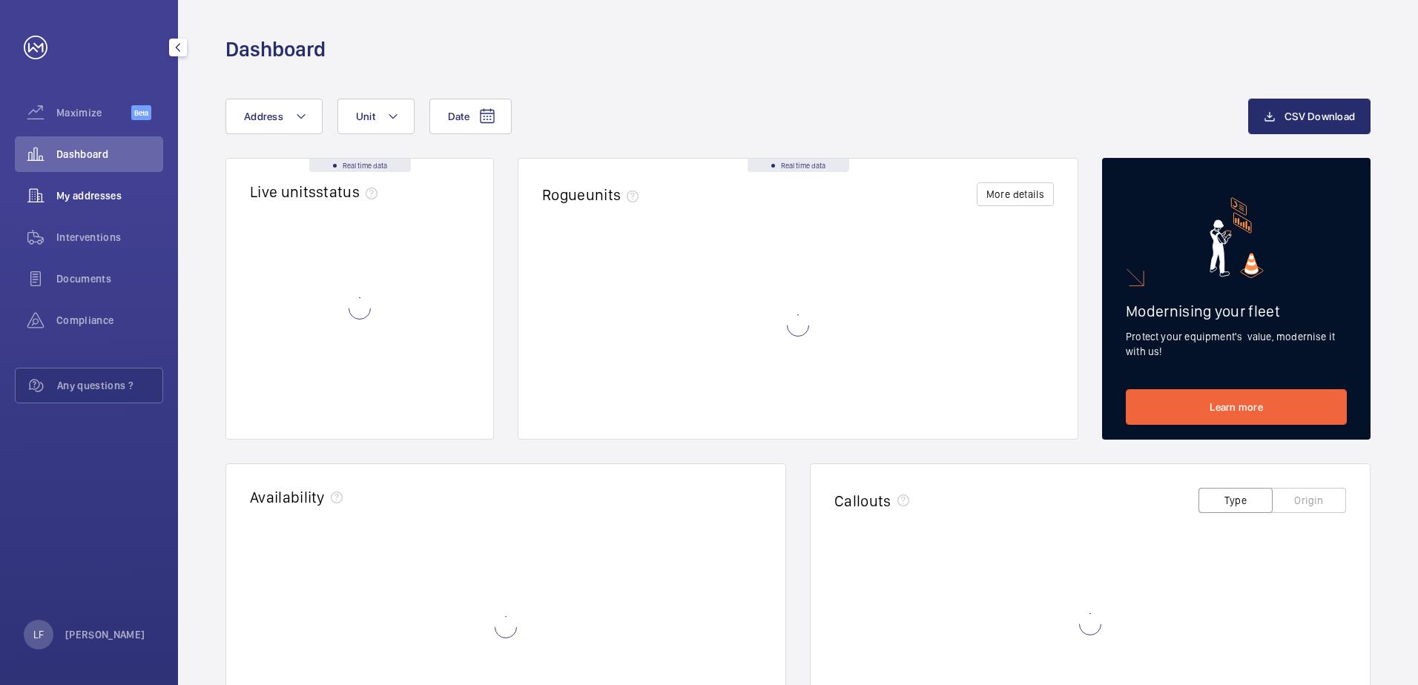
click at [85, 193] on span "My addresses" at bounding box center [109, 195] width 107 height 15
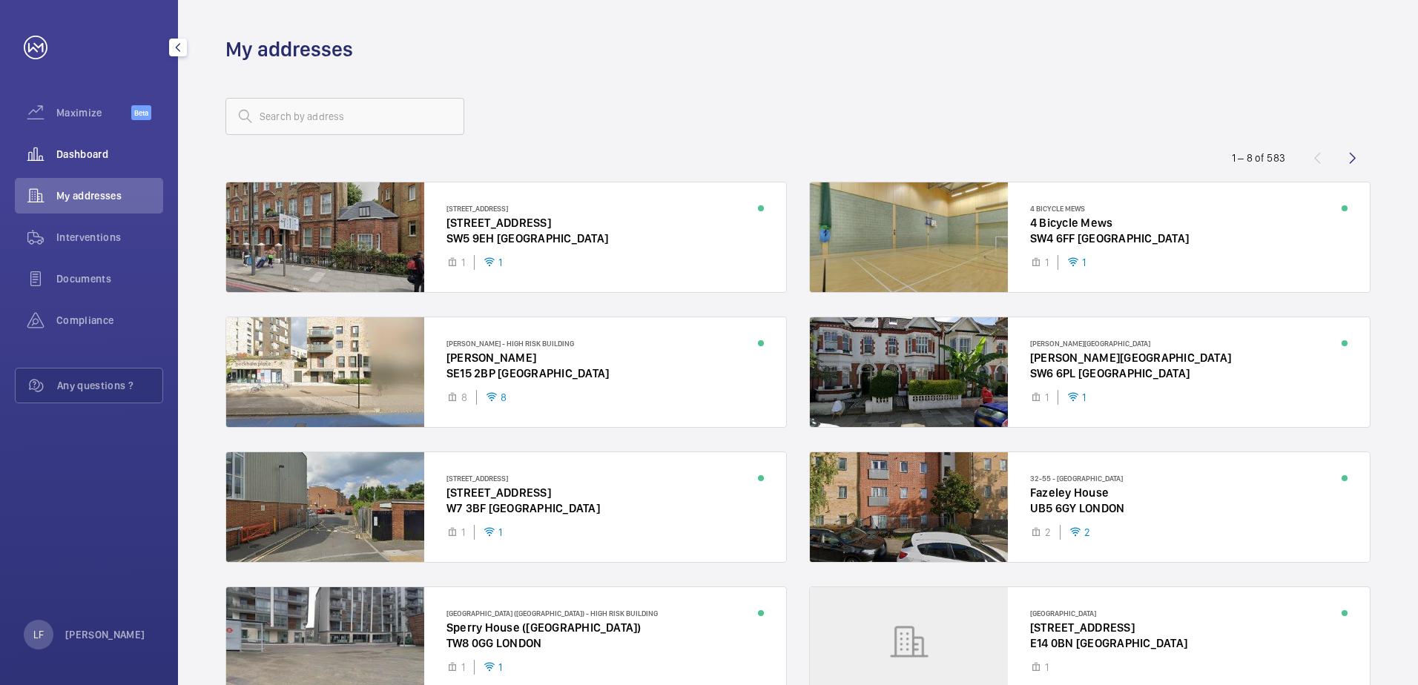
click at [111, 157] on span "Dashboard" at bounding box center [109, 154] width 107 height 15
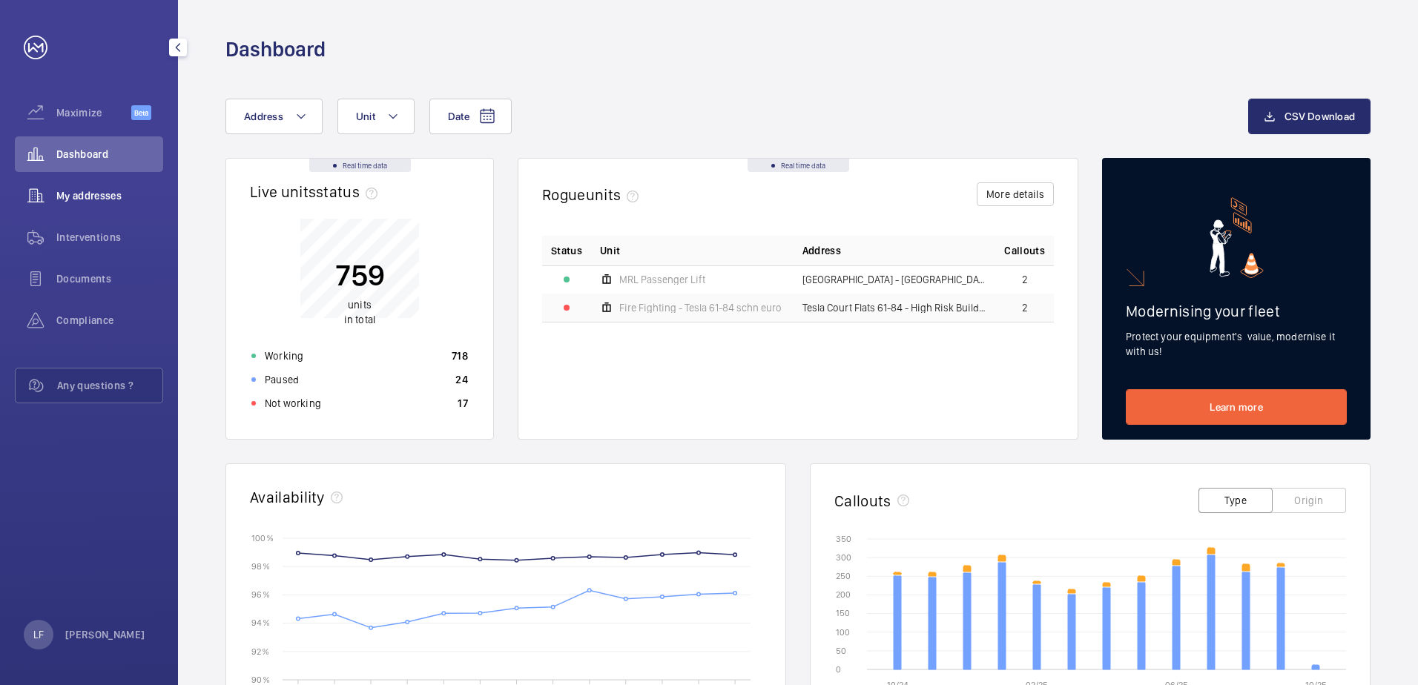
click at [122, 197] on span "My addresses" at bounding box center [109, 195] width 107 height 15
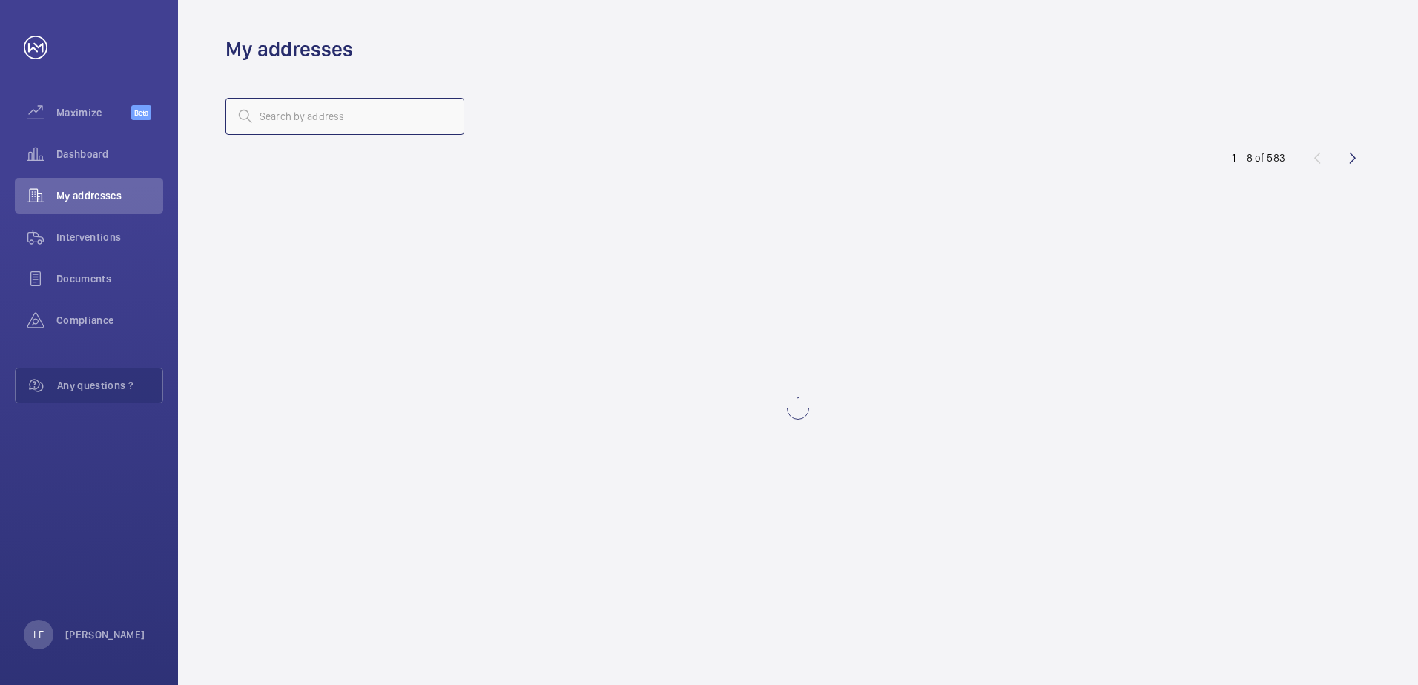
click at [300, 125] on input "text" at bounding box center [345, 116] width 239 height 37
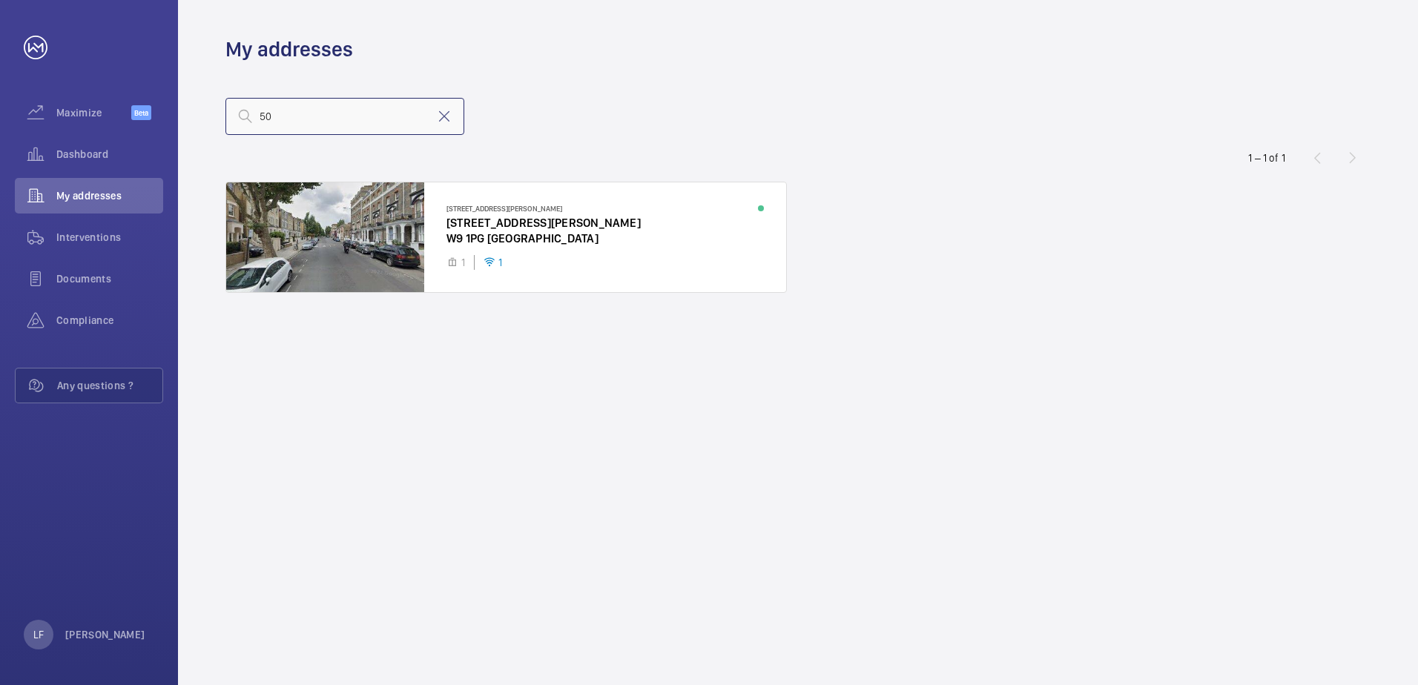
type input "5"
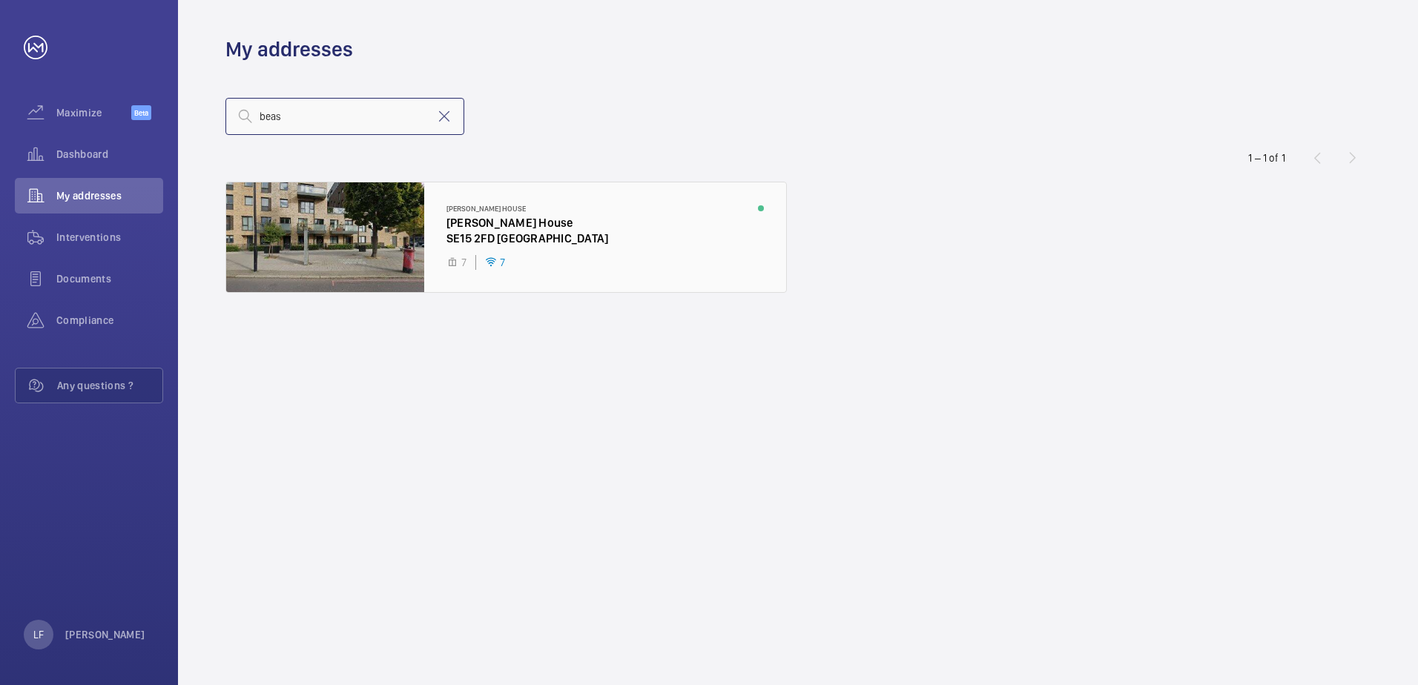
type input "beas"
click at [510, 237] on div at bounding box center [506, 237] width 560 height 110
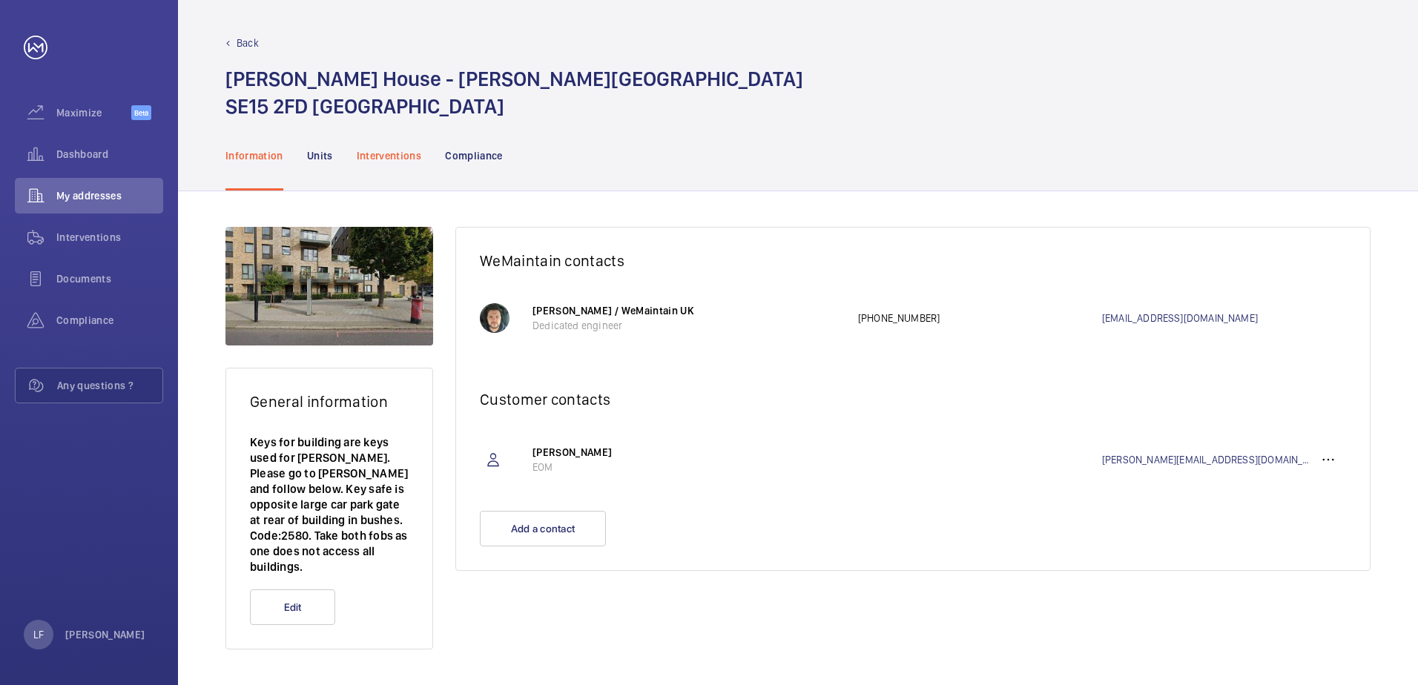
click at [389, 160] on p "Interventions" at bounding box center [389, 155] width 65 height 15
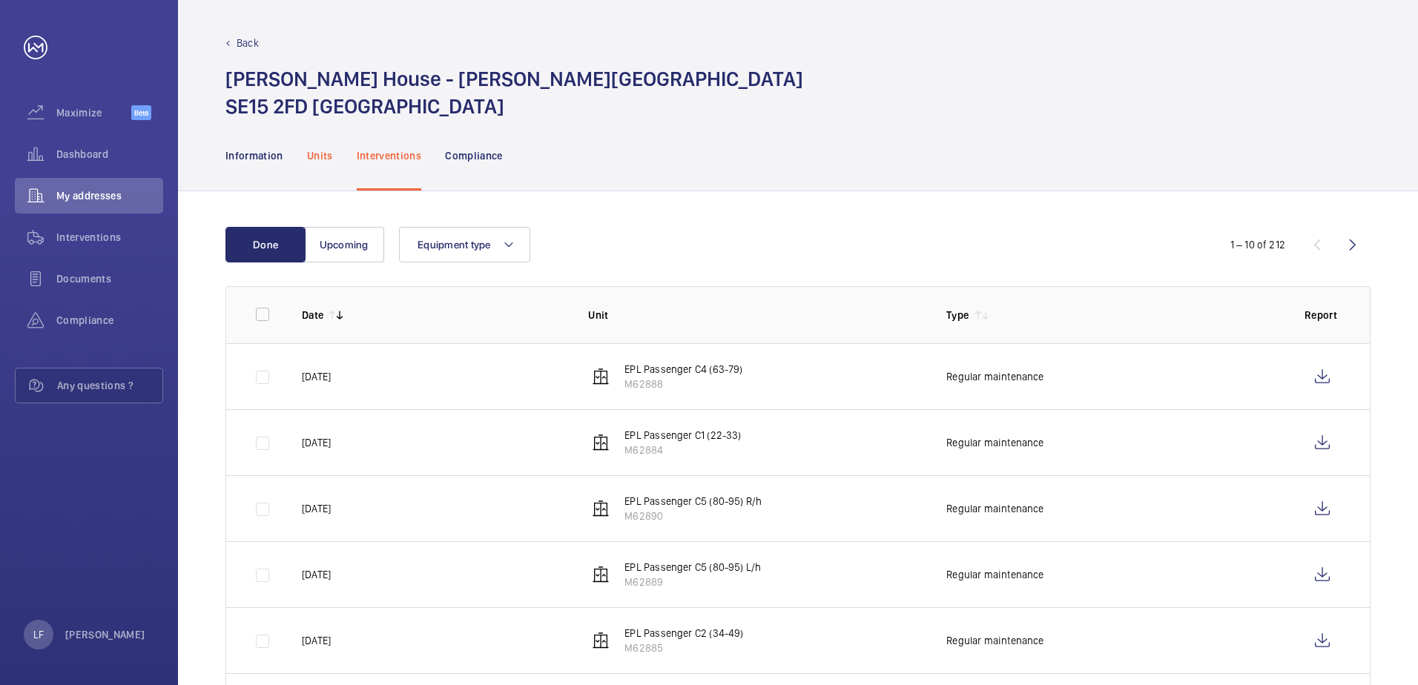
click at [329, 162] on p "Units" at bounding box center [320, 155] width 26 height 15
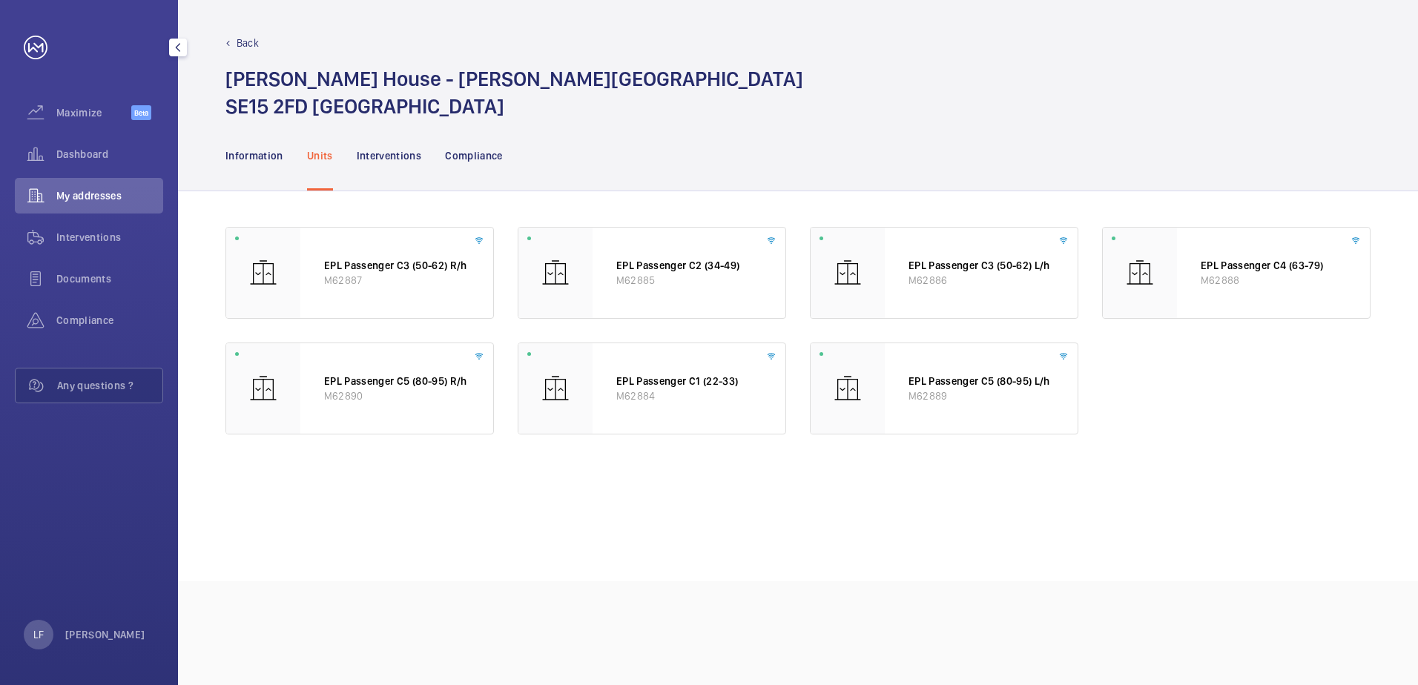
click at [88, 186] on div "My addresses" at bounding box center [89, 196] width 148 height 36
click at [92, 149] on span "Dashboard" at bounding box center [109, 154] width 107 height 15
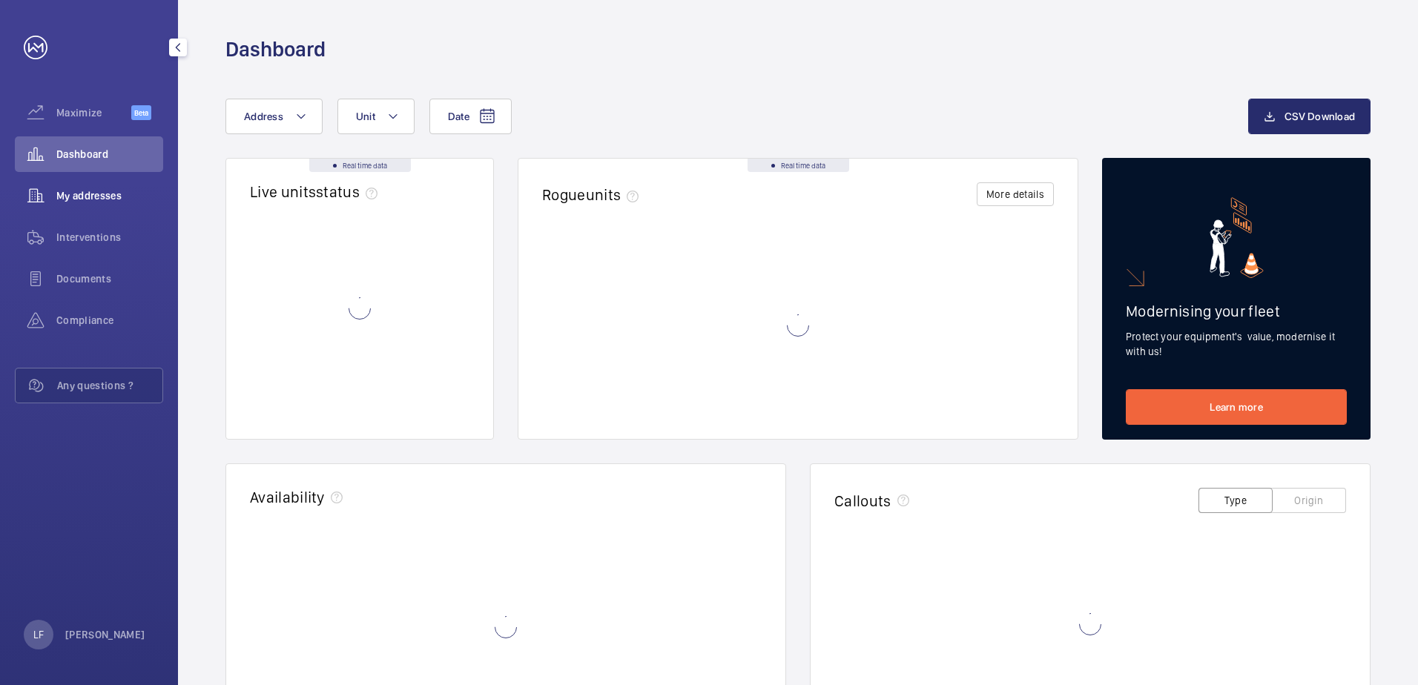
click at [92, 194] on span "My addresses" at bounding box center [109, 195] width 107 height 15
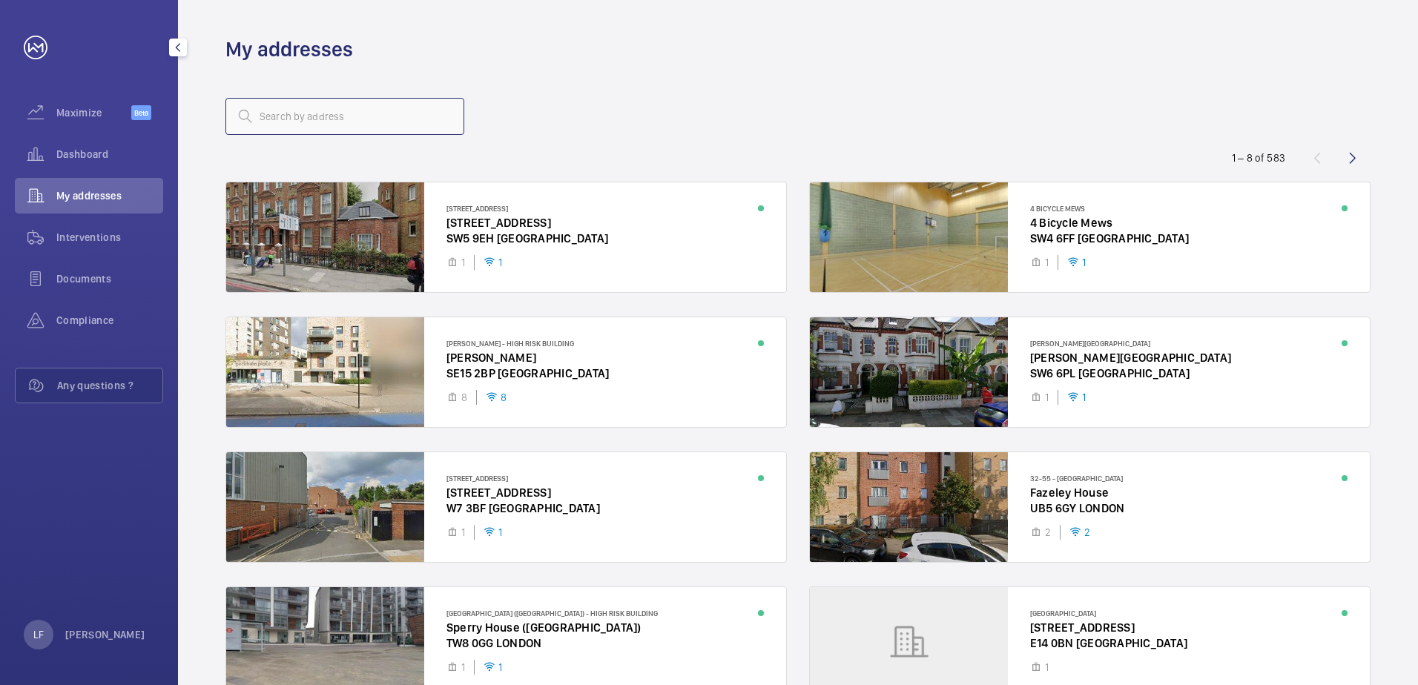
click at [297, 118] on input "text" at bounding box center [345, 116] width 239 height 37
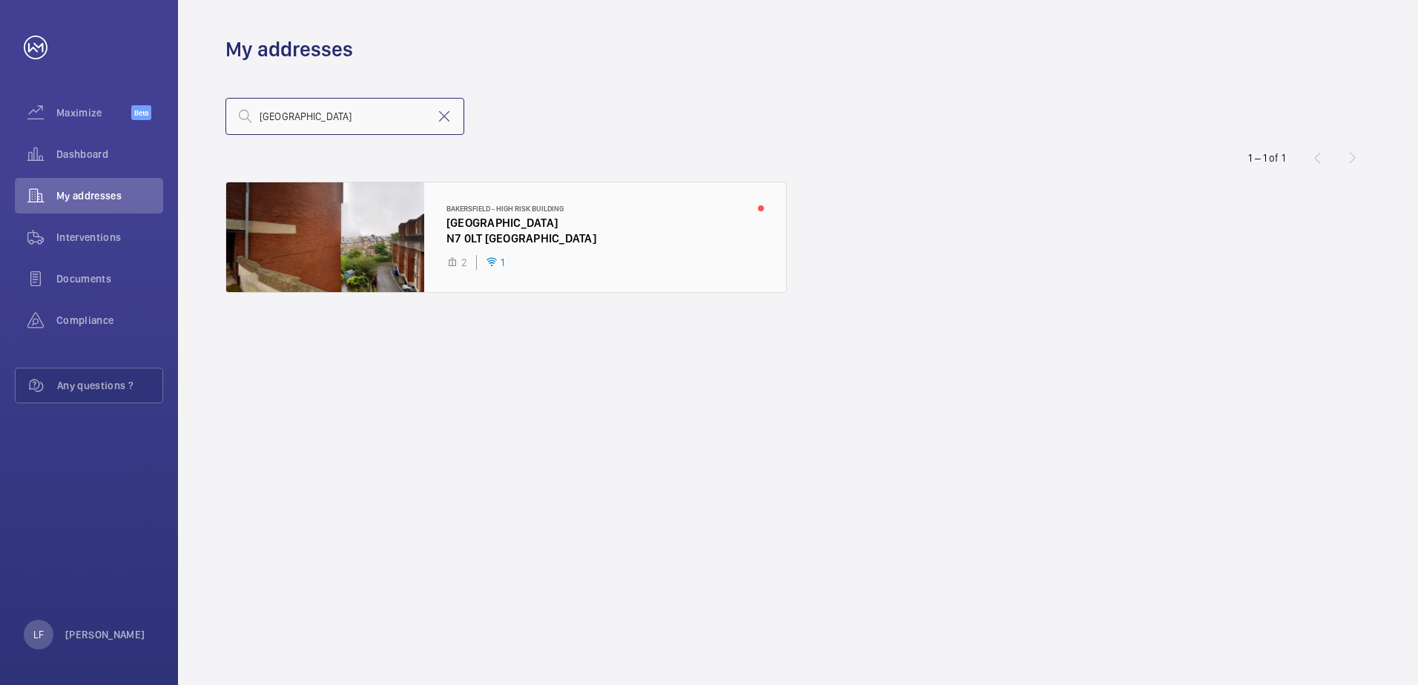
type input "bakersfield"
click at [468, 217] on div at bounding box center [506, 237] width 560 height 110
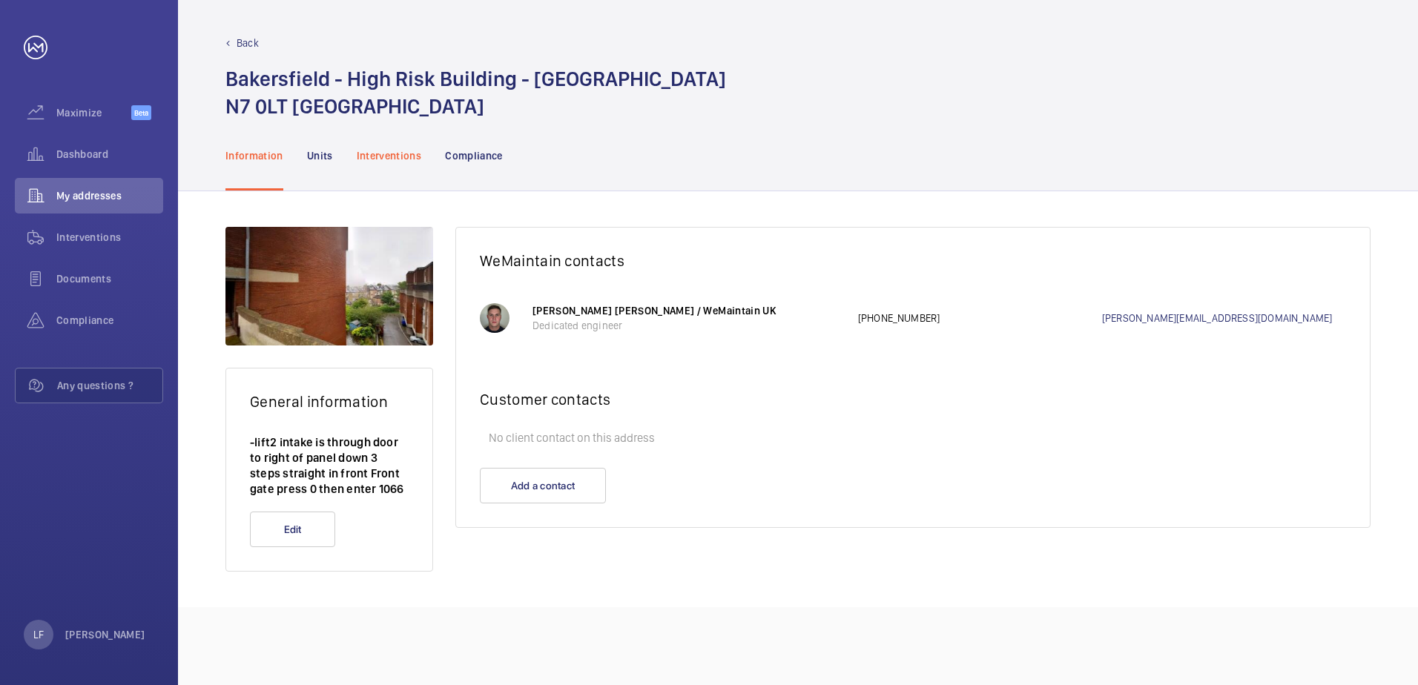
click at [380, 158] on p "Interventions" at bounding box center [389, 155] width 65 height 15
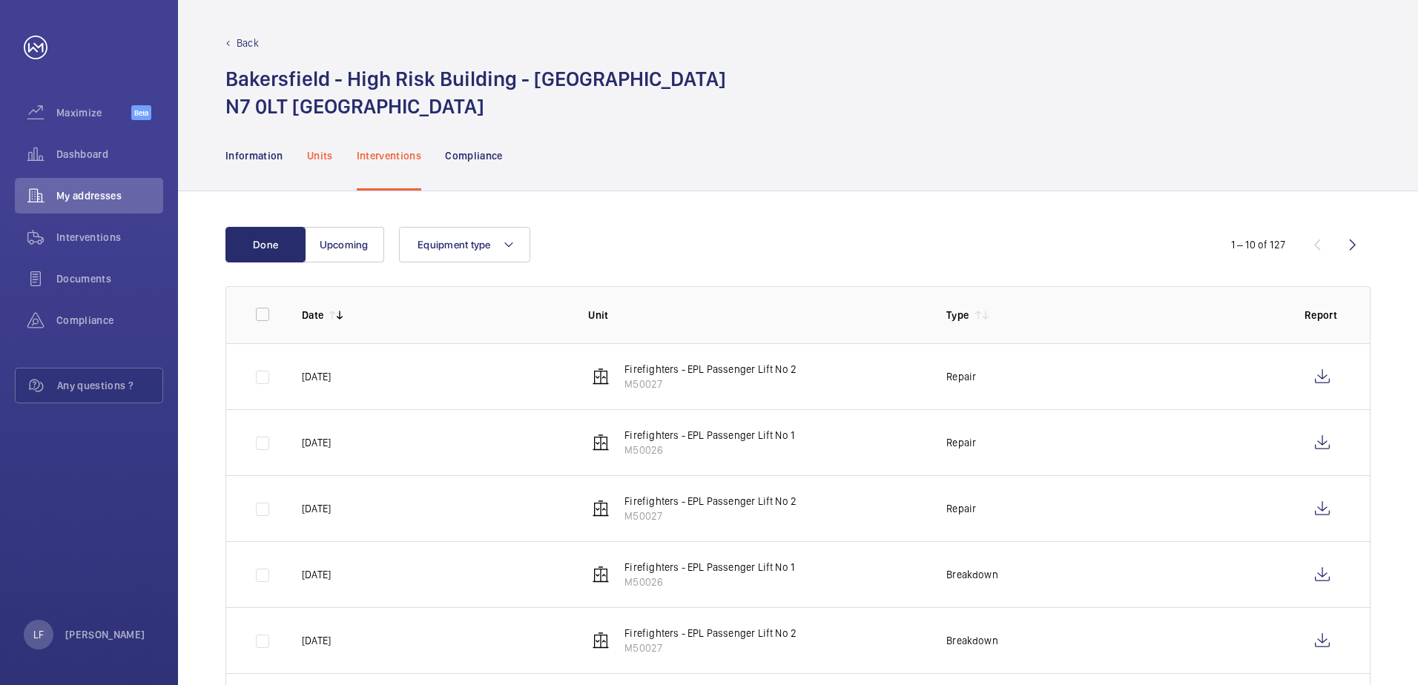
click at [326, 150] on p "Units" at bounding box center [320, 155] width 26 height 15
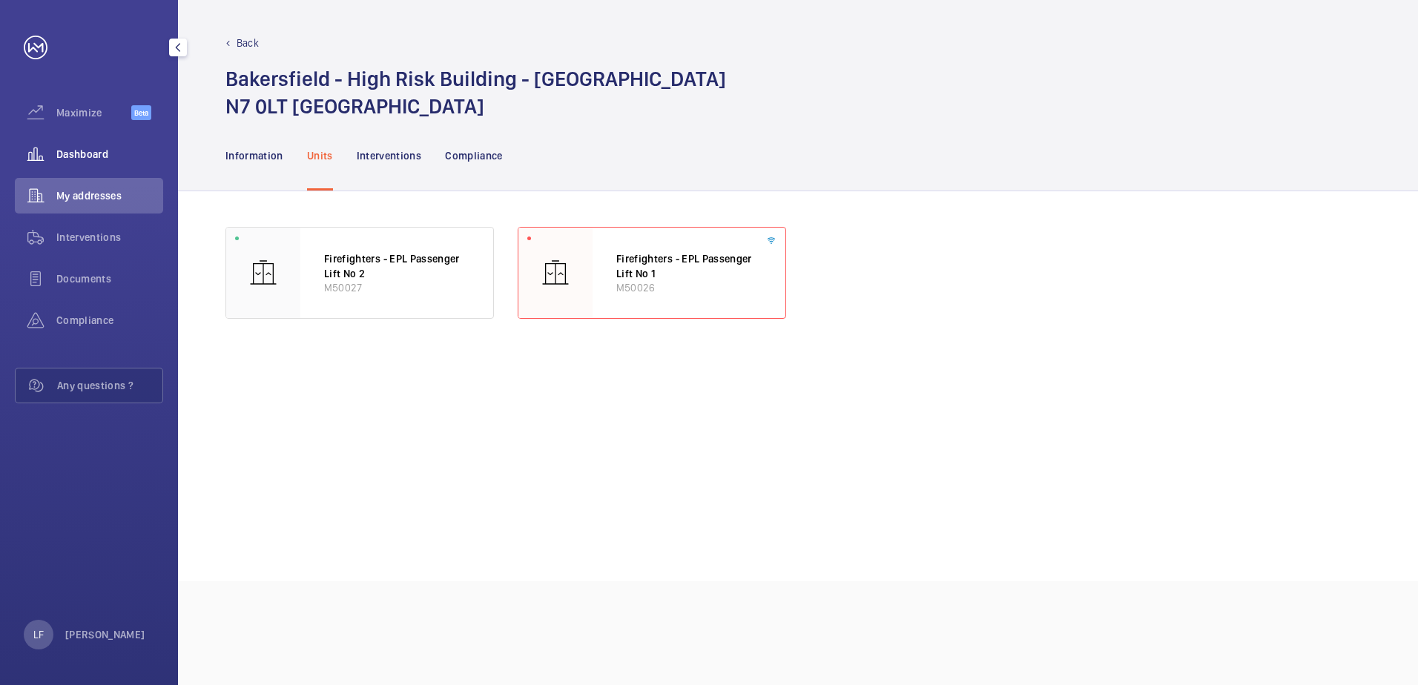
click at [86, 151] on span "Dashboard" at bounding box center [109, 154] width 107 height 15
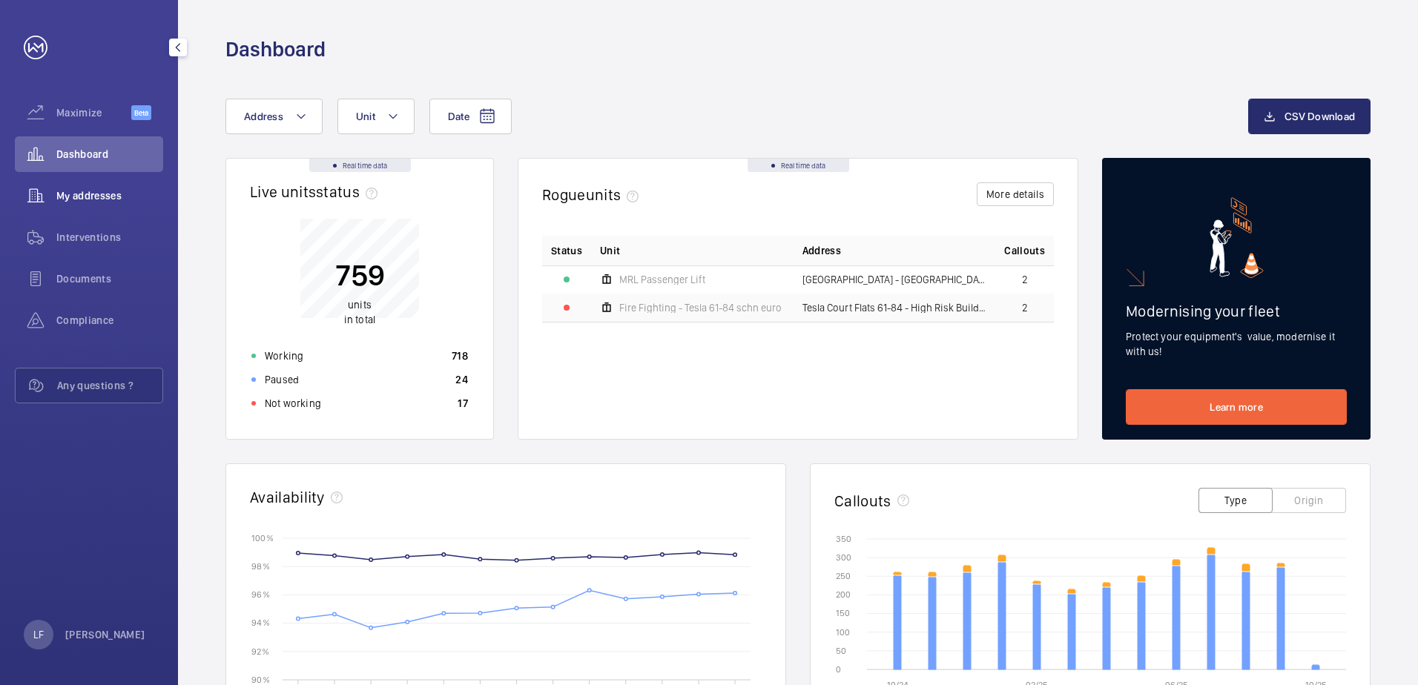
click at [132, 195] on span "My addresses" at bounding box center [109, 195] width 107 height 15
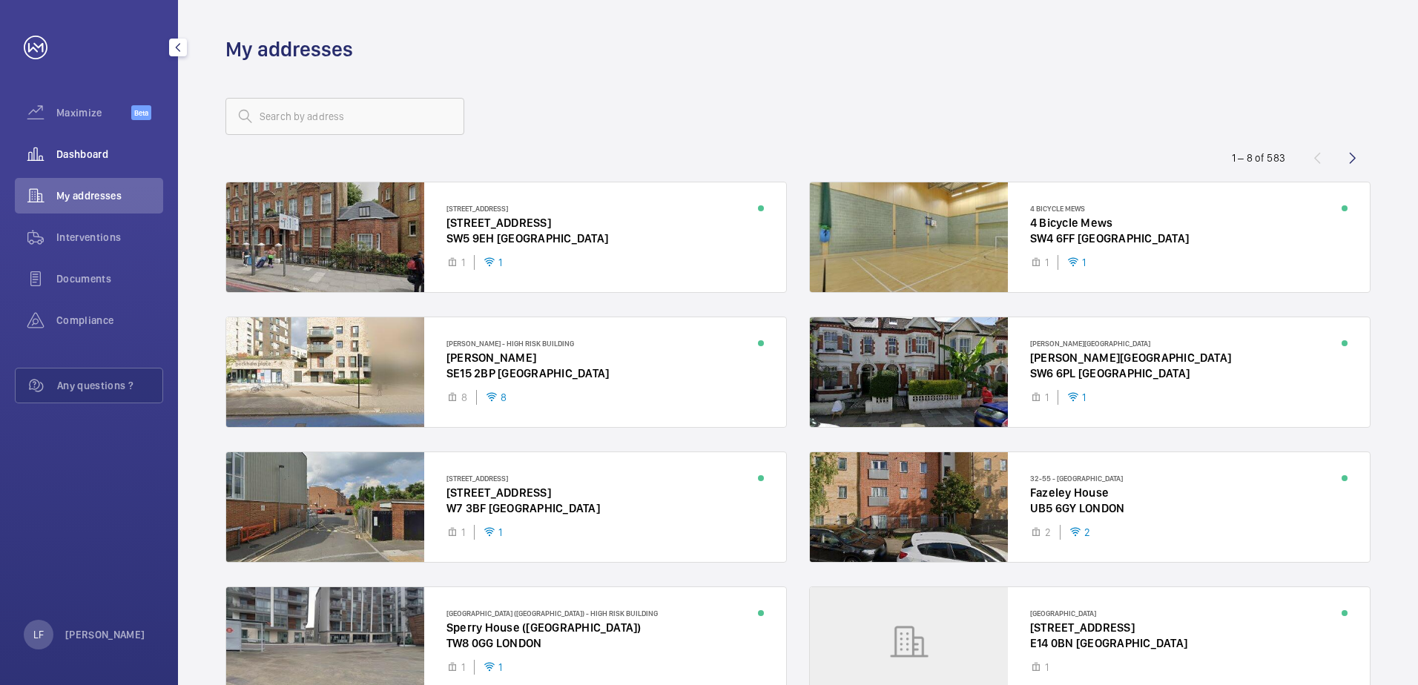
click at [90, 162] on div "Dashboard" at bounding box center [89, 154] width 148 height 36
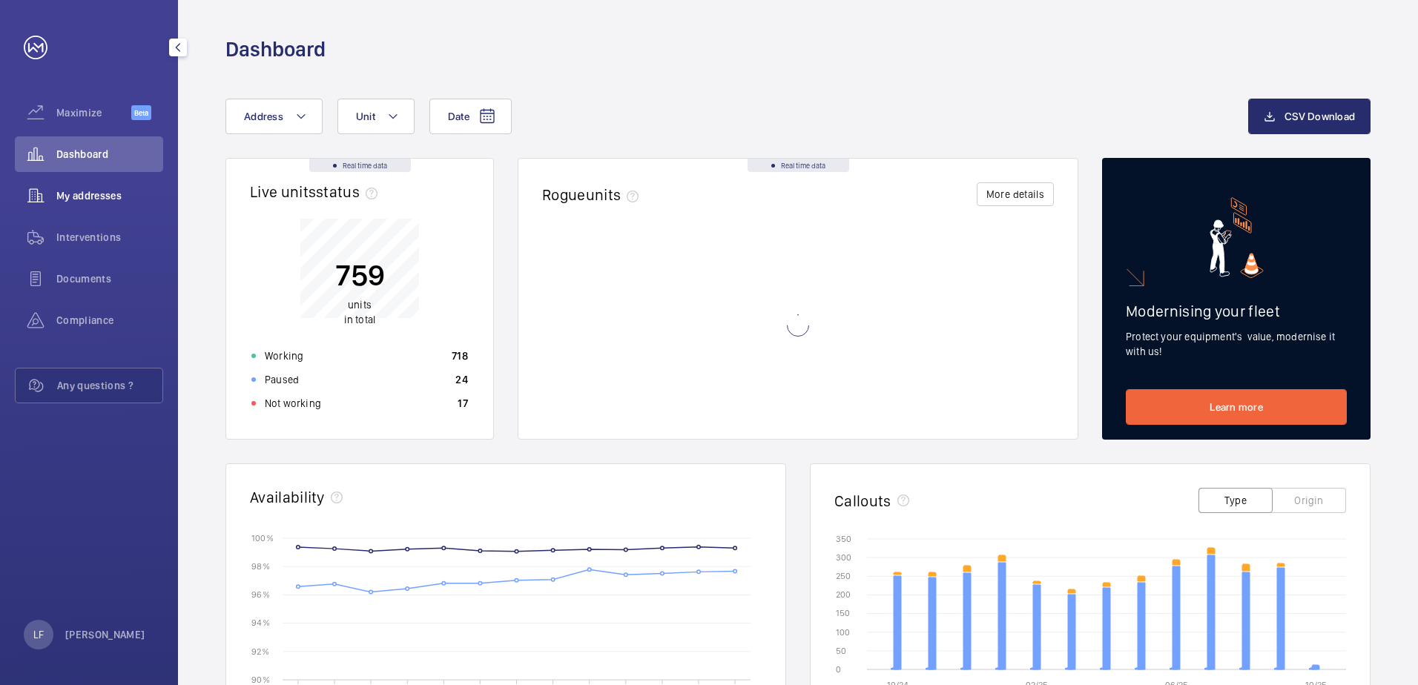
click at [93, 182] on div "My addresses" at bounding box center [89, 196] width 148 height 36
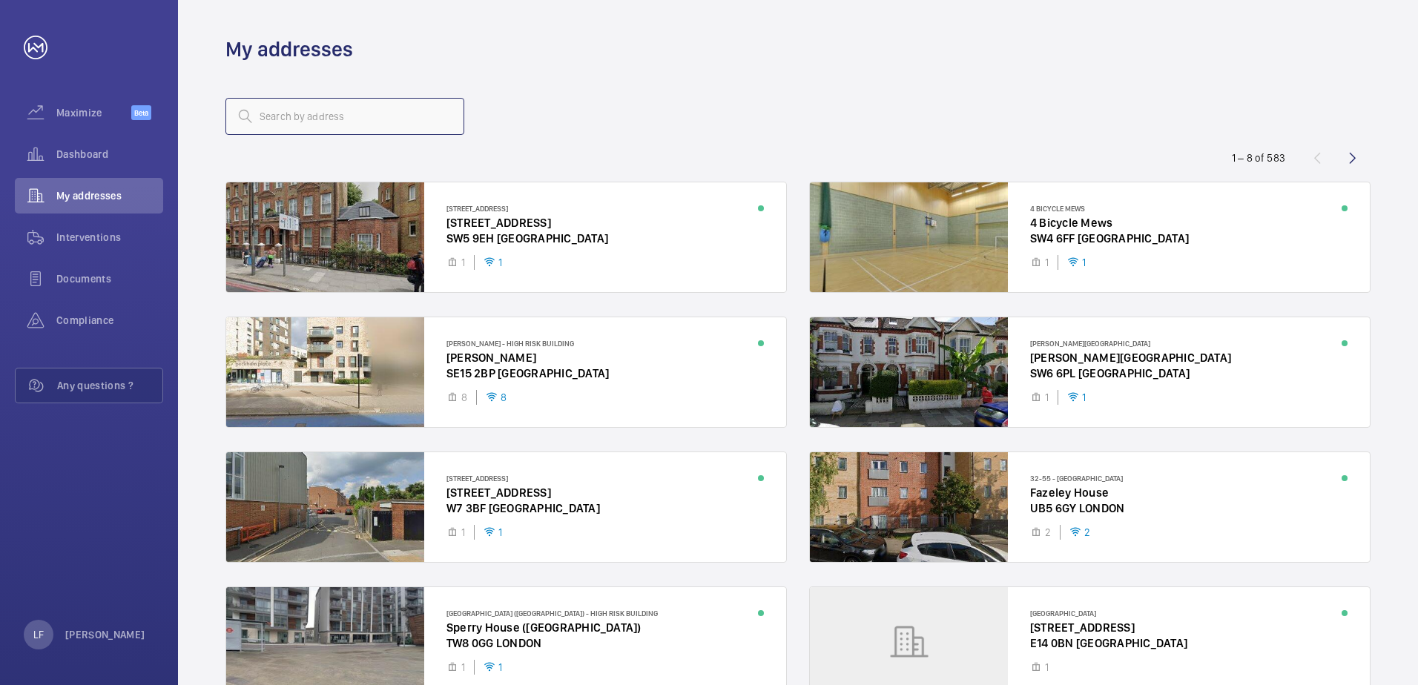
click at [260, 121] on input "text" at bounding box center [345, 116] width 239 height 37
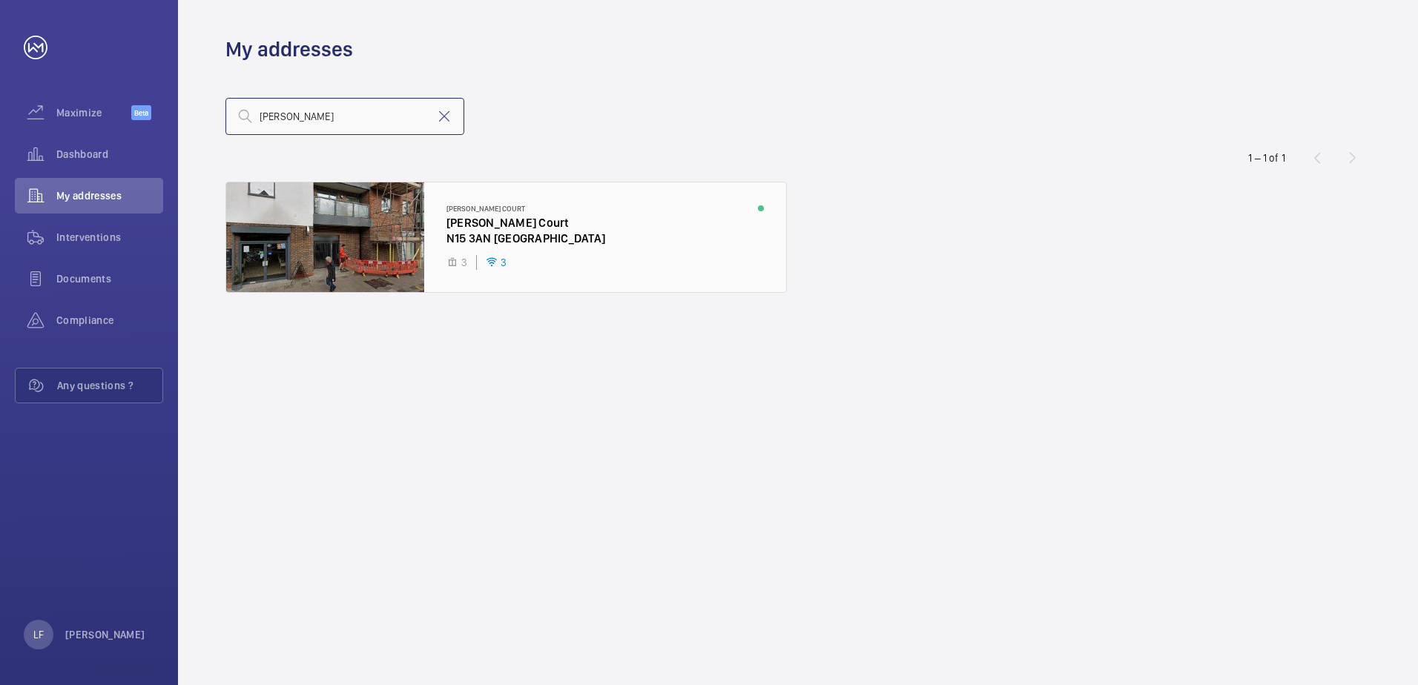
type input "strawbridge"
click at [464, 233] on div at bounding box center [506, 237] width 560 height 110
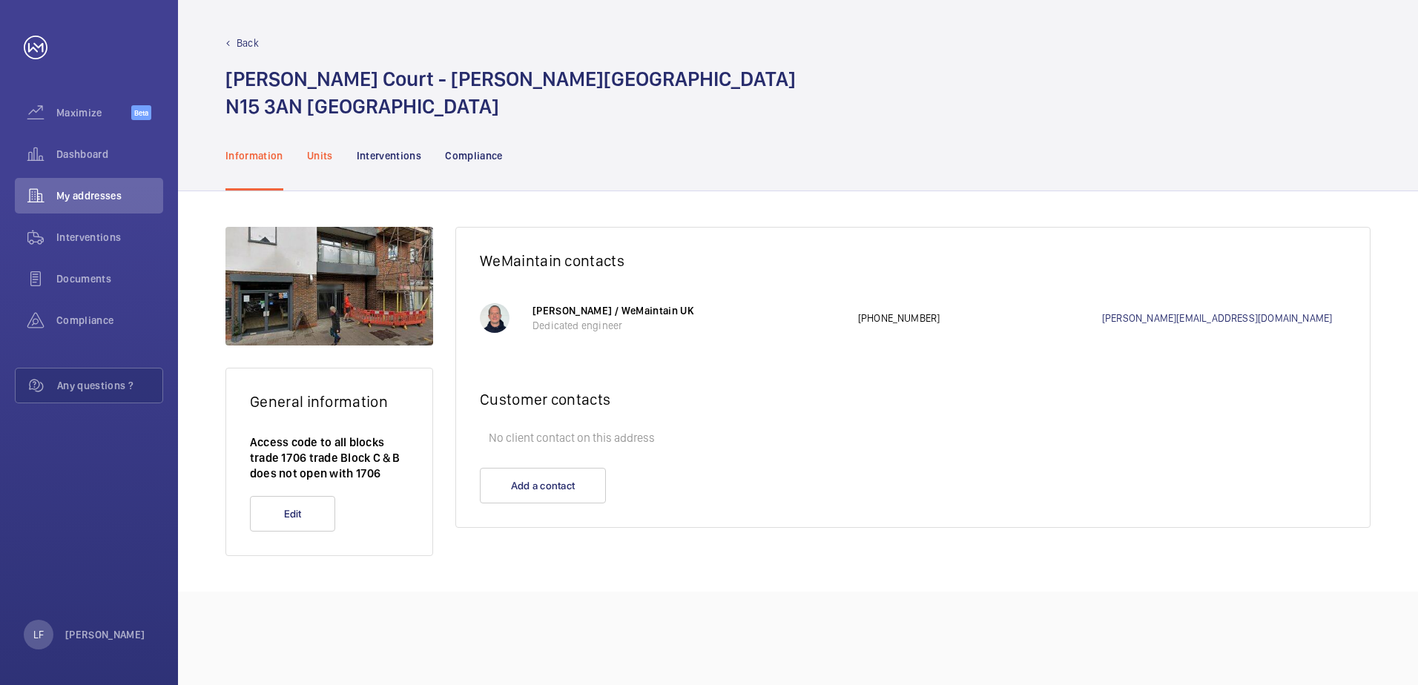
click at [326, 159] on p "Units" at bounding box center [320, 155] width 26 height 15
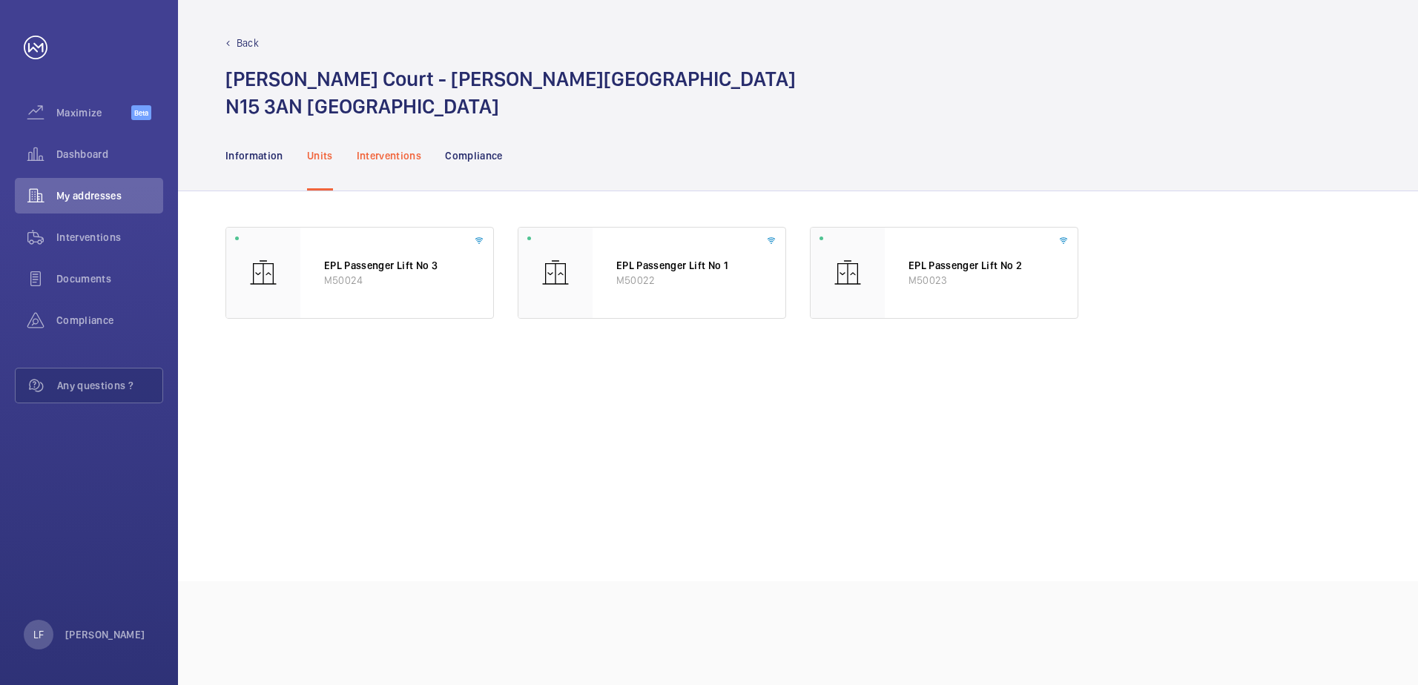
click at [407, 159] on p "Interventions" at bounding box center [389, 155] width 65 height 15
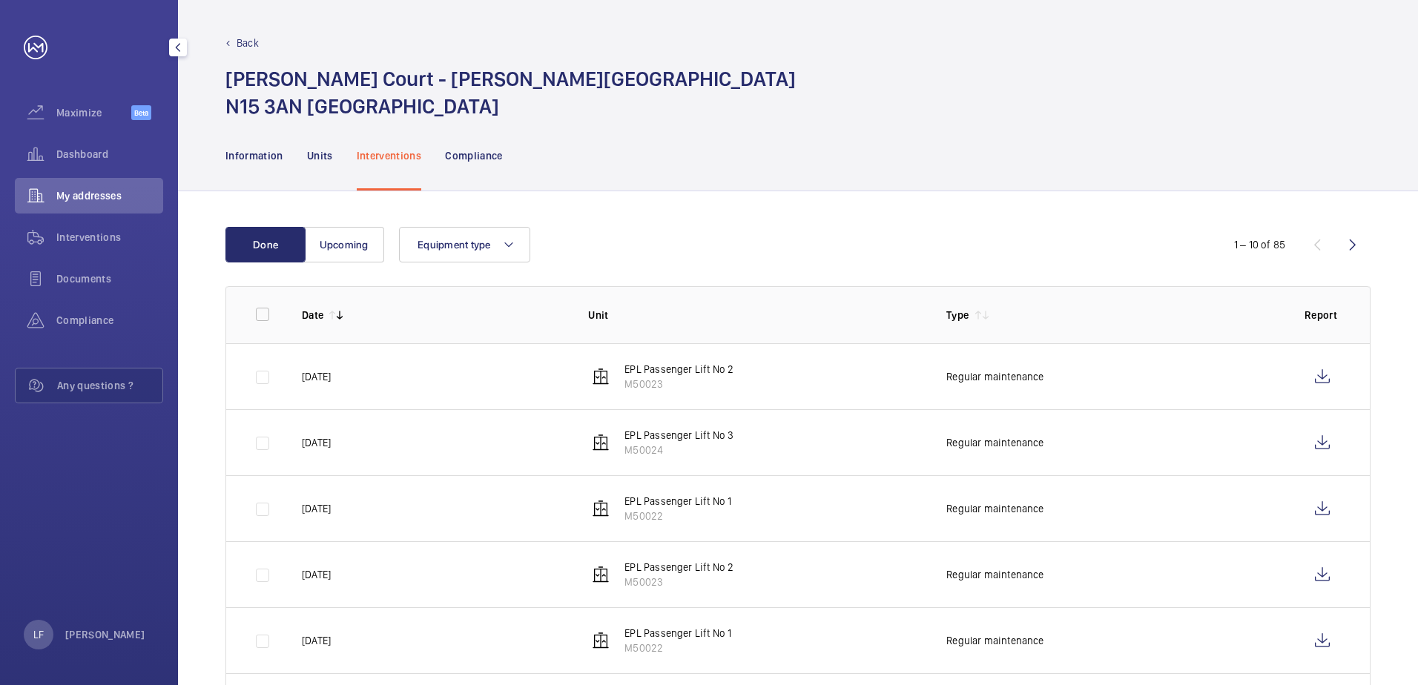
drag, startPoint x: 90, startPoint y: 162, endPoint x: 105, endPoint y: 257, distance: 96.1
click at [90, 162] on div "Dashboard" at bounding box center [89, 154] width 148 height 36
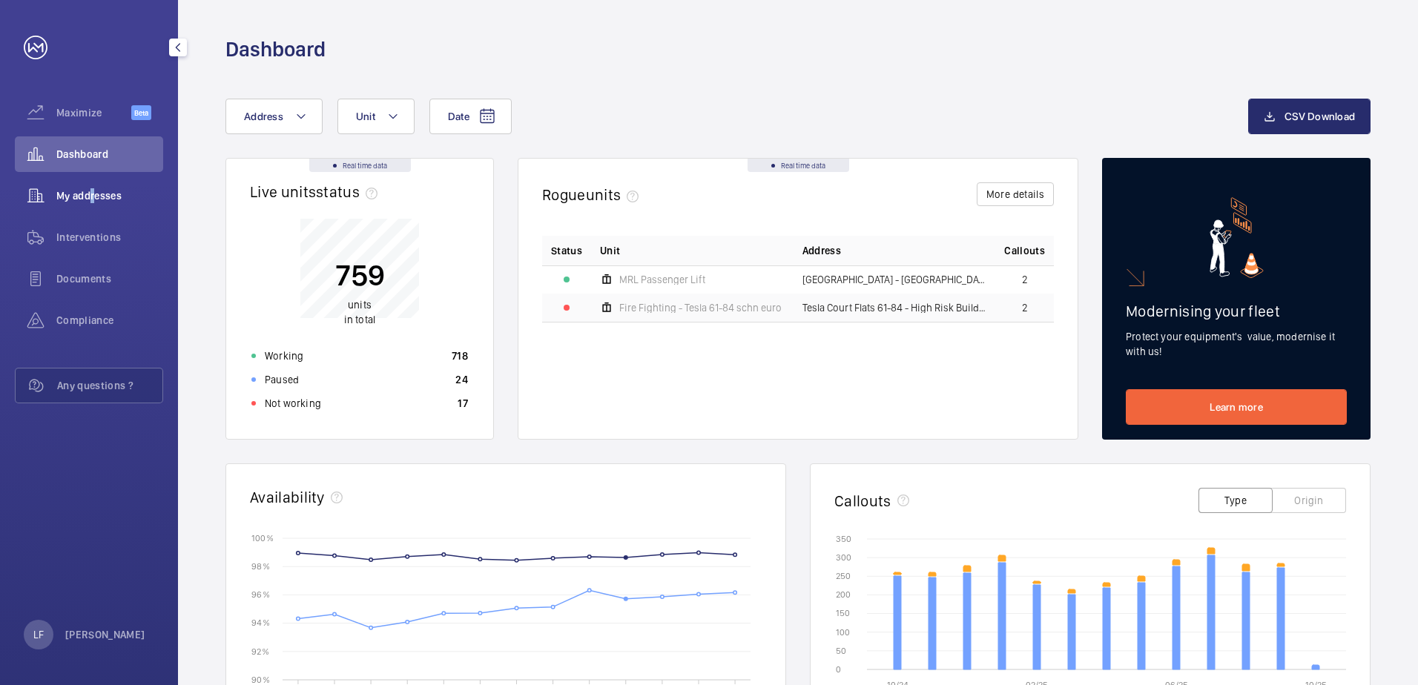
click at [88, 202] on span "My addresses" at bounding box center [109, 195] width 107 height 15
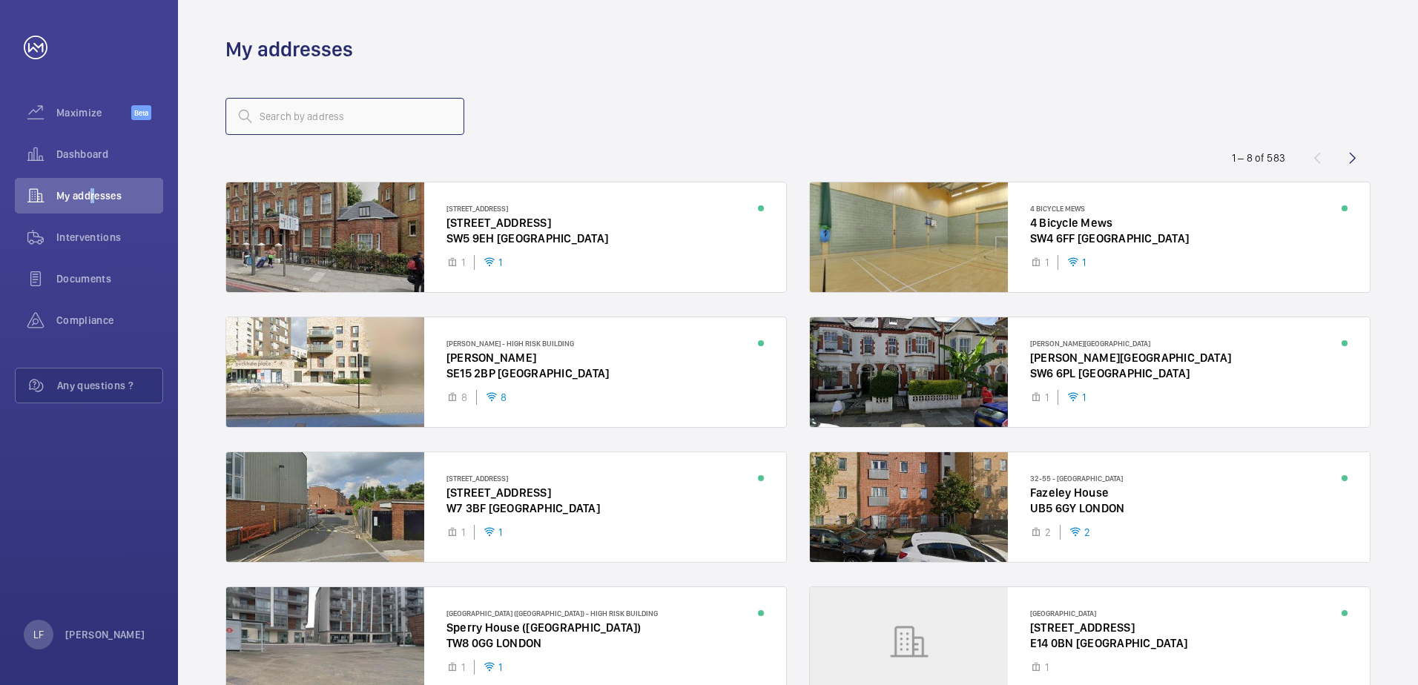
drag, startPoint x: 88, startPoint y: 202, endPoint x: 270, endPoint y: 122, distance: 198.6
click at [283, 120] on input "text" at bounding box center [345, 116] width 239 height 37
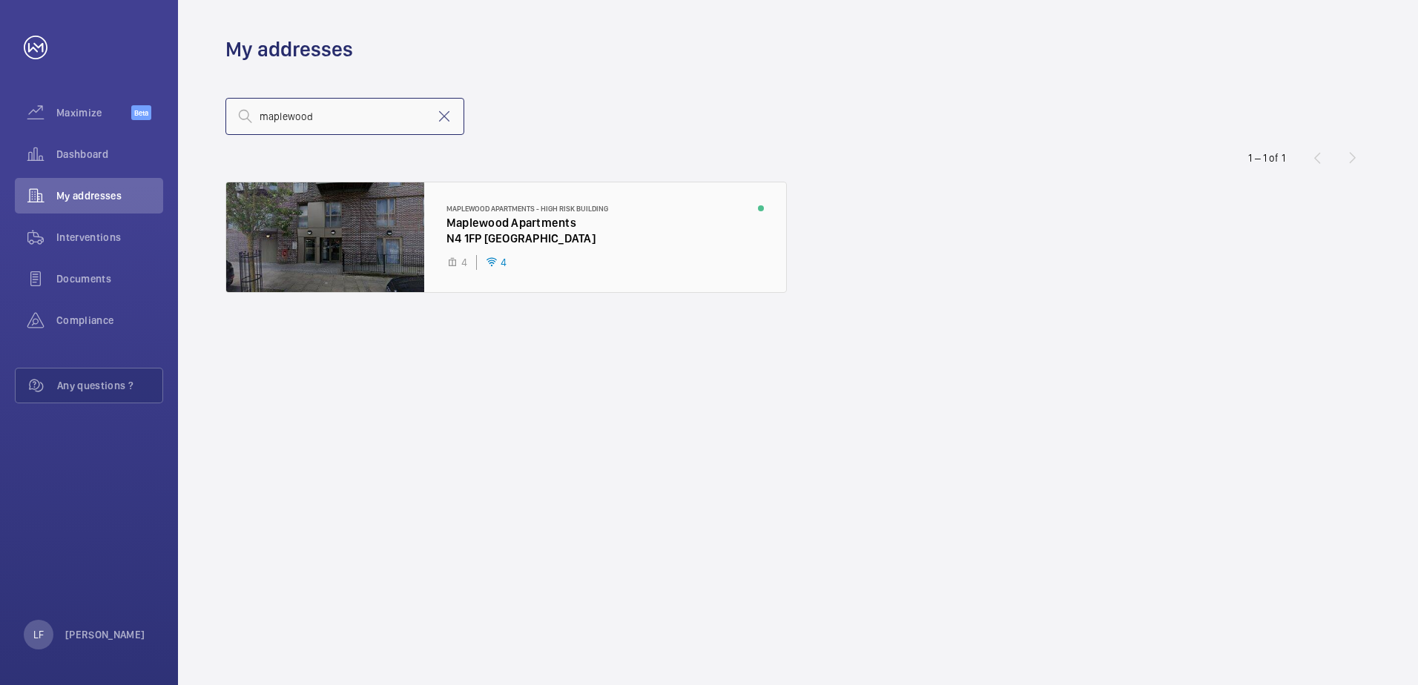
type input "maplewood"
click at [491, 218] on div at bounding box center [506, 237] width 560 height 110
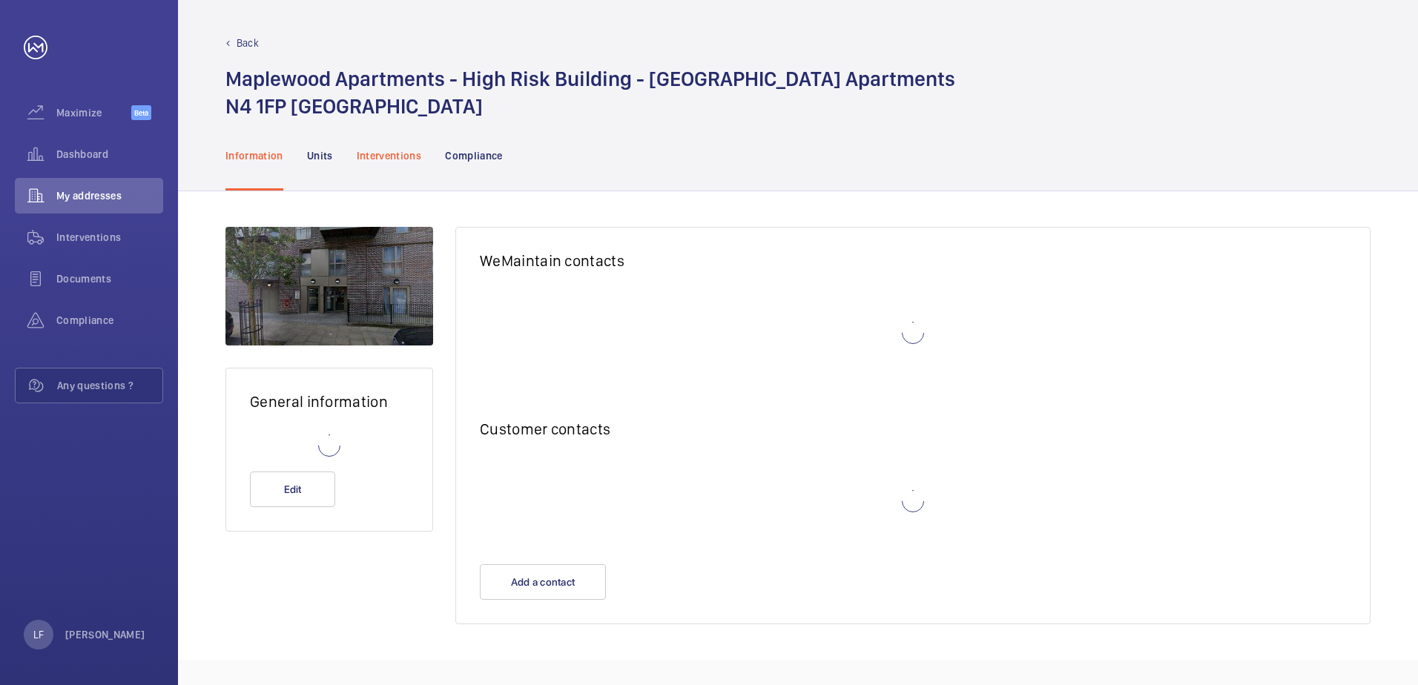
click at [404, 163] on div "Interventions" at bounding box center [389, 155] width 65 height 70
